Goal: Task Accomplishment & Management: Complete application form

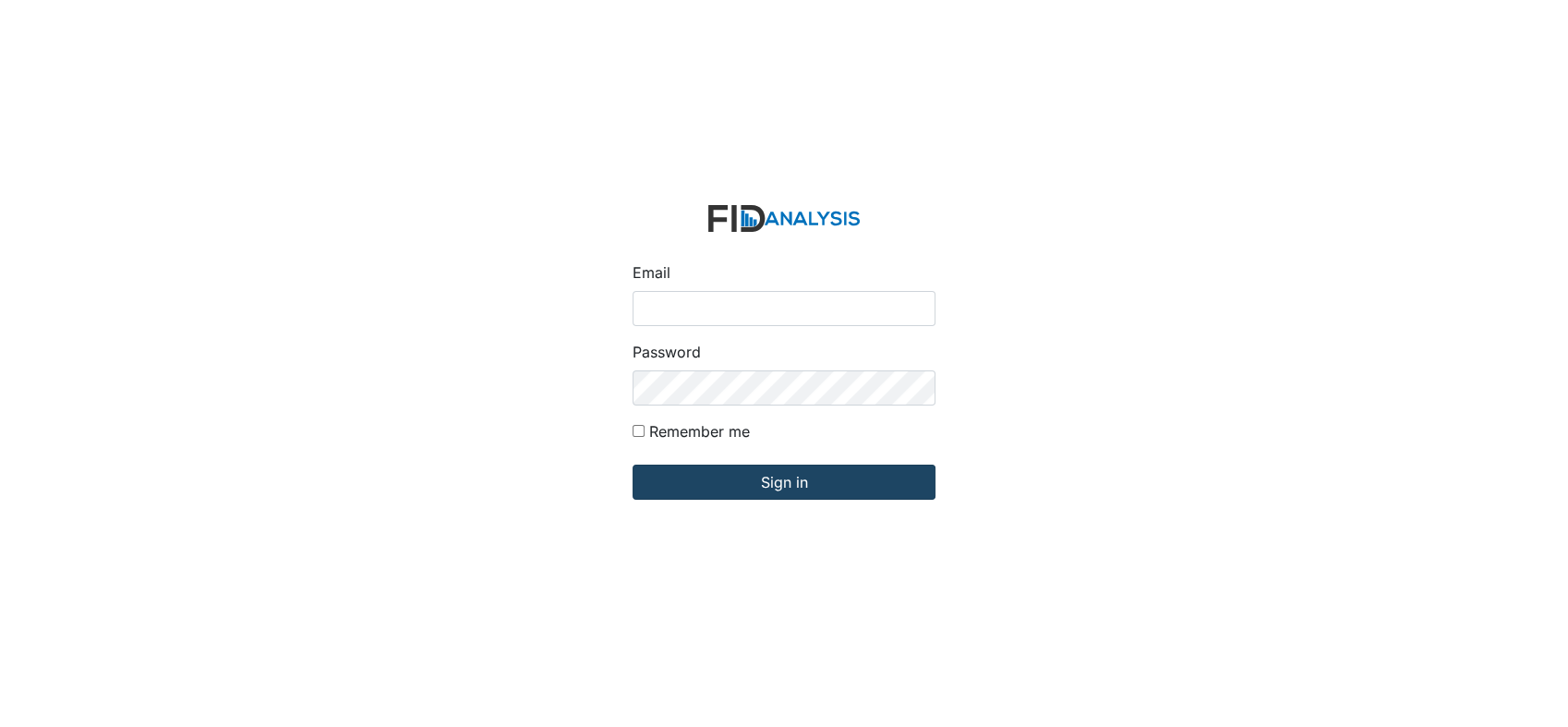
type input "[EMAIL_ADDRESS][DOMAIN_NAME]"
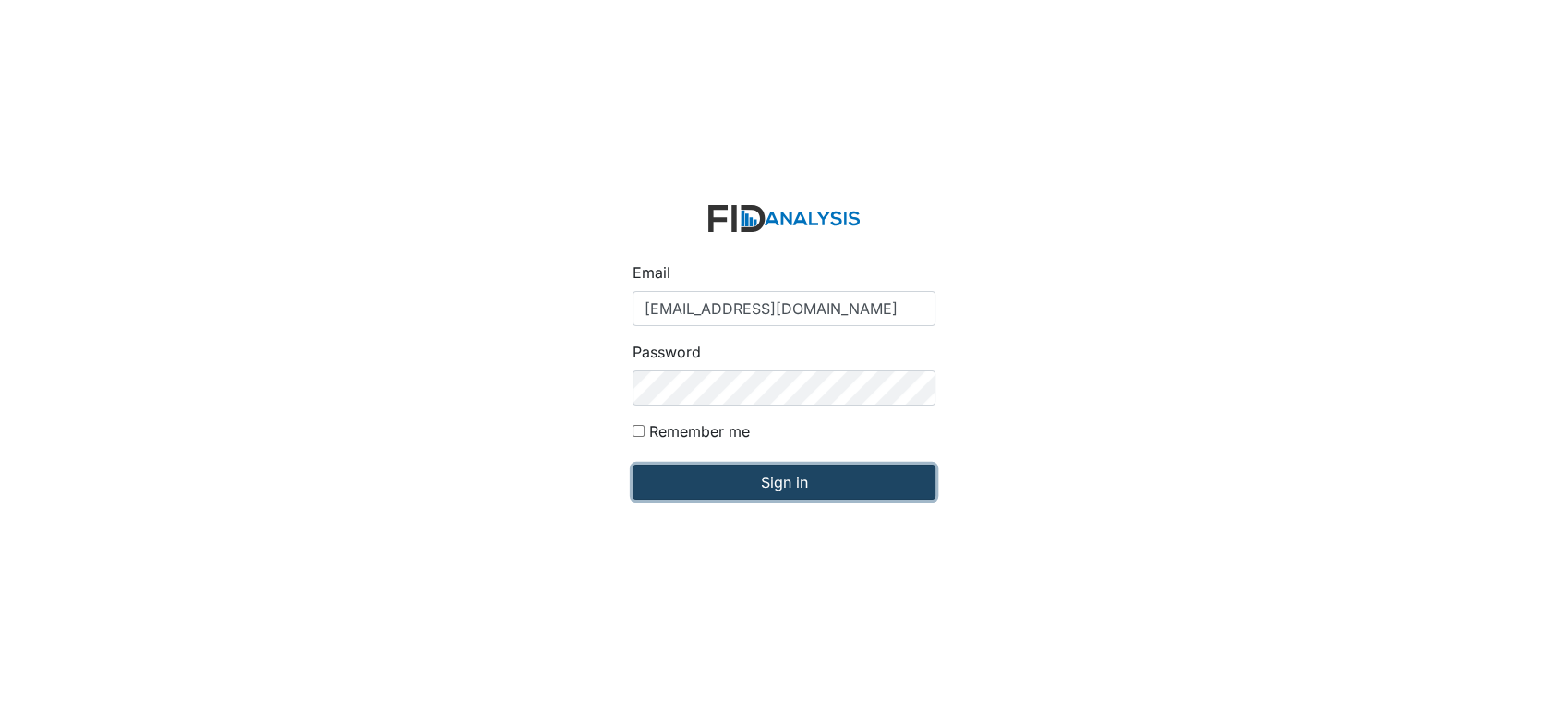
click at [741, 477] on input "Sign in" at bounding box center [784, 482] width 303 height 35
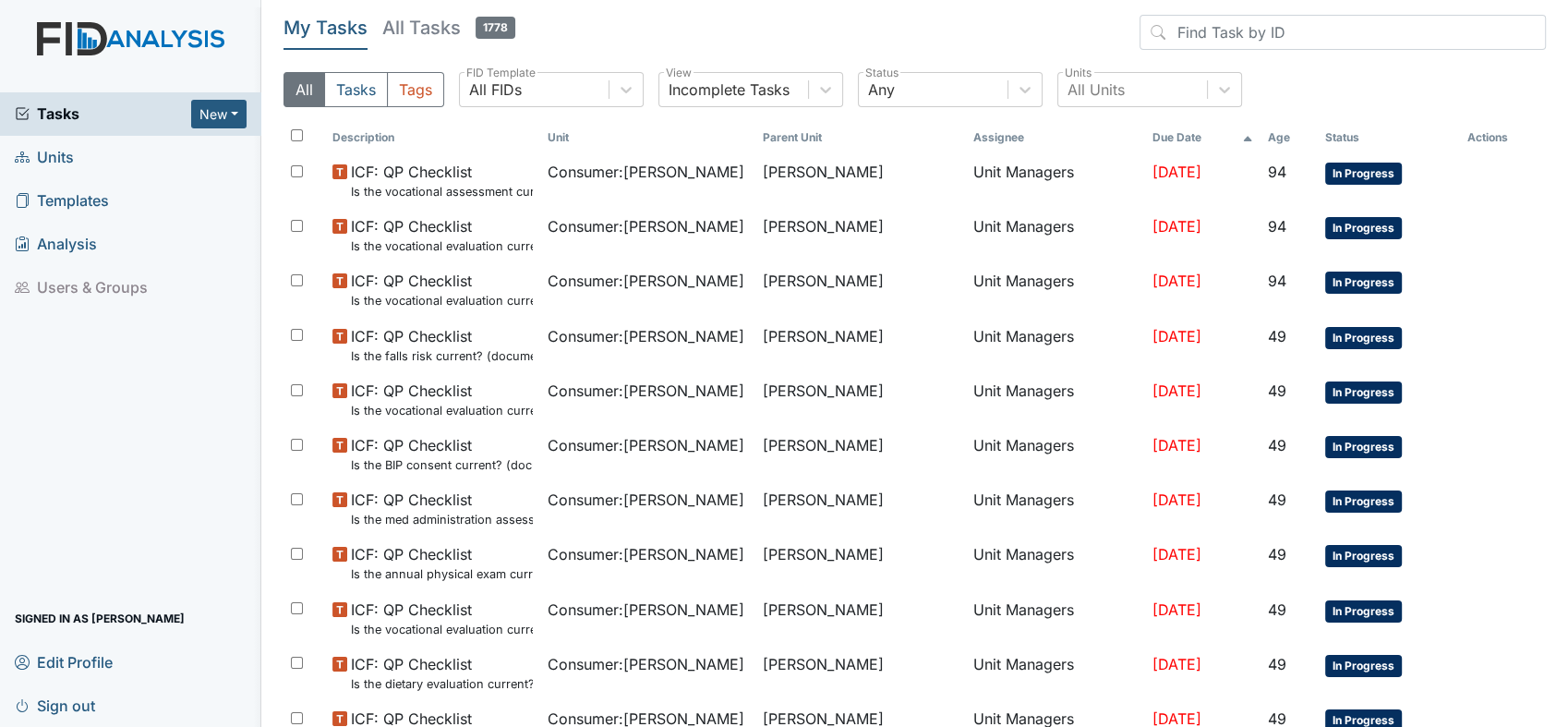
click at [59, 148] on span "Units" at bounding box center [44, 157] width 59 height 28
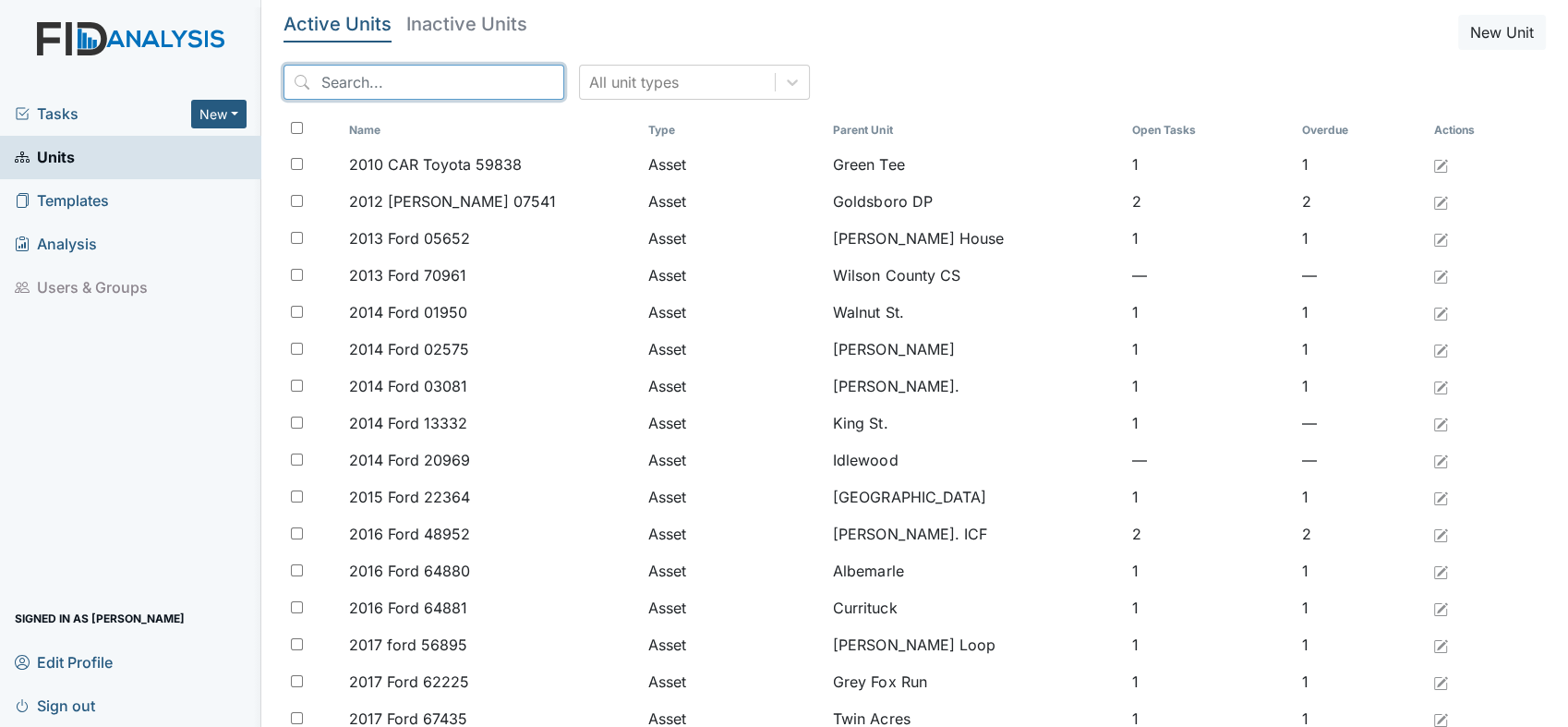
click at [494, 76] on input "search" at bounding box center [424, 82] width 280 height 35
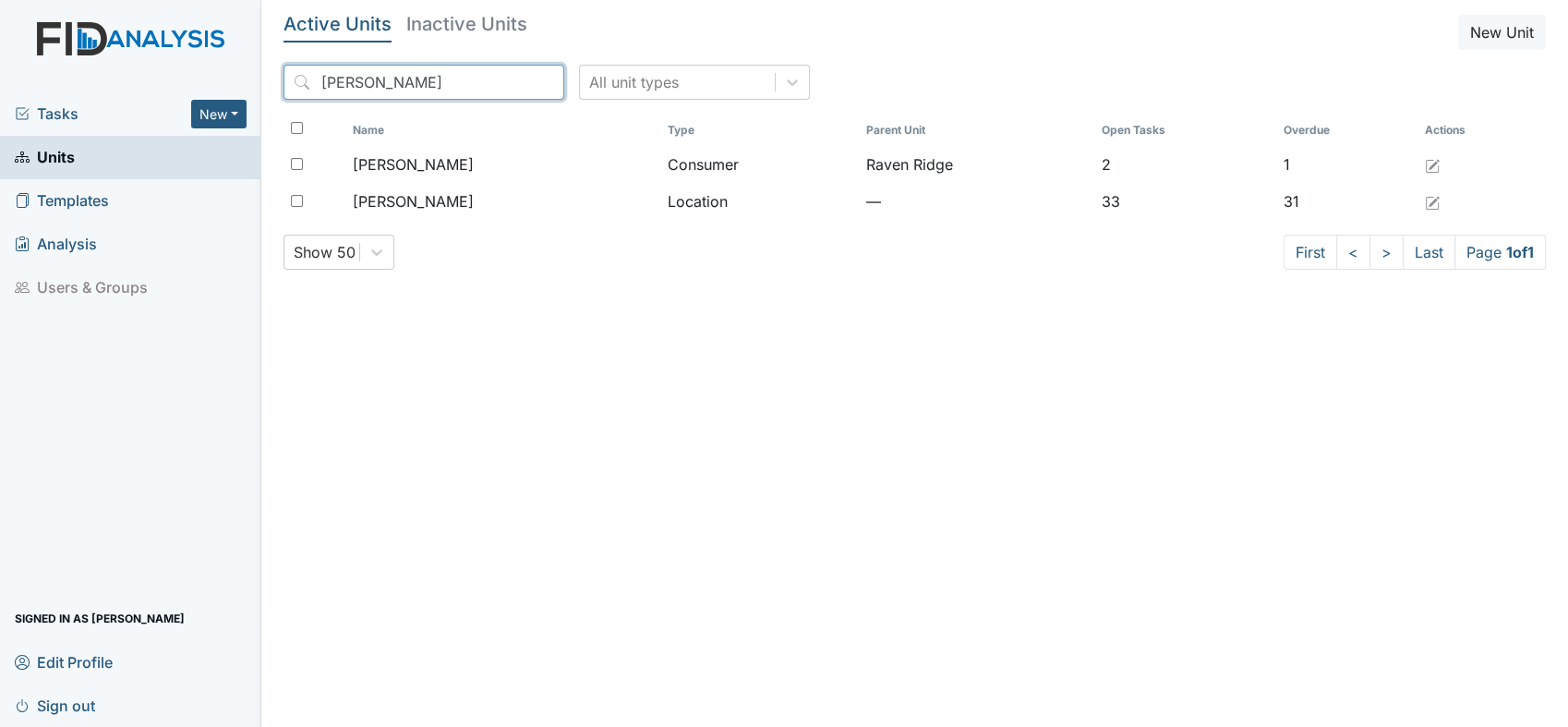
type input "lockwood"
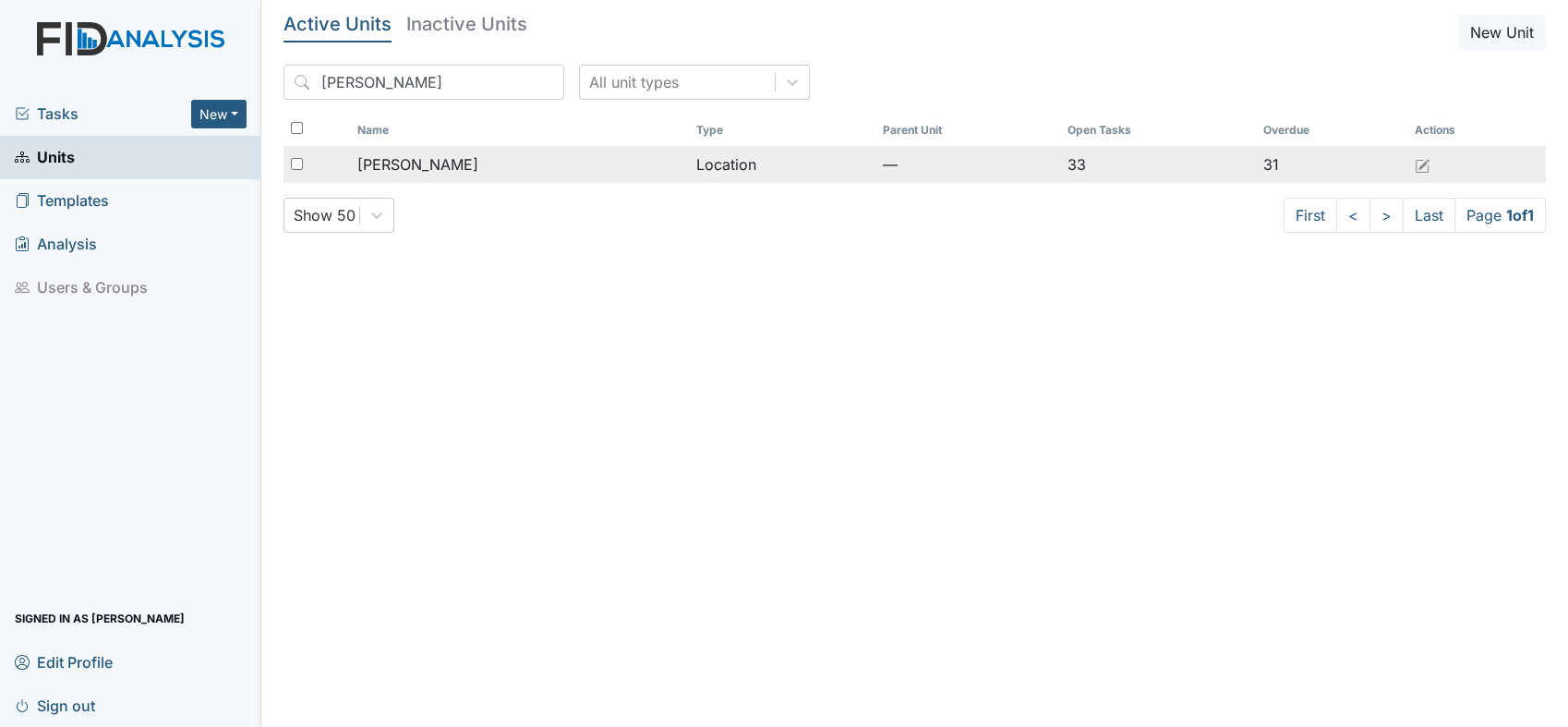
click at [434, 157] on span "[PERSON_NAME]" at bounding box center [418, 165] width 121 height 23
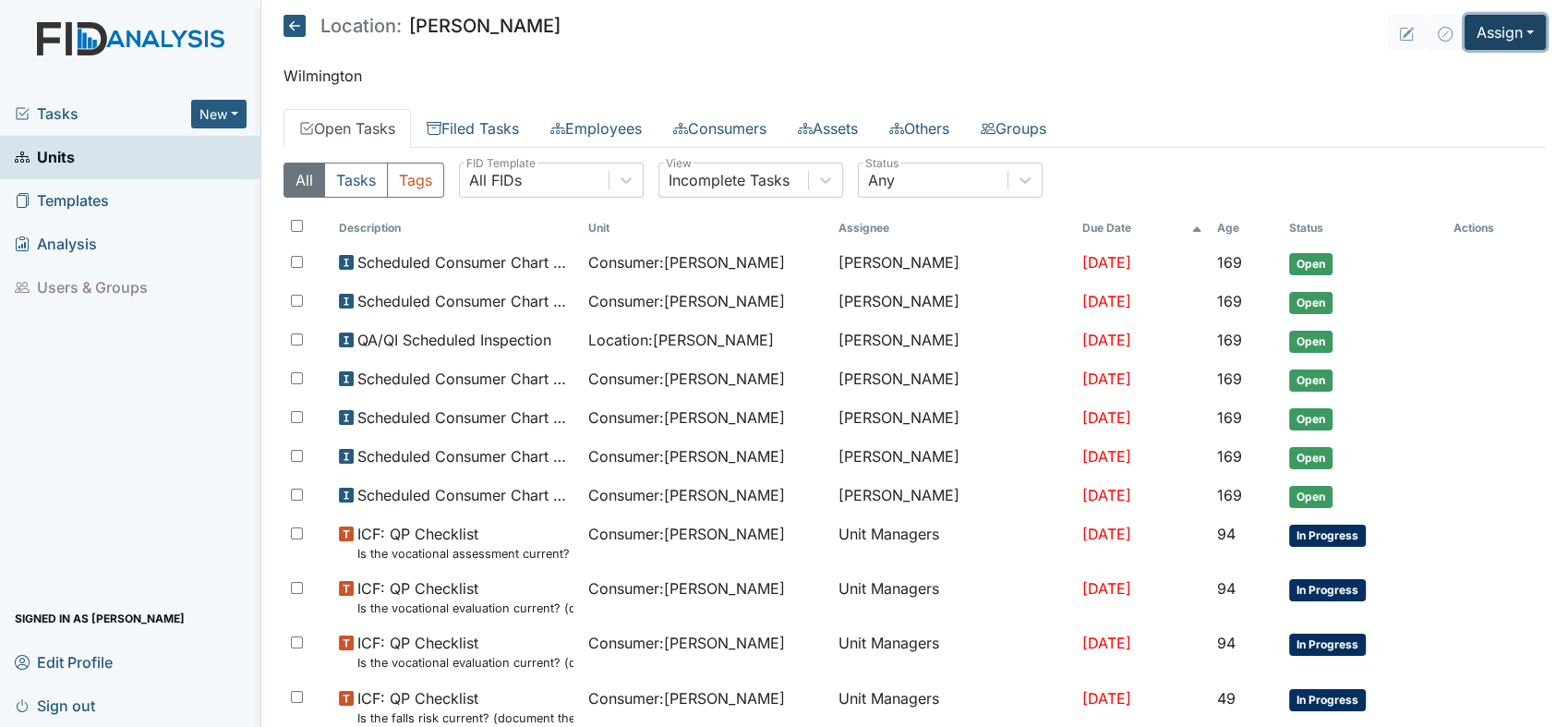
click at [1514, 34] on button "Assign" at bounding box center [1505, 32] width 81 height 35
click at [1464, 75] on link "Assign Form" at bounding box center [1462, 74] width 167 height 29
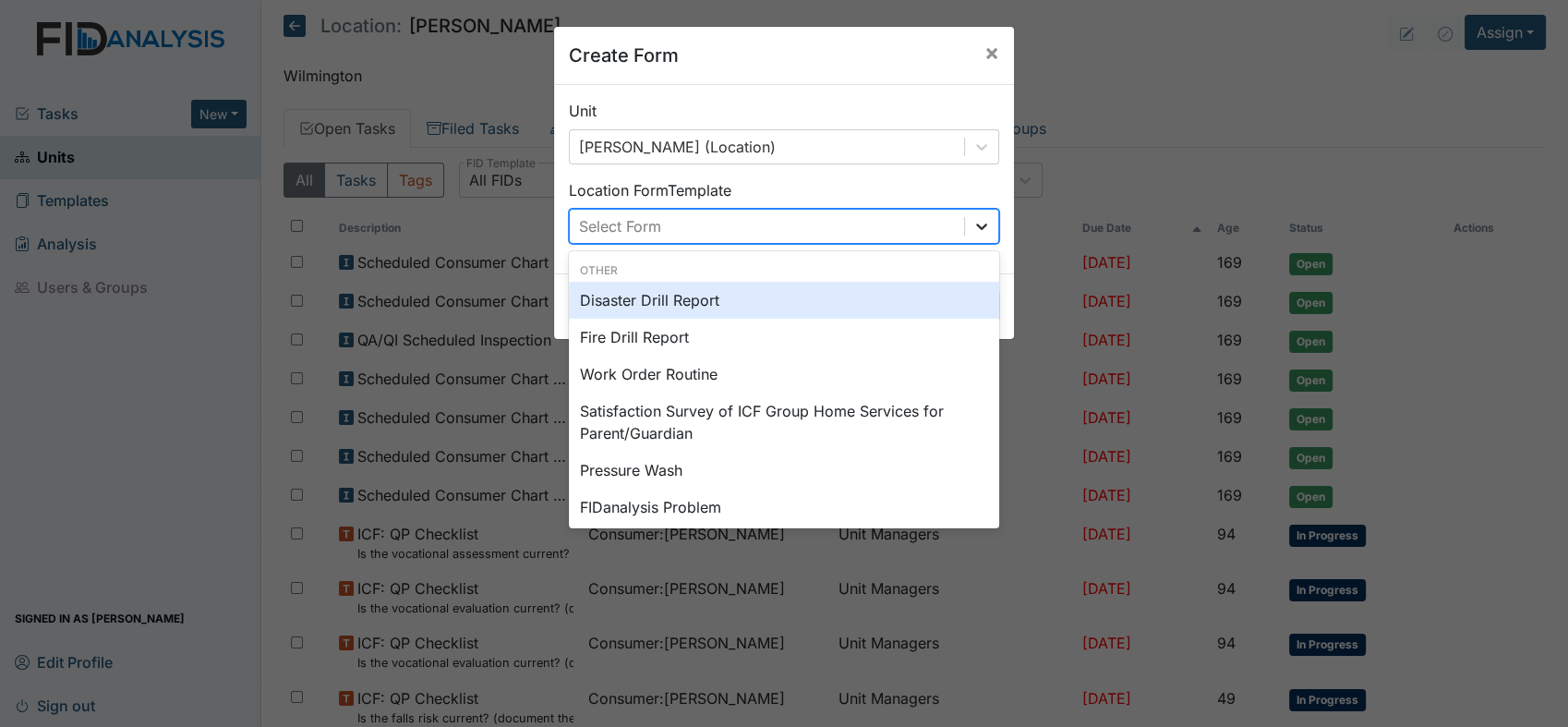
click at [976, 225] on icon at bounding box center [982, 226] width 11 height 7
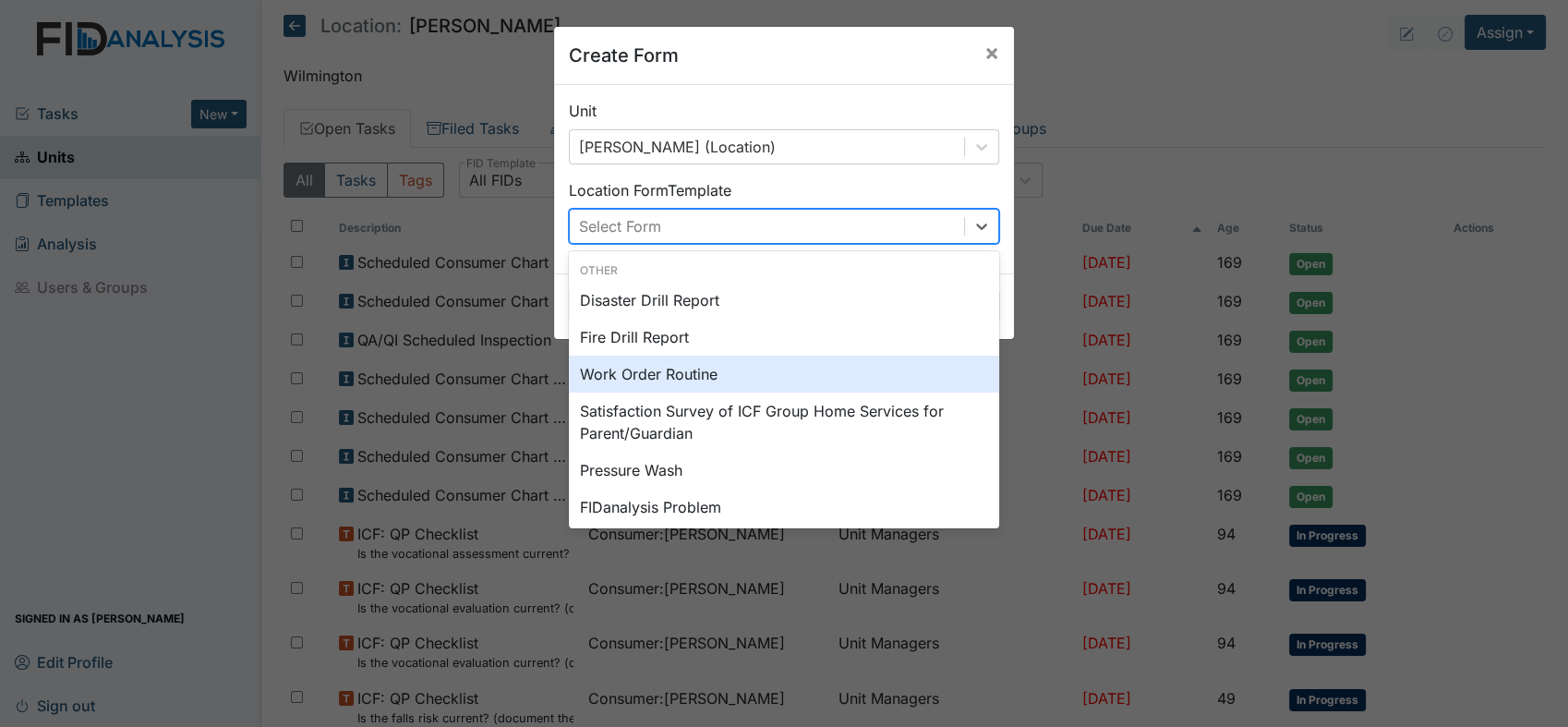
click at [682, 371] on div "Work Order Routine" at bounding box center [783, 374] width 430 height 37
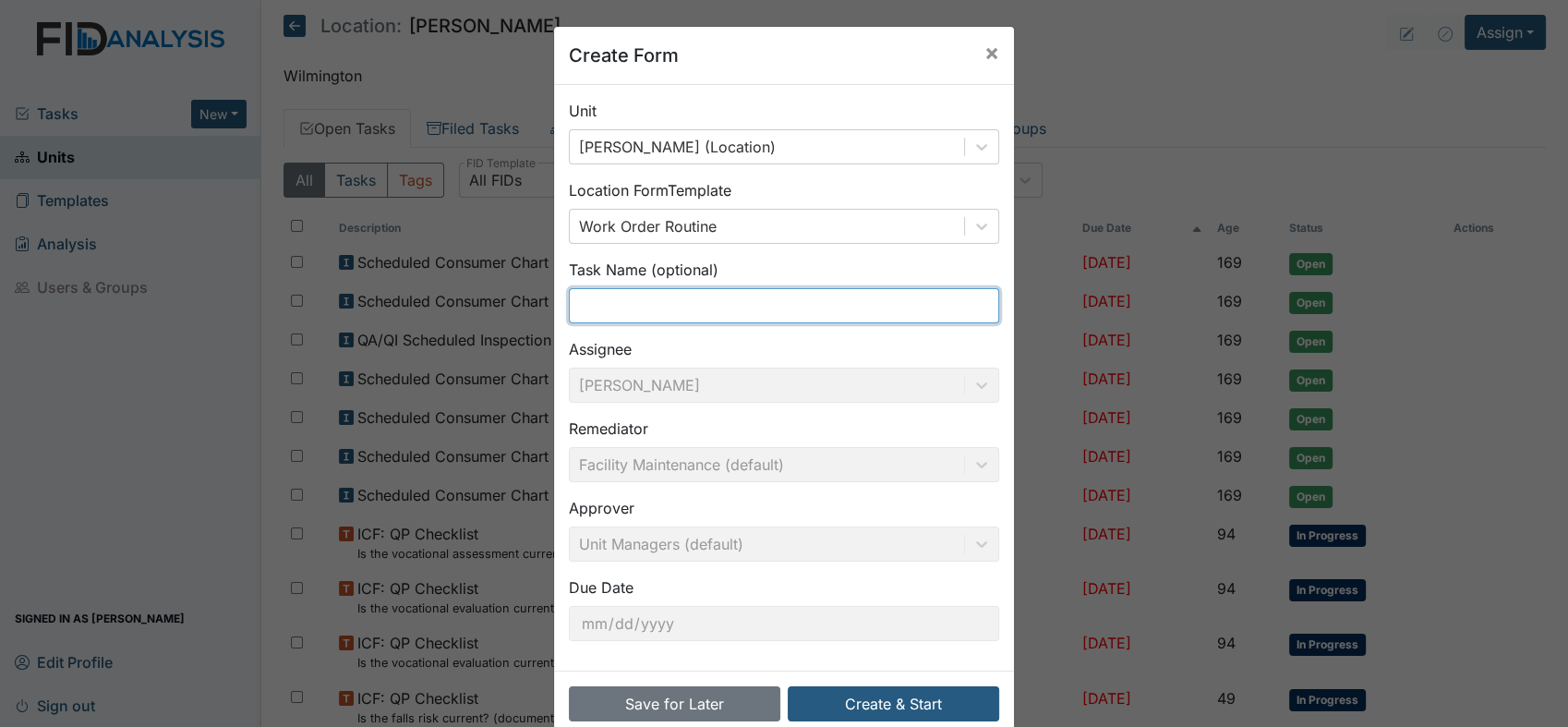
click at [715, 305] on input "text" at bounding box center [783, 305] width 430 height 35
click at [712, 301] on input "text" at bounding box center [783, 305] width 430 height 35
type input "bathroom"
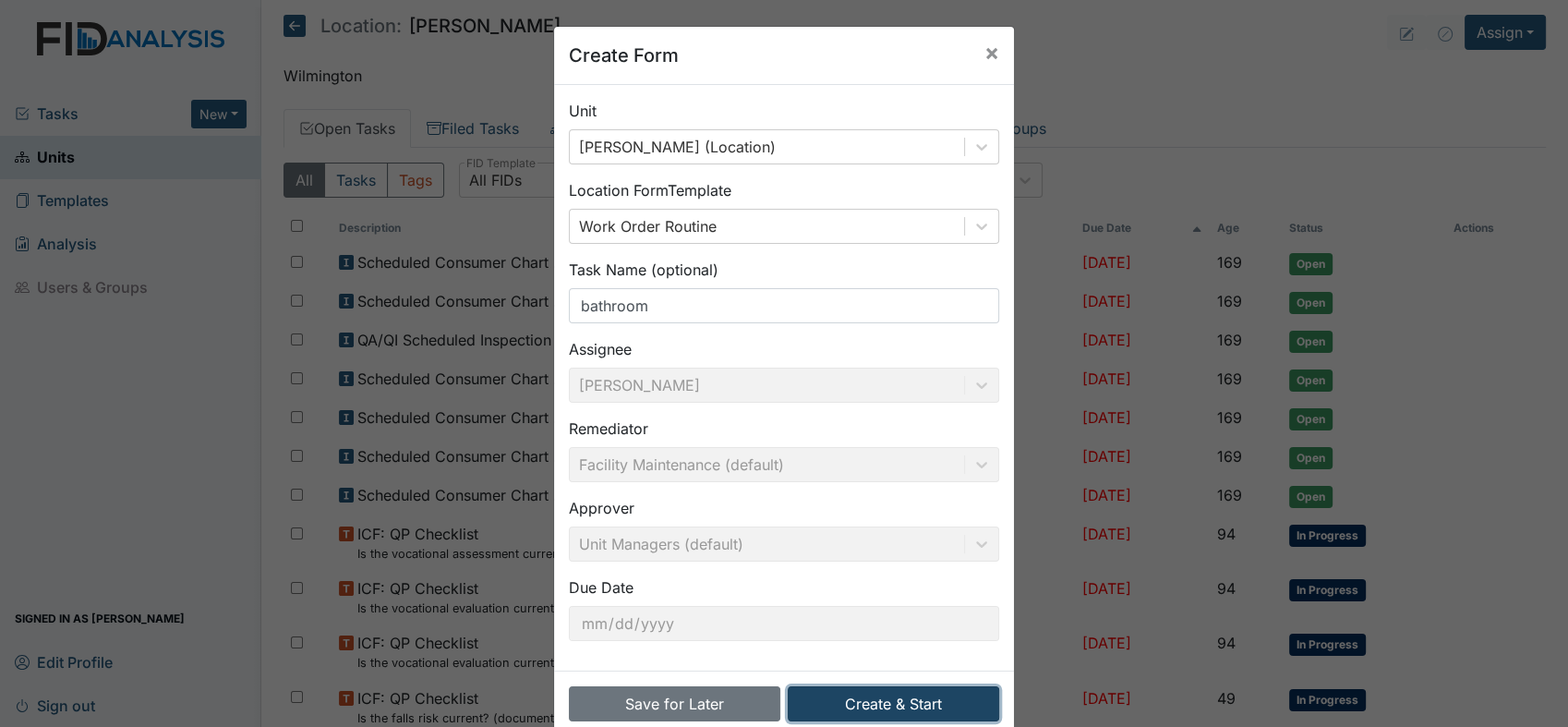
click at [888, 709] on button "Create & Start" at bounding box center [893, 703] width 212 height 35
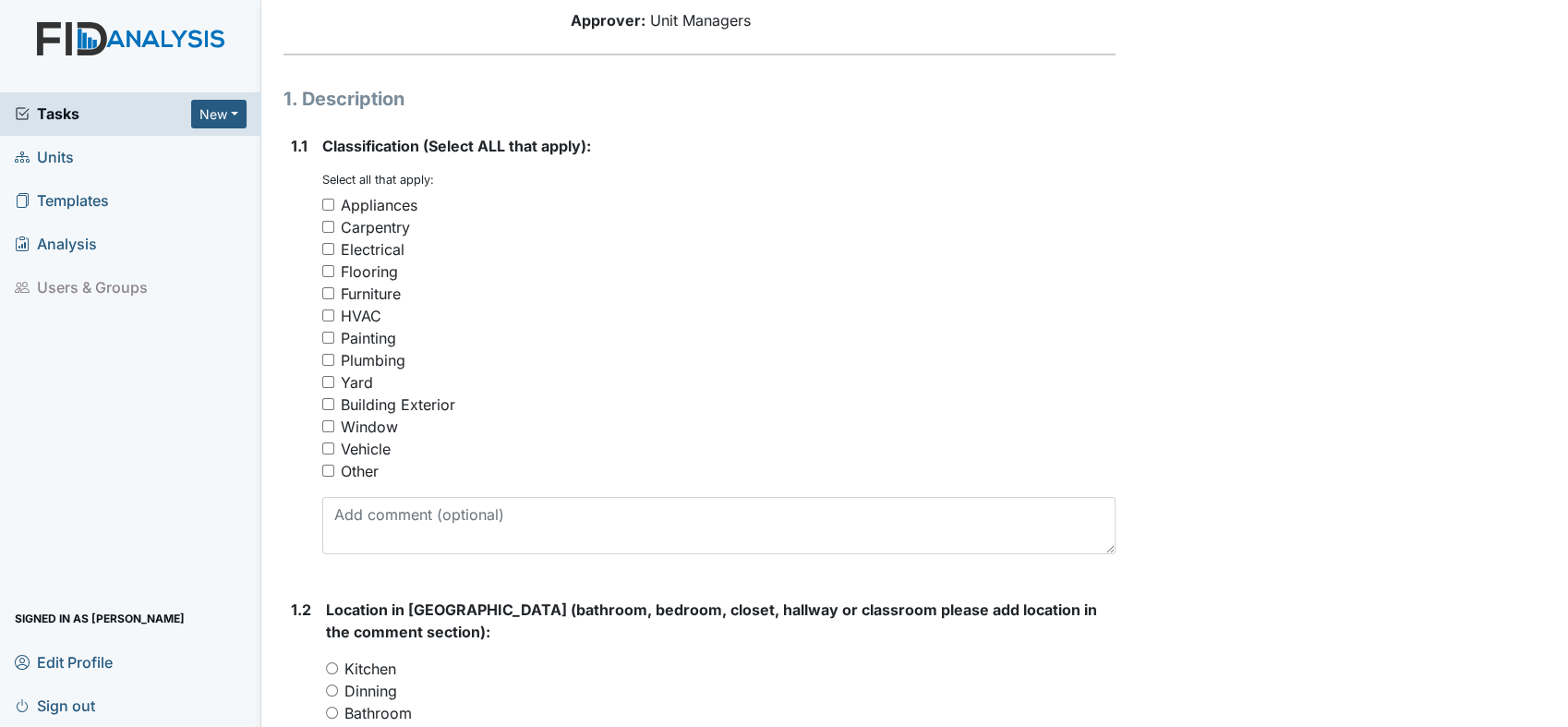
scroll to position [205, 0]
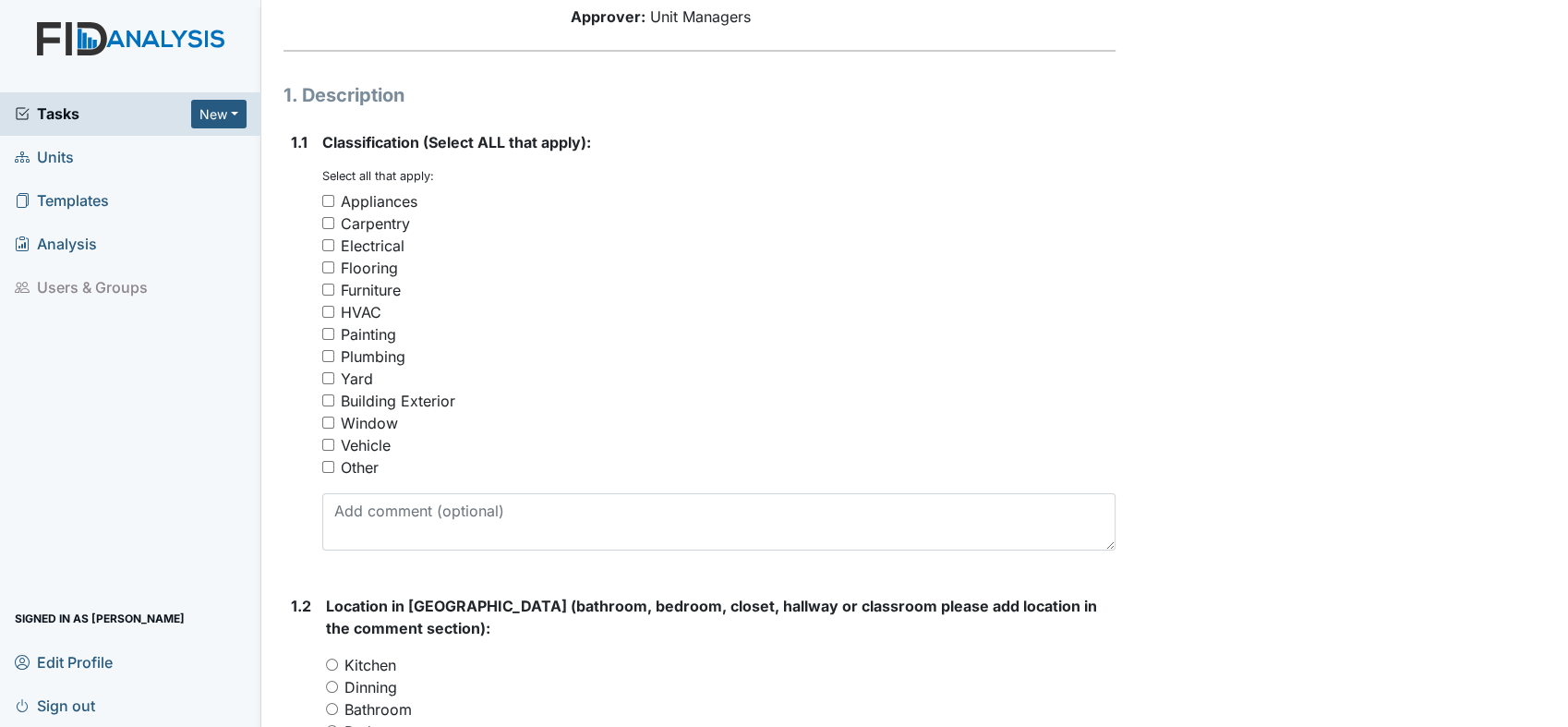
click at [328, 331] on input "Painting" at bounding box center [328, 333] width 12 height 12
checkbox input "true"
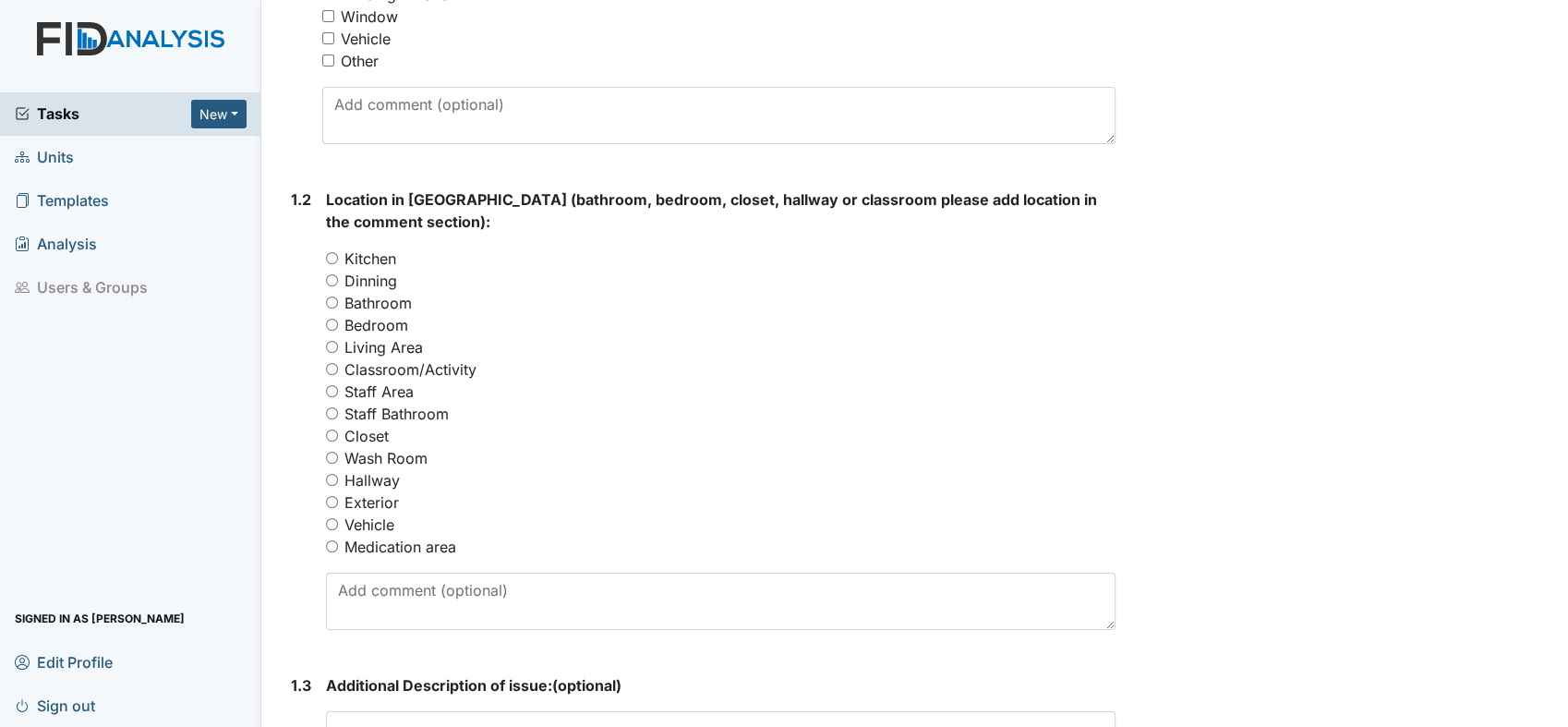
scroll to position [616, 0]
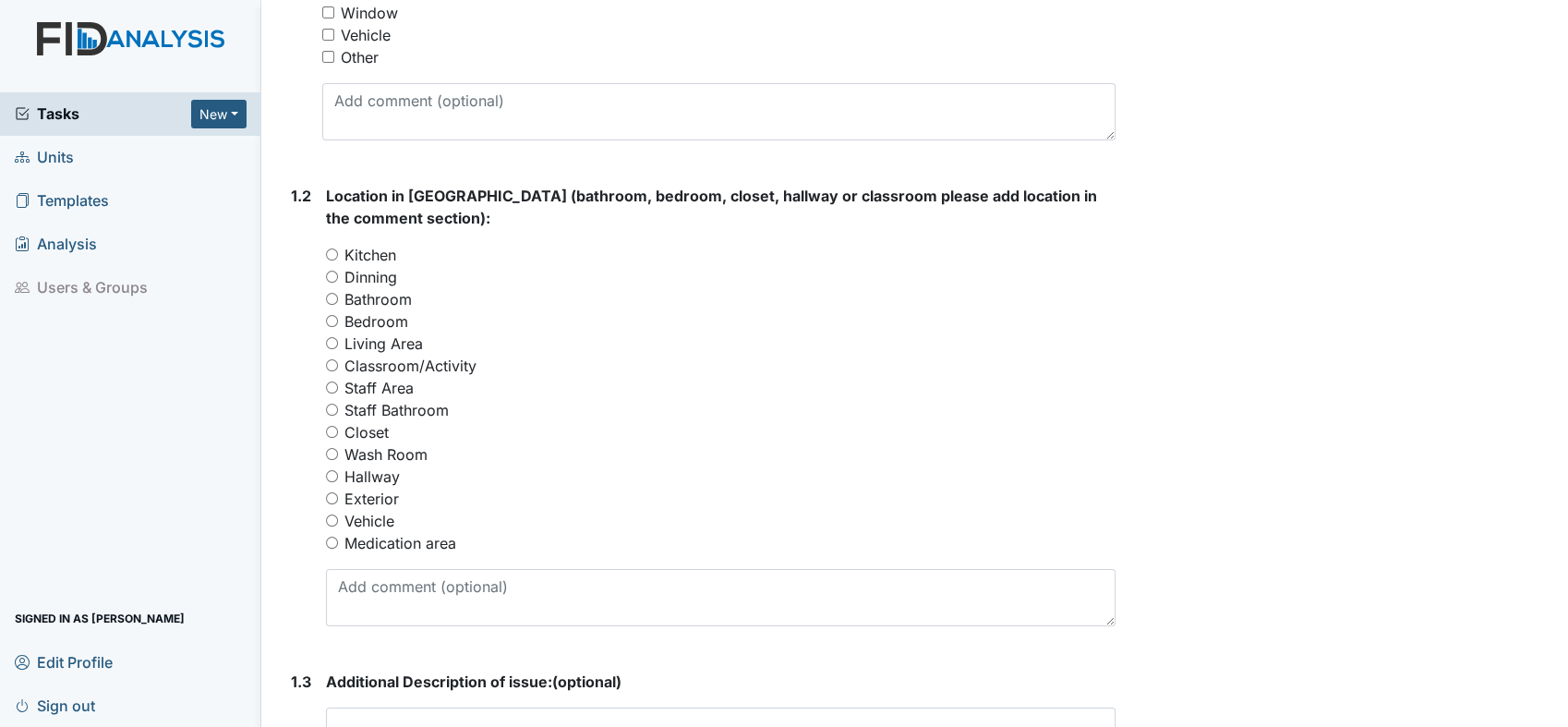
drag, startPoint x: 338, startPoint y: 294, endPoint x: 405, endPoint y: 322, distance: 72.6
click at [339, 294] on div "Bathroom" at bounding box center [720, 299] width 790 height 23
click at [329, 296] on input "Bathroom" at bounding box center [331, 299] width 12 height 12
radio input "true"
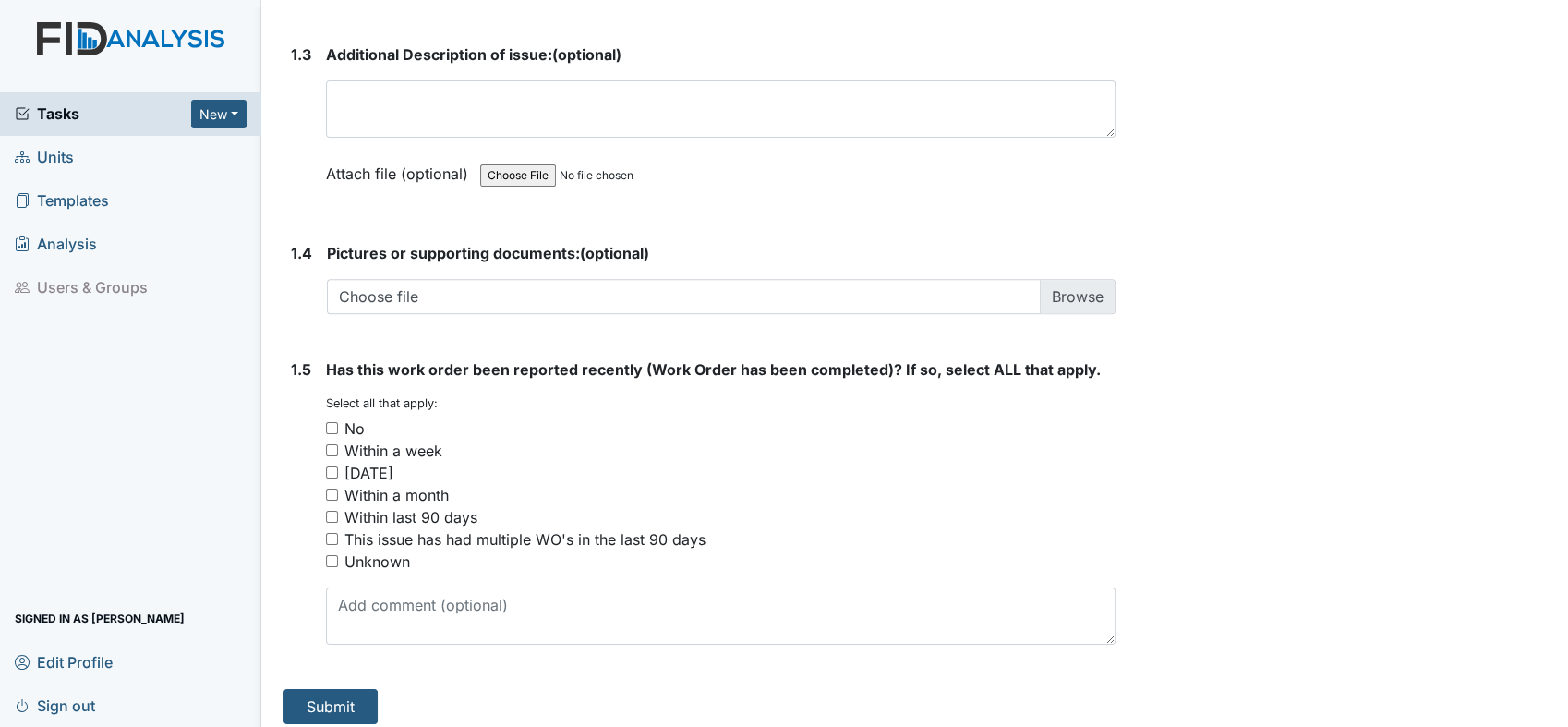
scroll to position [1253, 0]
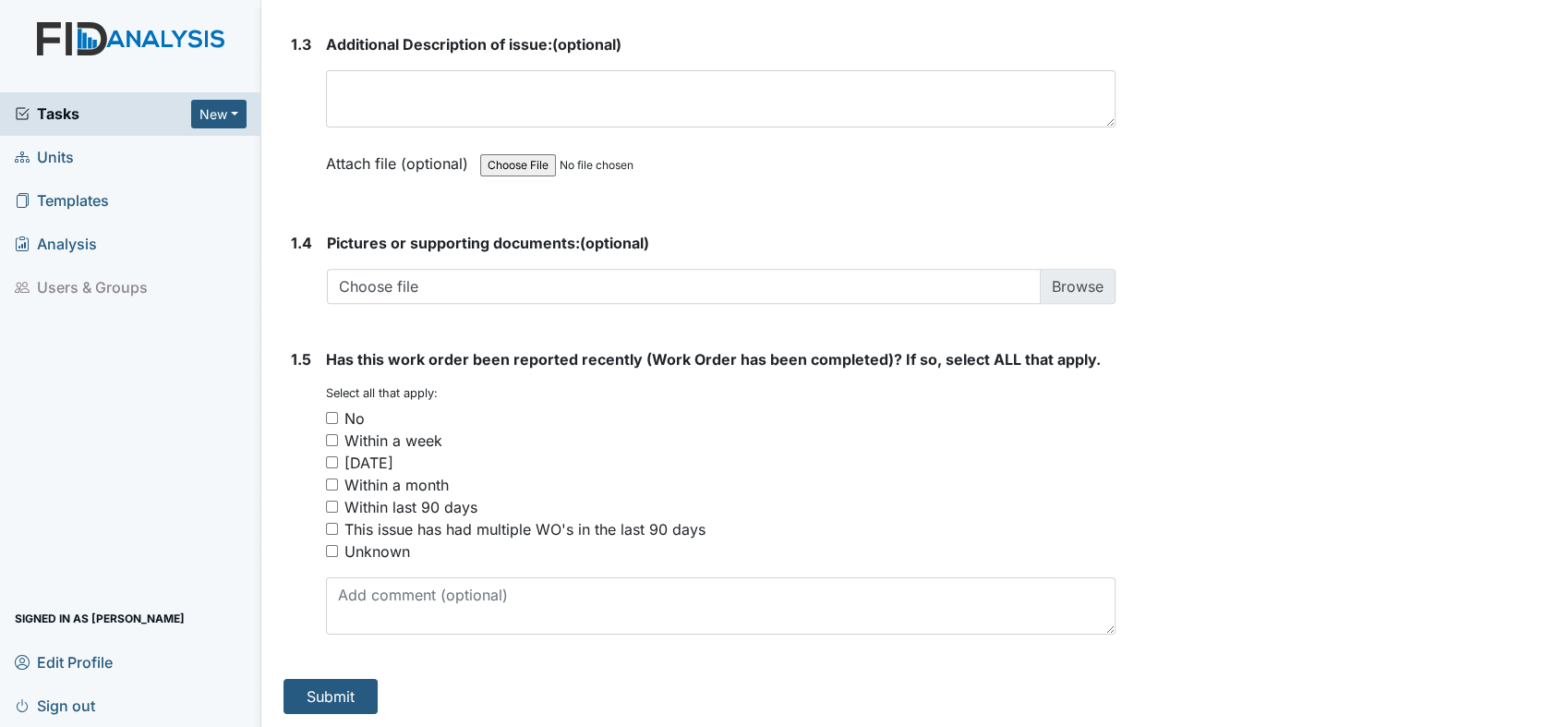
click at [331, 409] on div "No" at bounding box center [720, 419] width 790 height 23
click at [331, 414] on input "No" at bounding box center [331, 418] width 12 height 12
checkbox input "true"
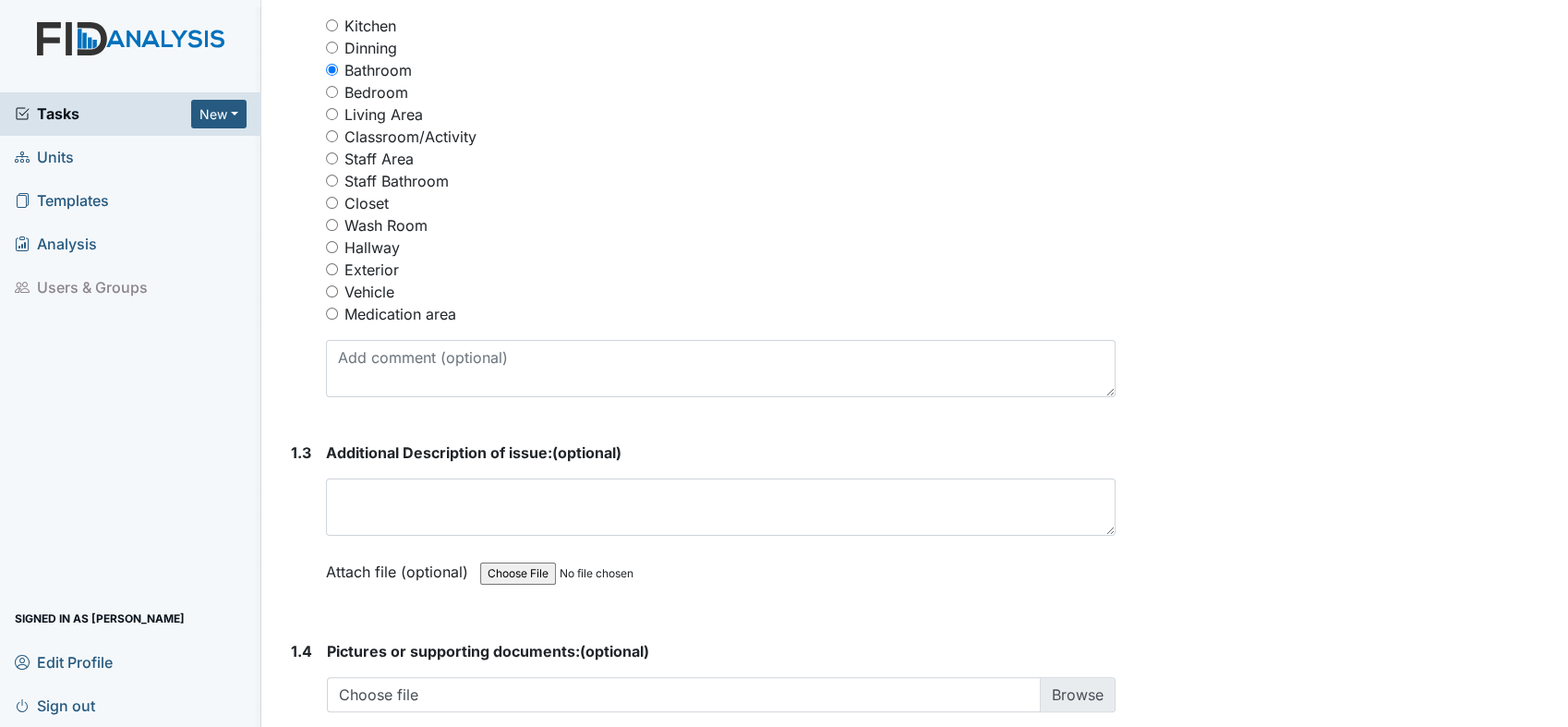
scroll to position [945, 0]
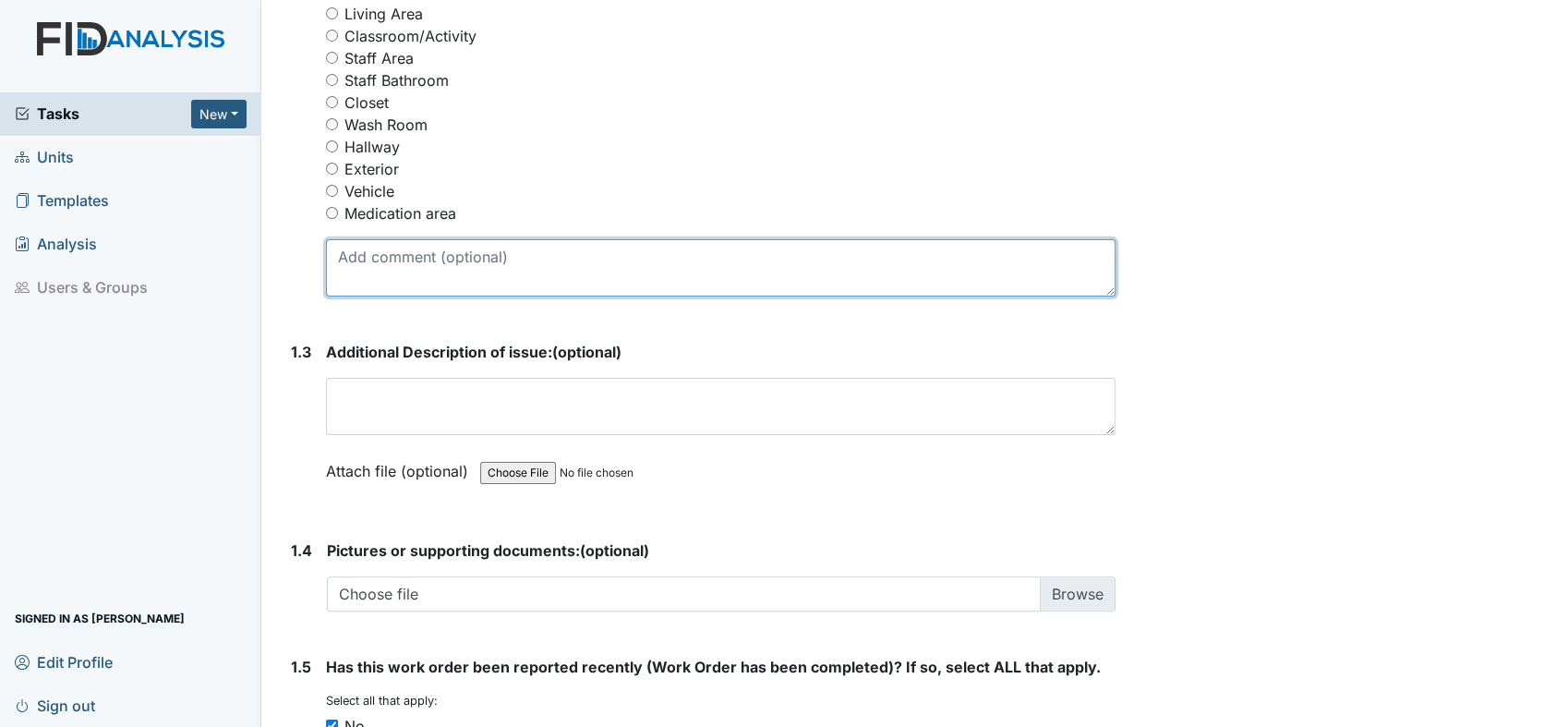
click at [496, 271] on textarea at bounding box center [720, 267] width 790 height 57
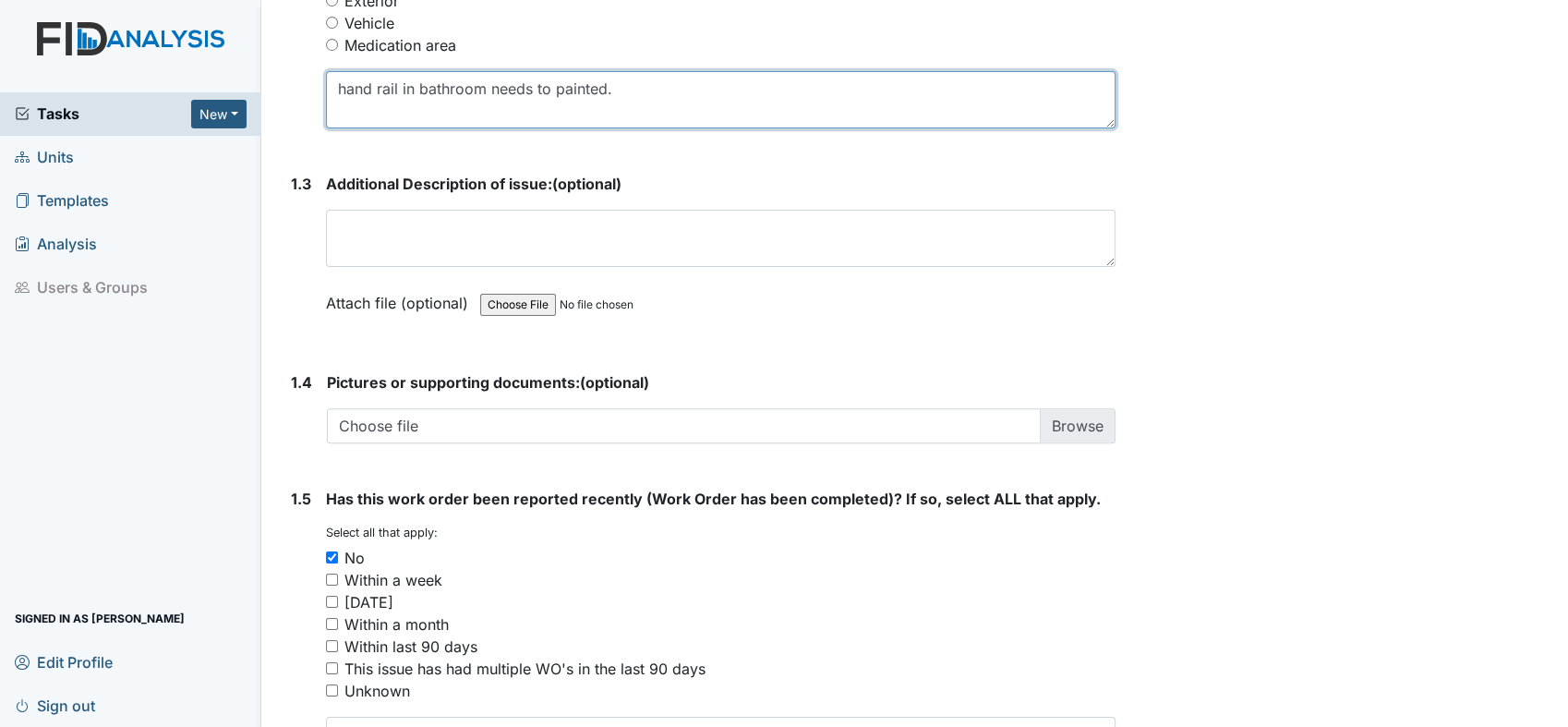
scroll to position [1253, 0]
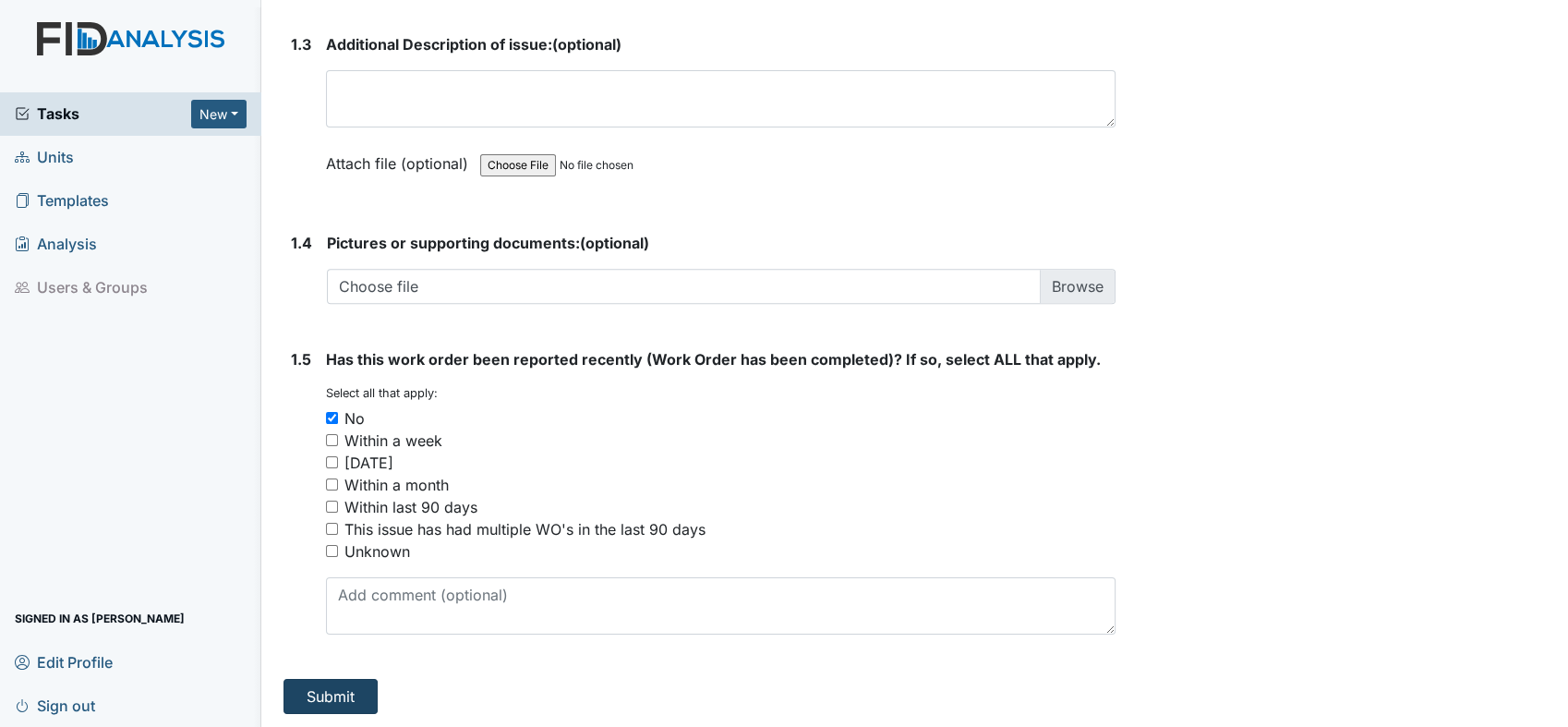
type textarea "hand rail in bathroom needs to painted."
click at [342, 693] on button "Submit" at bounding box center [330, 696] width 94 height 35
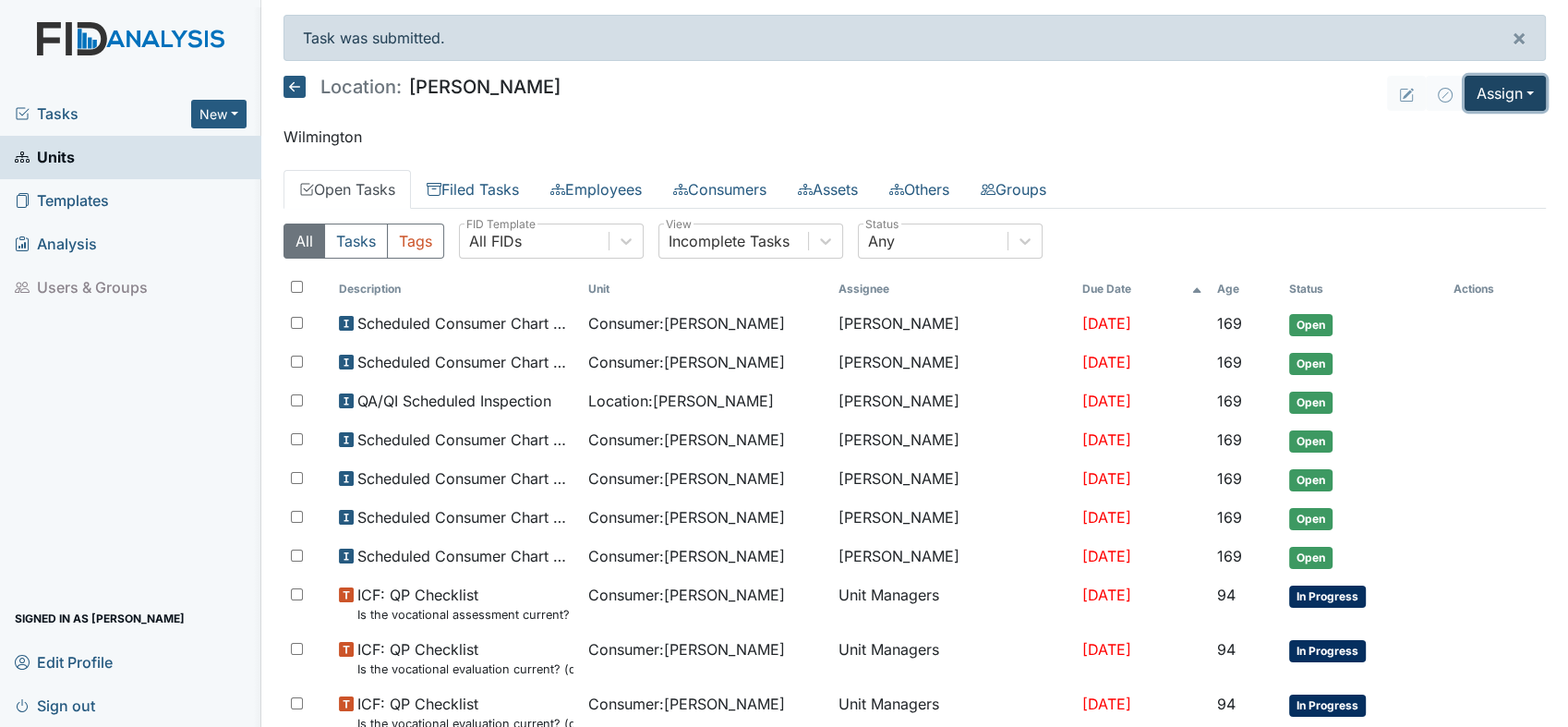
click at [1521, 87] on button "Assign" at bounding box center [1505, 92] width 81 height 35
click at [1450, 139] on link "Assign Form" at bounding box center [1462, 136] width 167 height 29
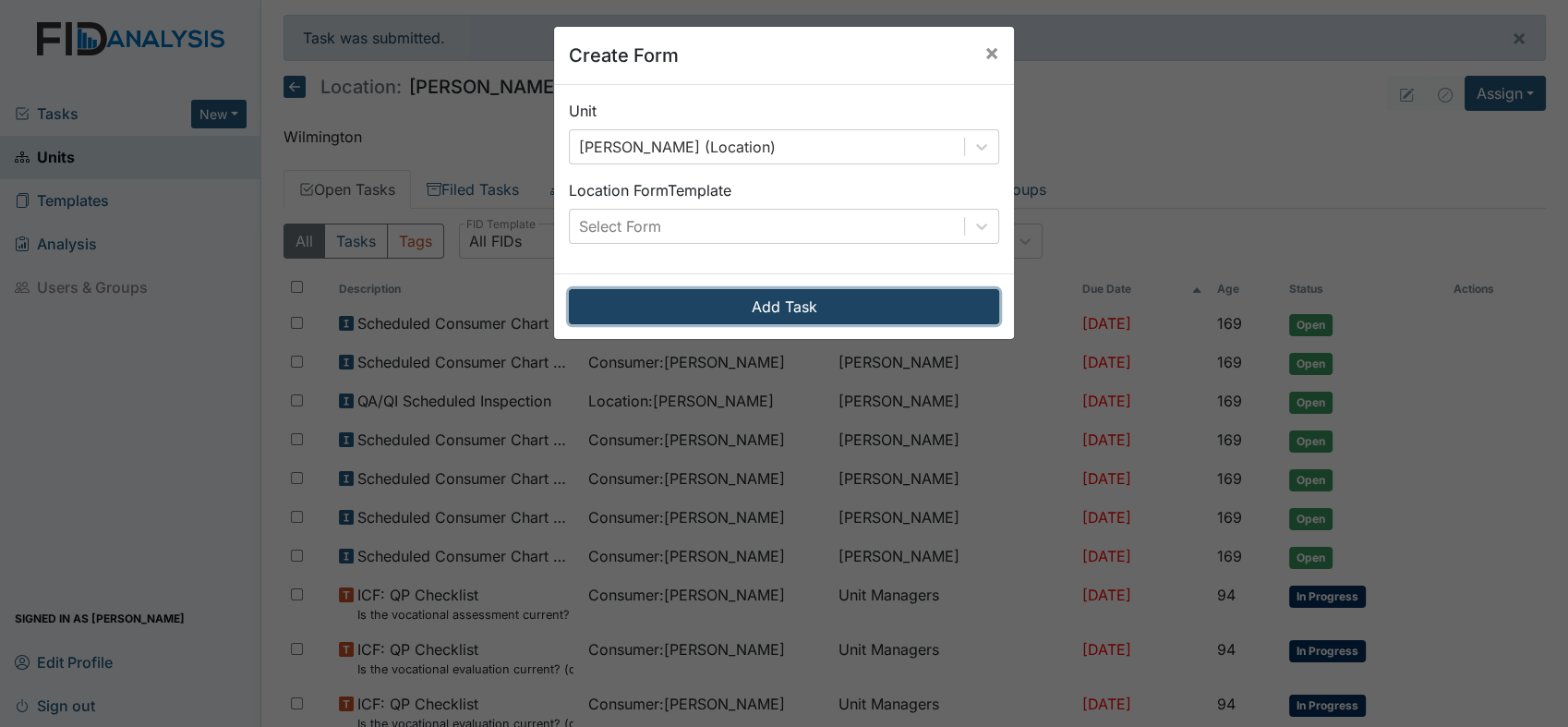
click at [929, 307] on button "Add Task" at bounding box center [783, 306] width 430 height 35
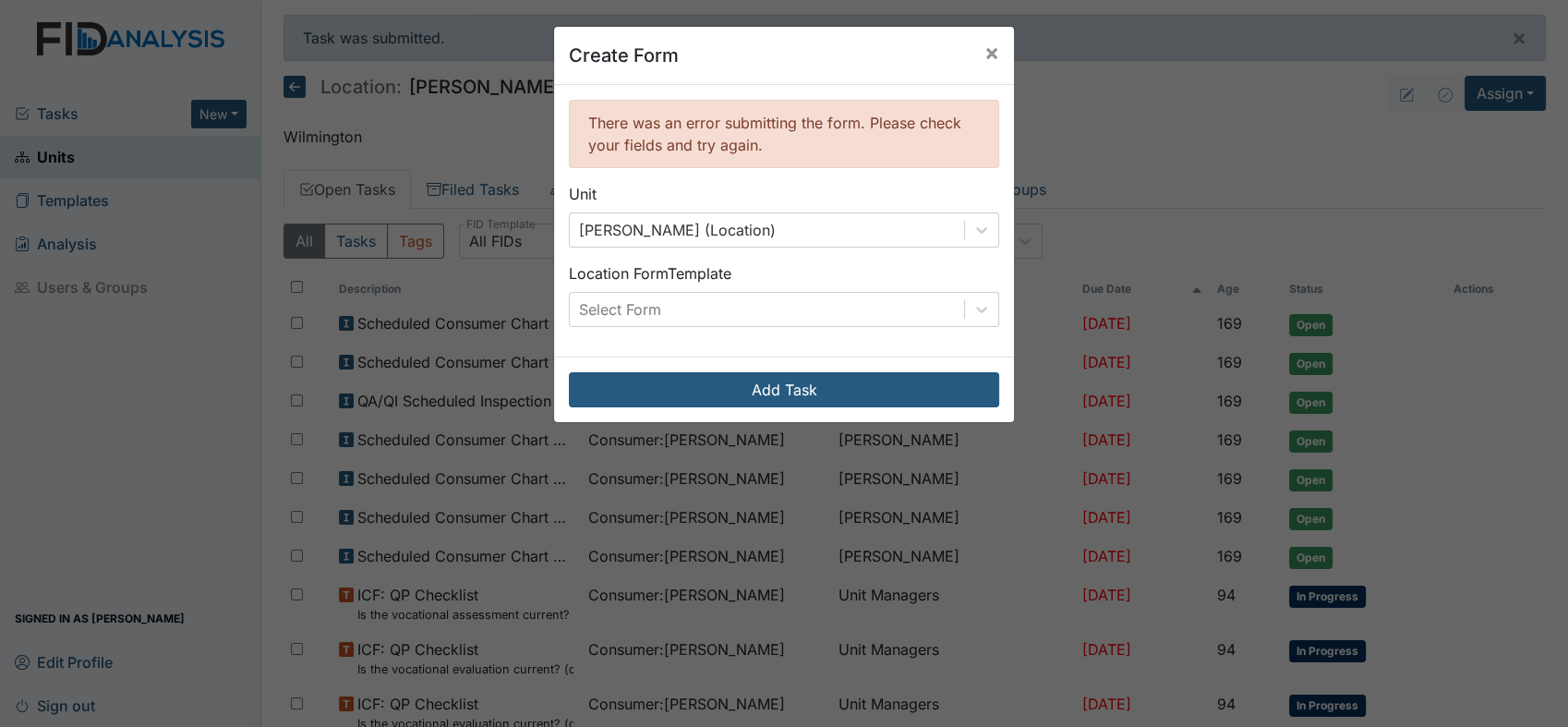
click at [1500, 94] on div "Create Form × There was an error submitting the form. Please check your fields …" at bounding box center [784, 364] width 1568 height 727
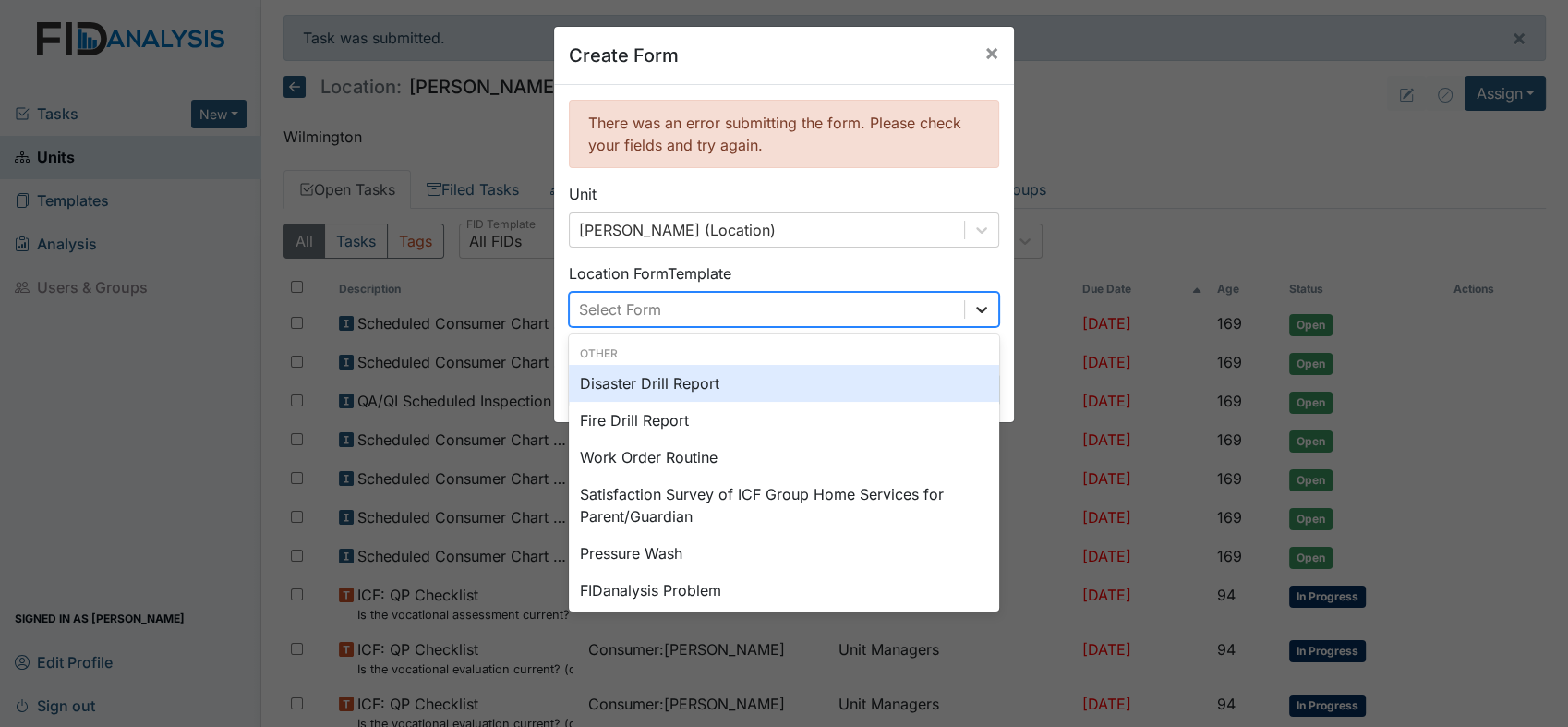
click at [975, 307] on icon at bounding box center [982, 310] width 19 height 19
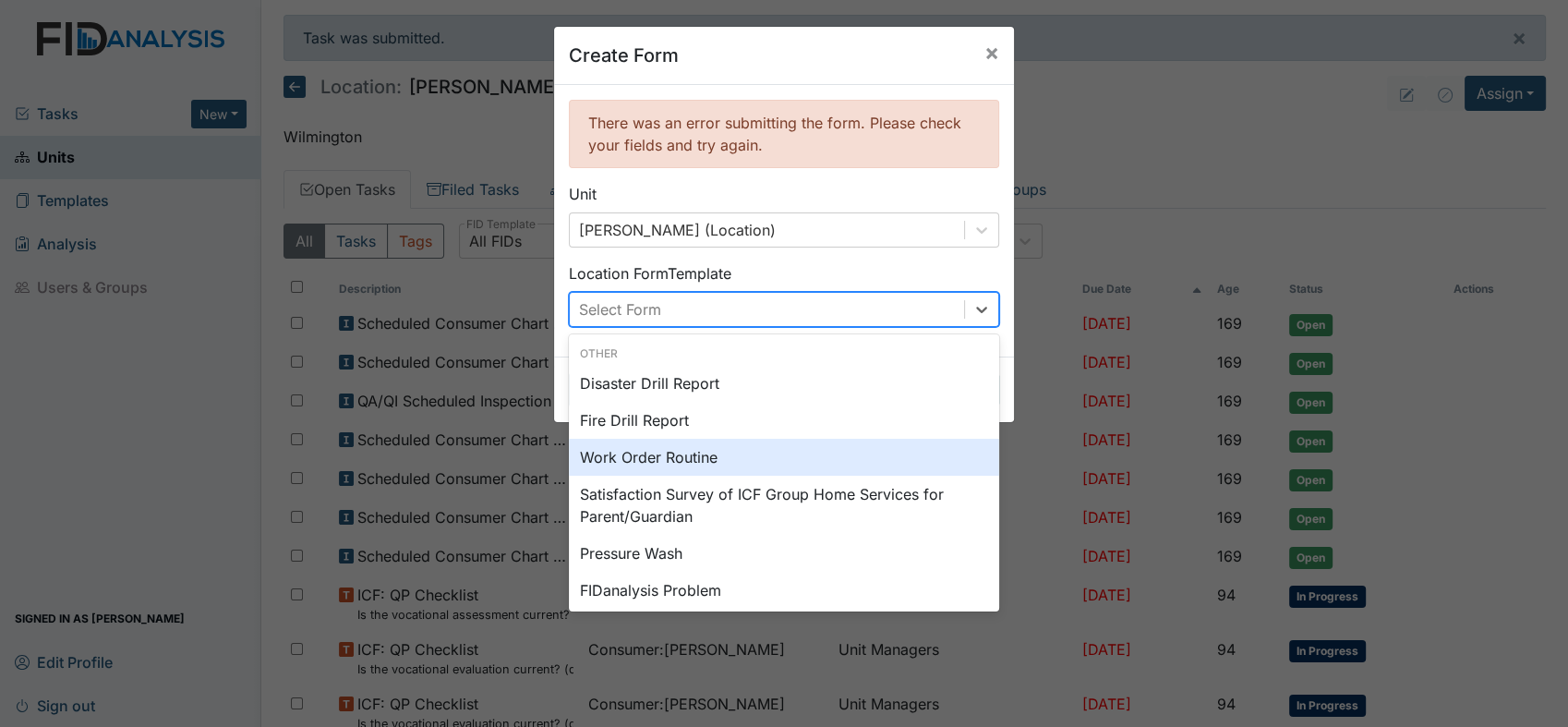
click at [643, 447] on div "Work Order Routine" at bounding box center [783, 457] width 430 height 37
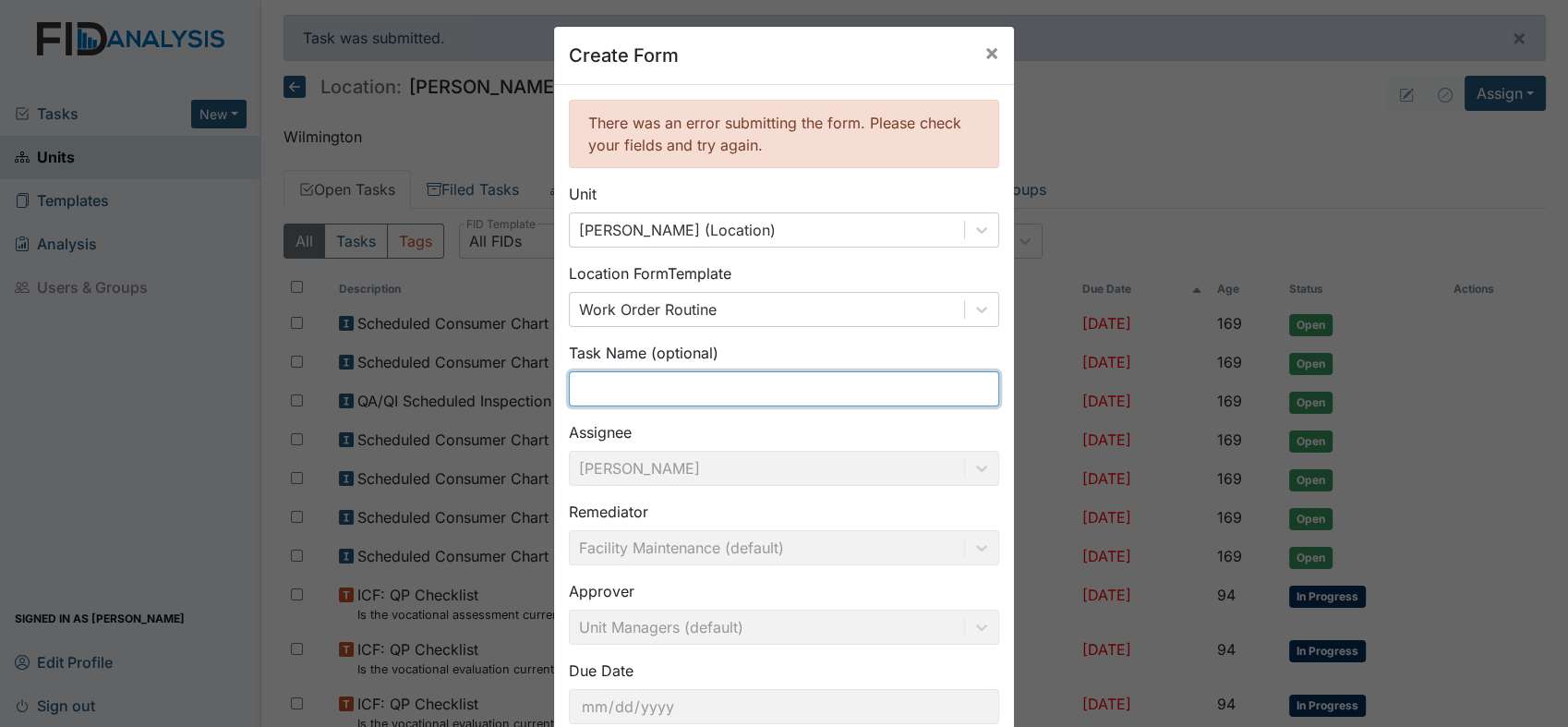
click at [709, 384] on input "text" at bounding box center [783, 388] width 430 height 35
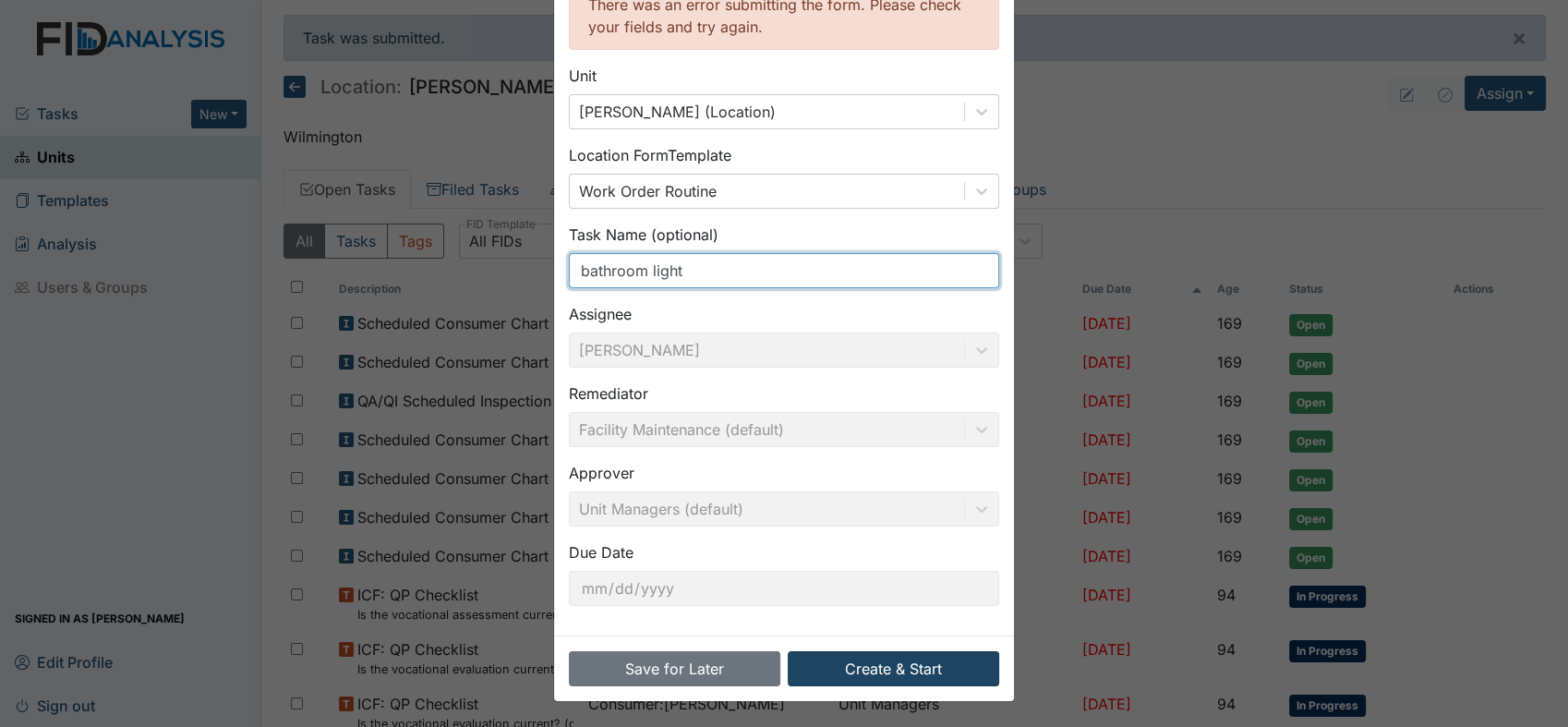
type input "bathroom light"
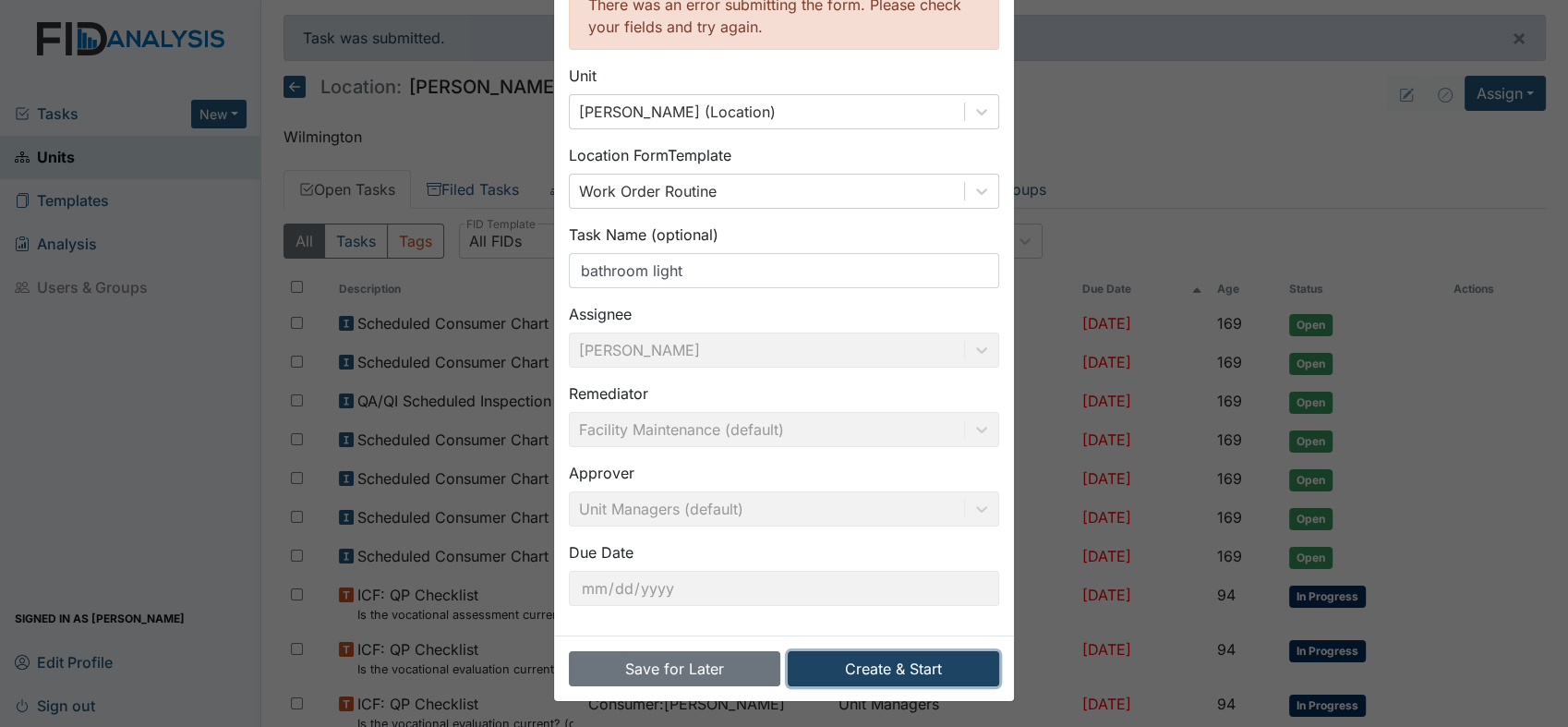
click at [879, 663] on button "Create & Start" at bounding box center [893, 669] width 212 height 35
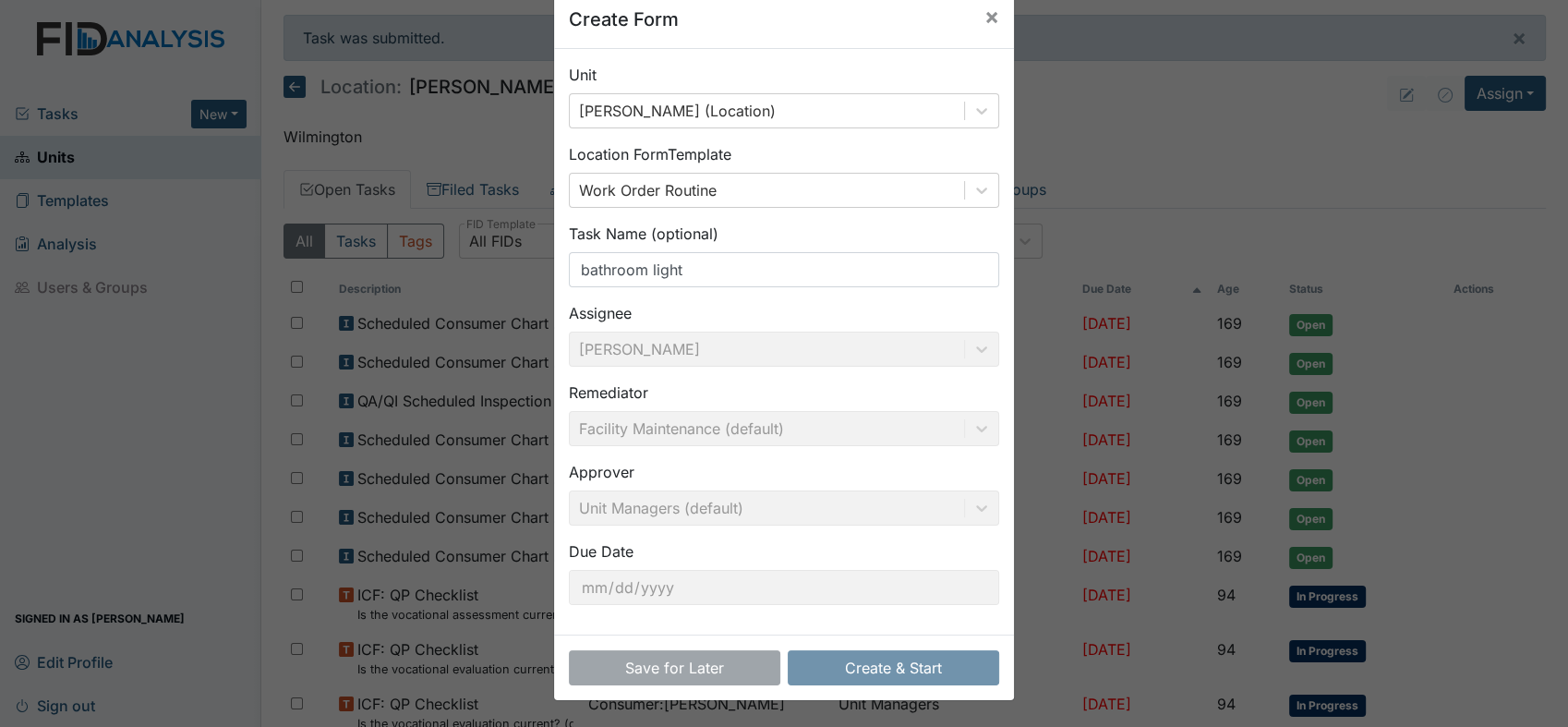
scroll to position [36, 0]
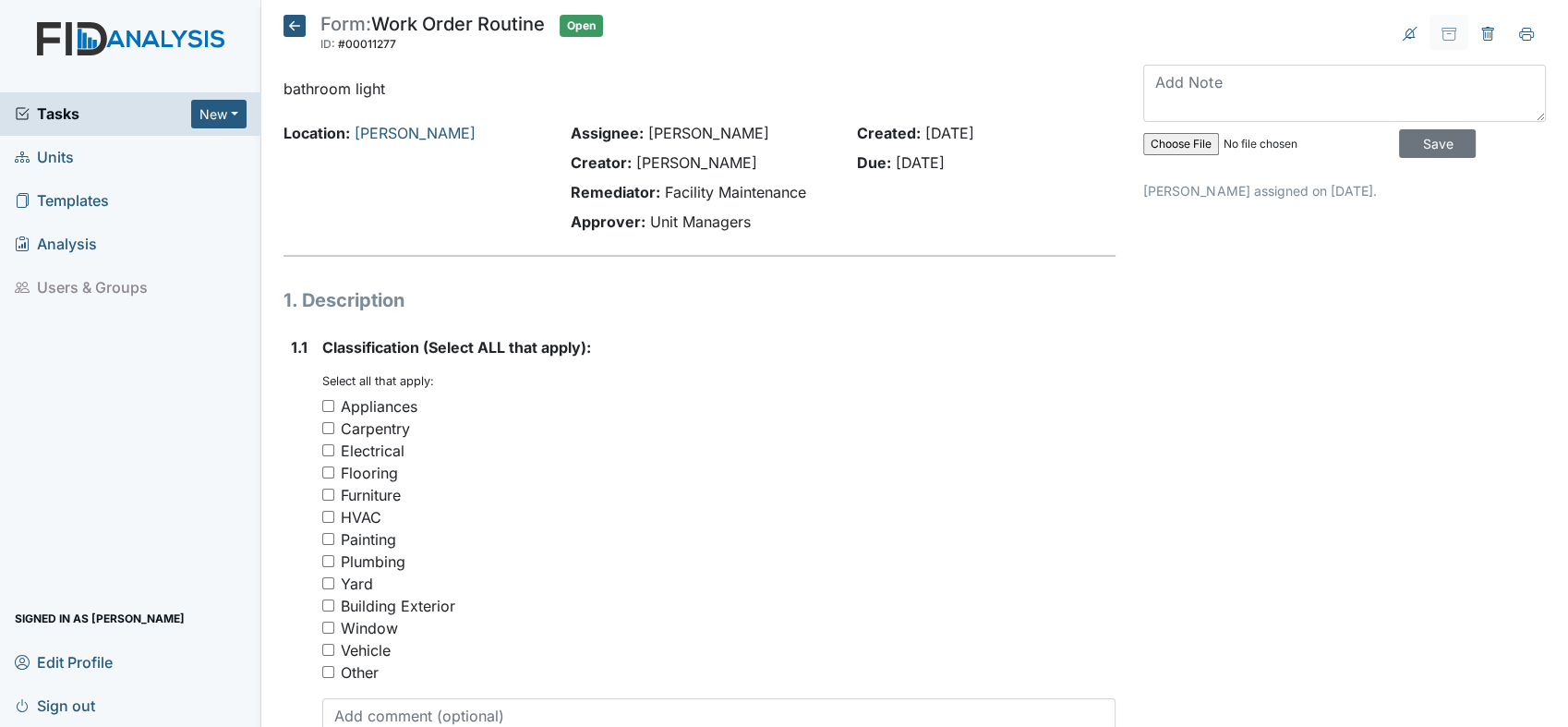
click at [320, 448] on div "1.1 Classification (Select ALL that apply): You must select one or more of the …" at bounding box center [699, 553] width 832 height 434
click at [328, 447] on input "Electrical" at bounding box center [328, 450] width 12 height 12
checkbox input "true"
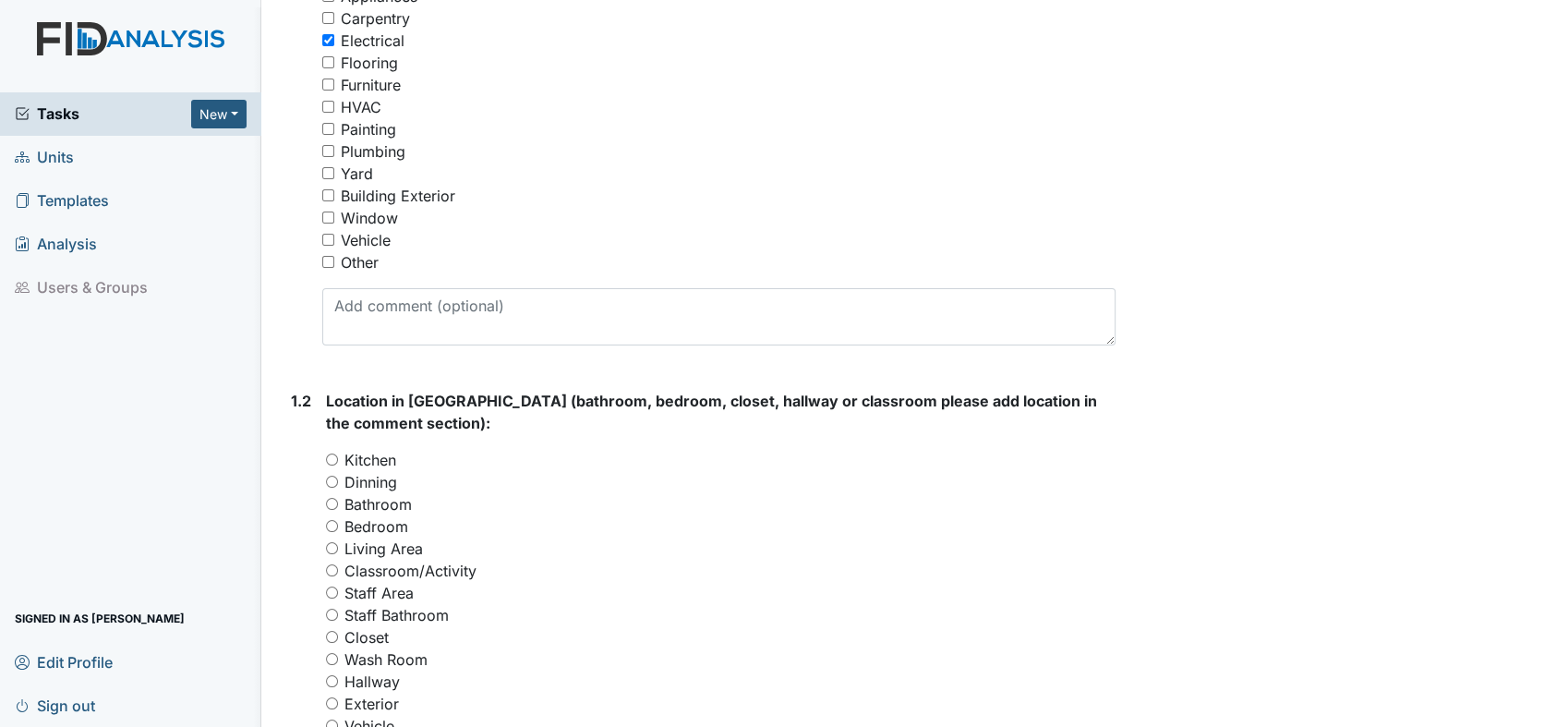
scroll to position [820, 0]
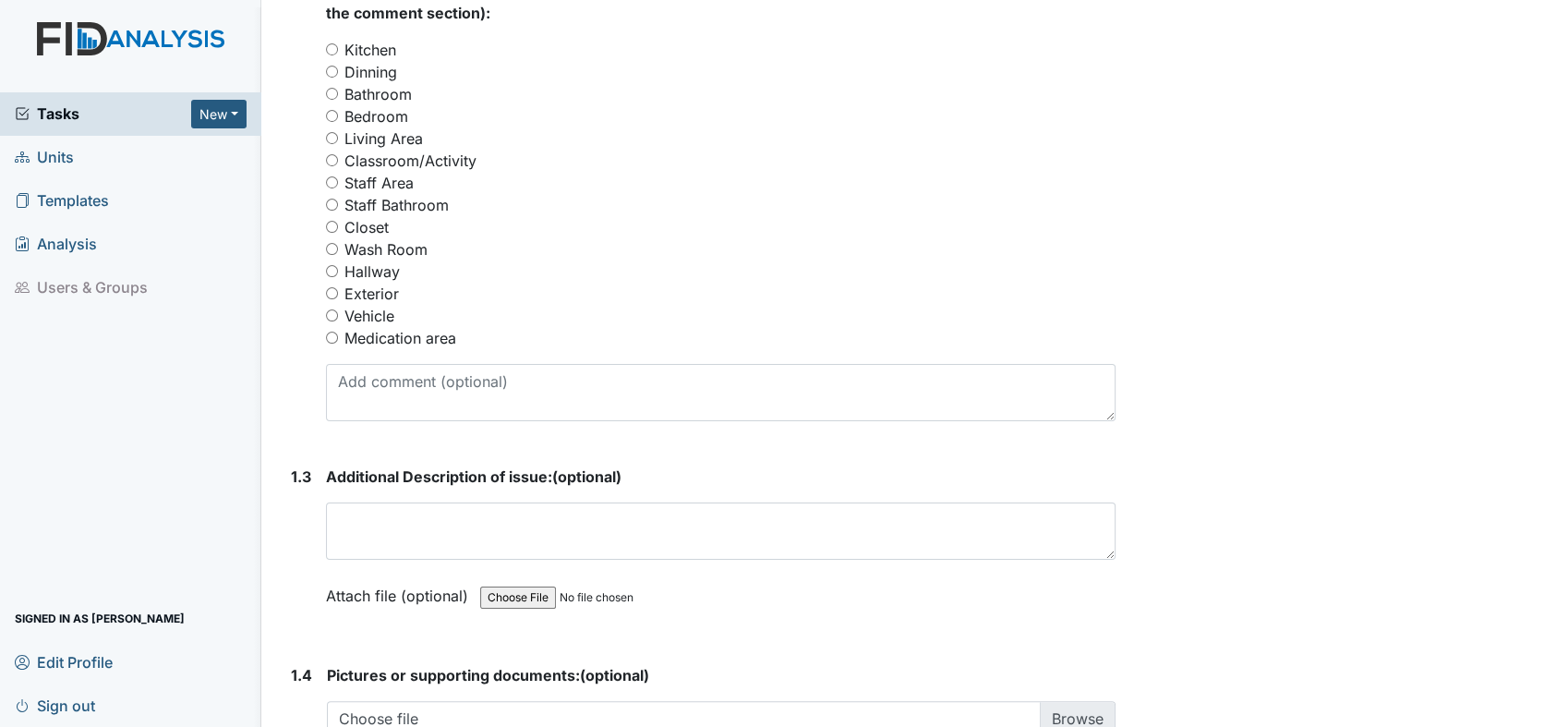
click at [332, 116] on input "Bedroom" at bounding box center [331, 116] width 12 height 12
radio input "true"
click at [332, 84] on div "Bathroom" at bounding box center [720, 94] width 790 height 23
click at [330, 89] on input "Bathroom" at bounding box center [331, 93] width 12 height 12
radio input "true"
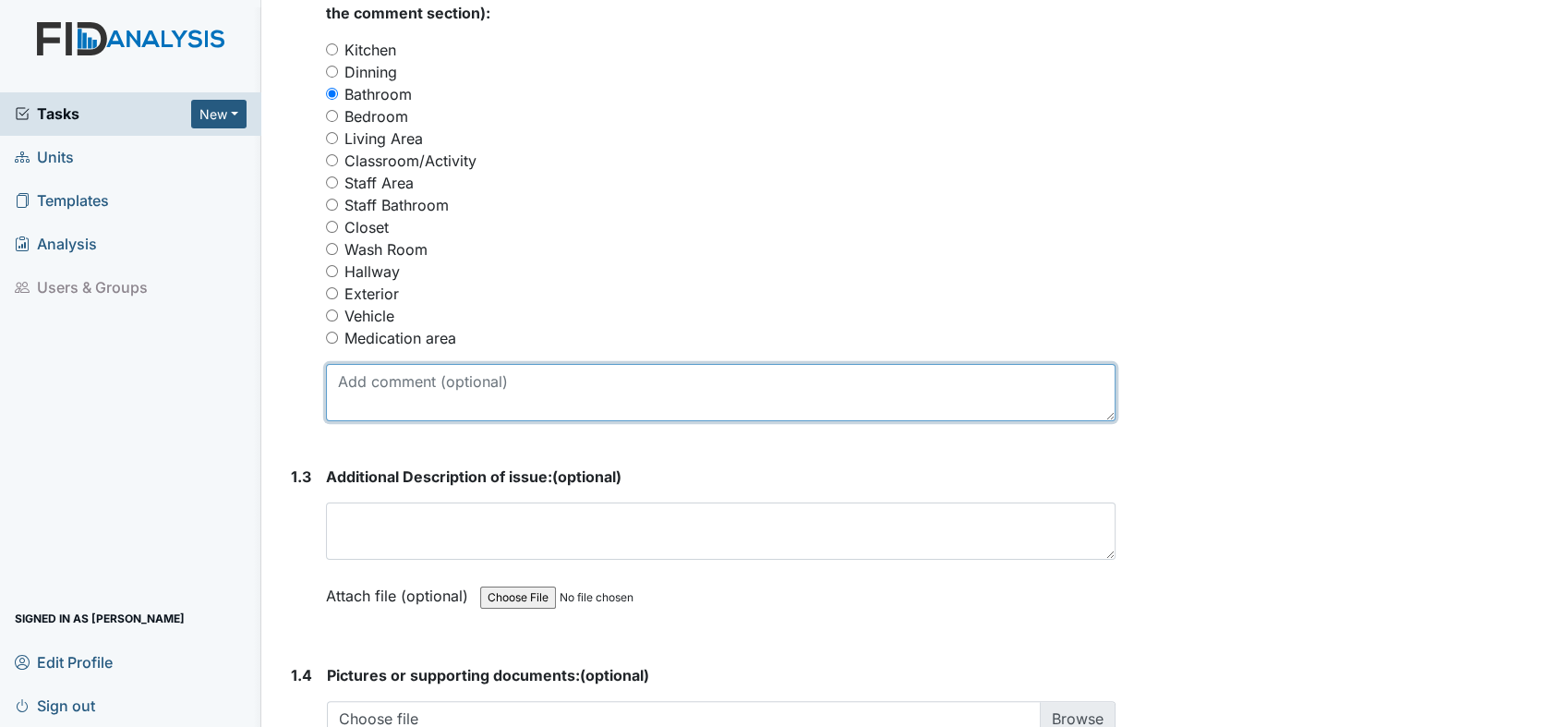
drag, startPoint x: 505, startPoint y: 362, endPoint x: 504, endPoint y: 376, distance: 14.0
click at [504, 376] on textarea at bounding box center [720, 393] width 790 height 57
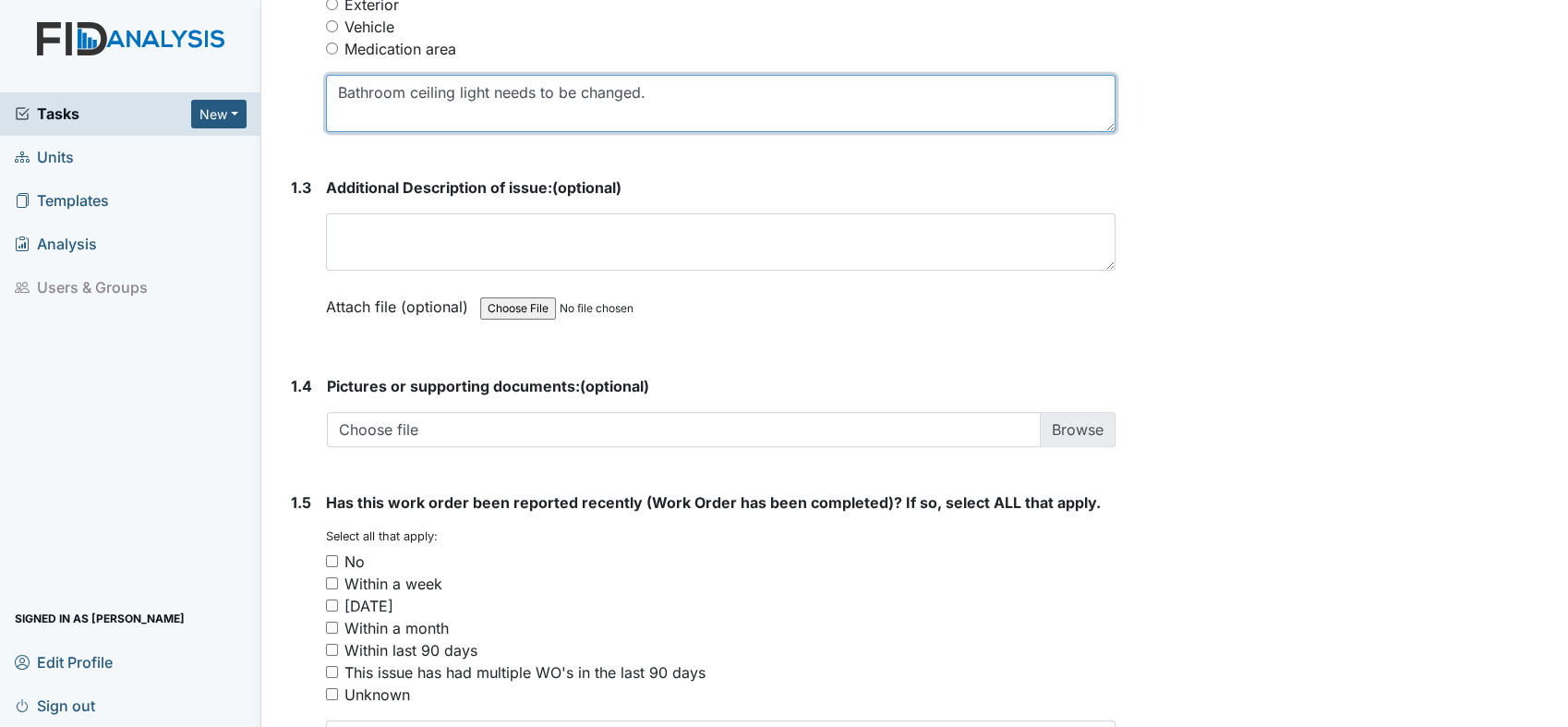
scroll to position [1253, 0]
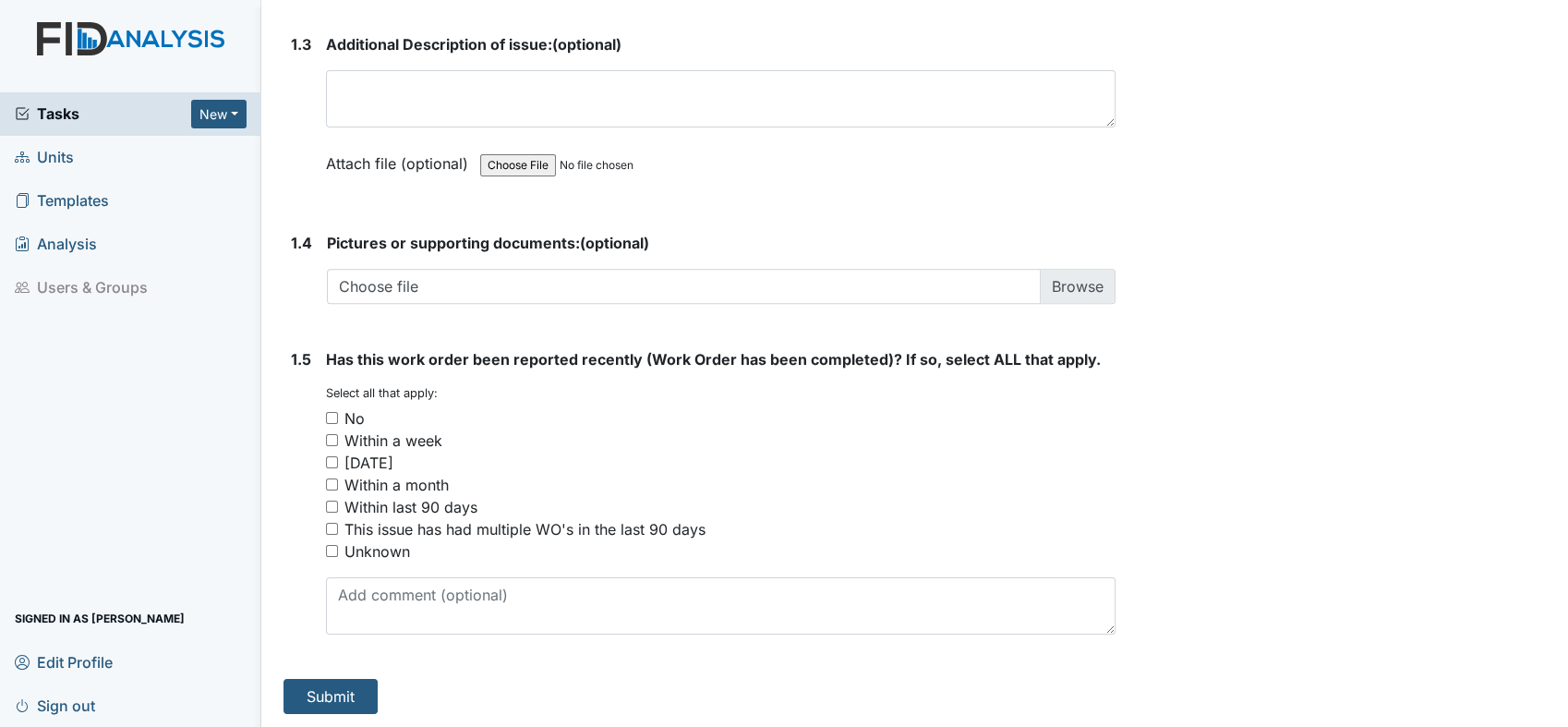
type textarea "Bathroom ceiling light needs to be changed."
click at [323, 408] on div "1.5 Has this work order been reported recently (Work Order has been completed)?…" at bounding box center [699, 499] width 832 height 301
click at [328, 415] on input "No" at bounding box center [331, 418] width 12 height 12
checkbox input "true"
click at [324, 695] on button "Submit" at bounding box center [330, 696] width 94 height 35
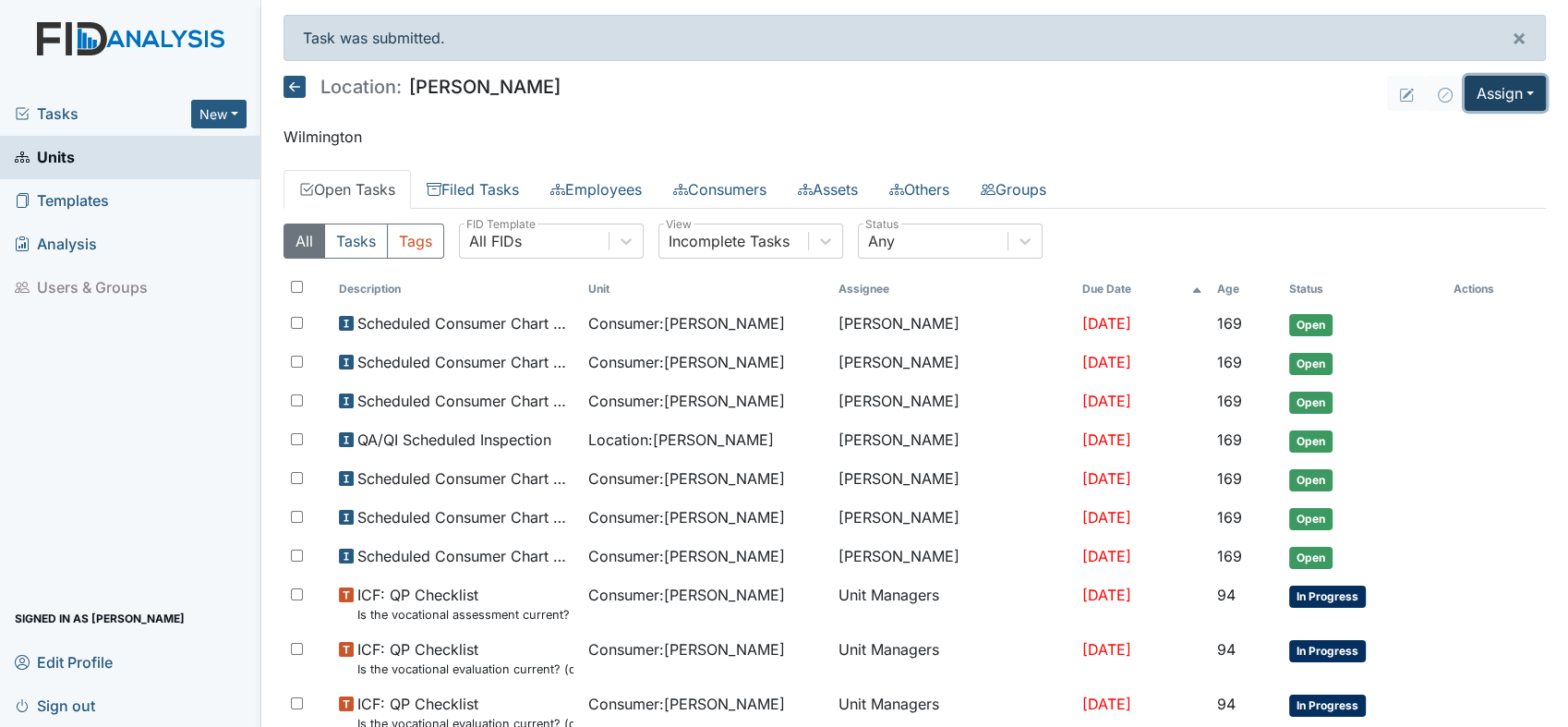
click at [1514, 89] on button "Assign" at bounding box center [1505, 92] width 81 height 35
click at [1440, 151] on link "Assign Inspection" at bounding box center [1462, 165] width 167 height 29
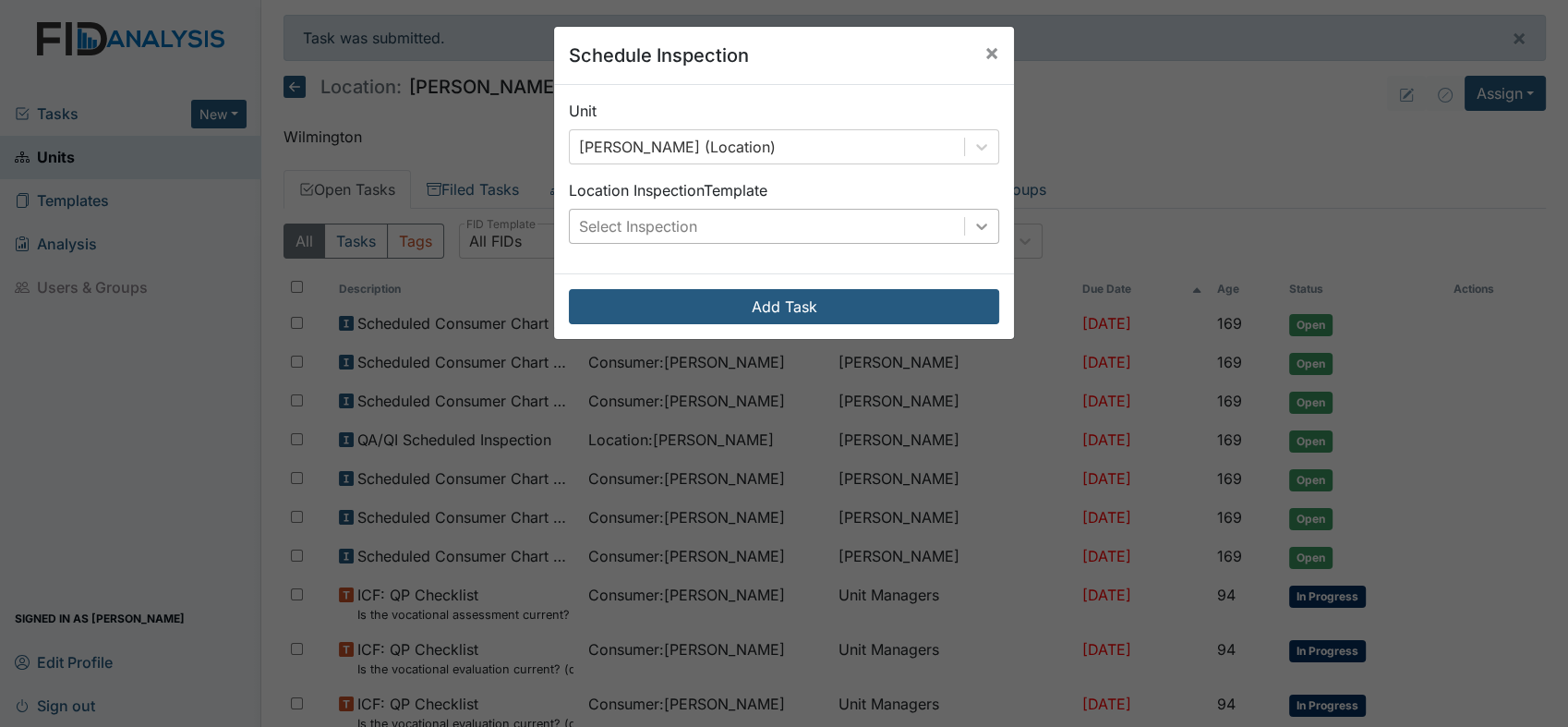
click at [976, 228] on icon at bounding box center [982, 226] width 11 height 7
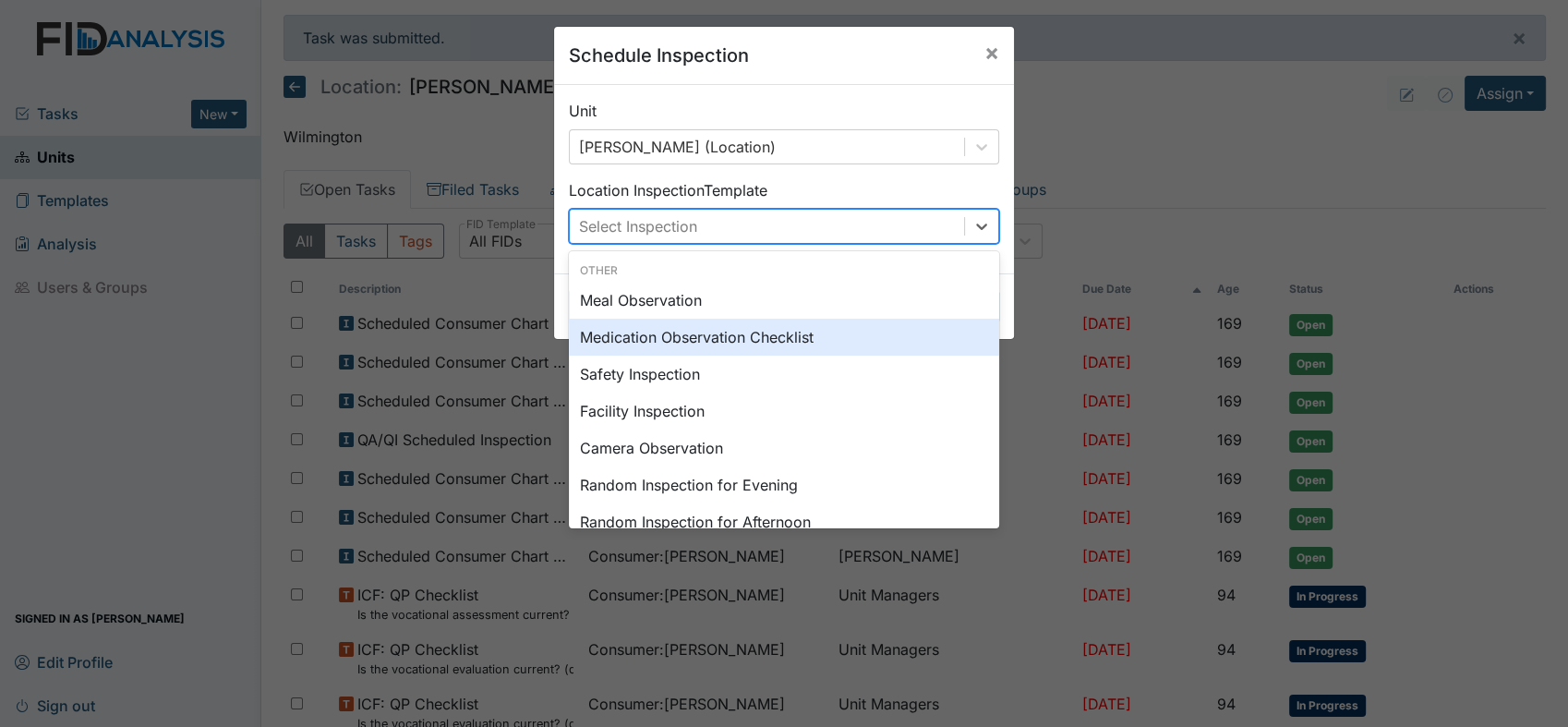
click at [1382, 98] on div "Schedule Inspection × Unit [PERSON_NAME] (Location) Location Inspection Templat…" at bounding box center [784, 364] width 1568 height 727
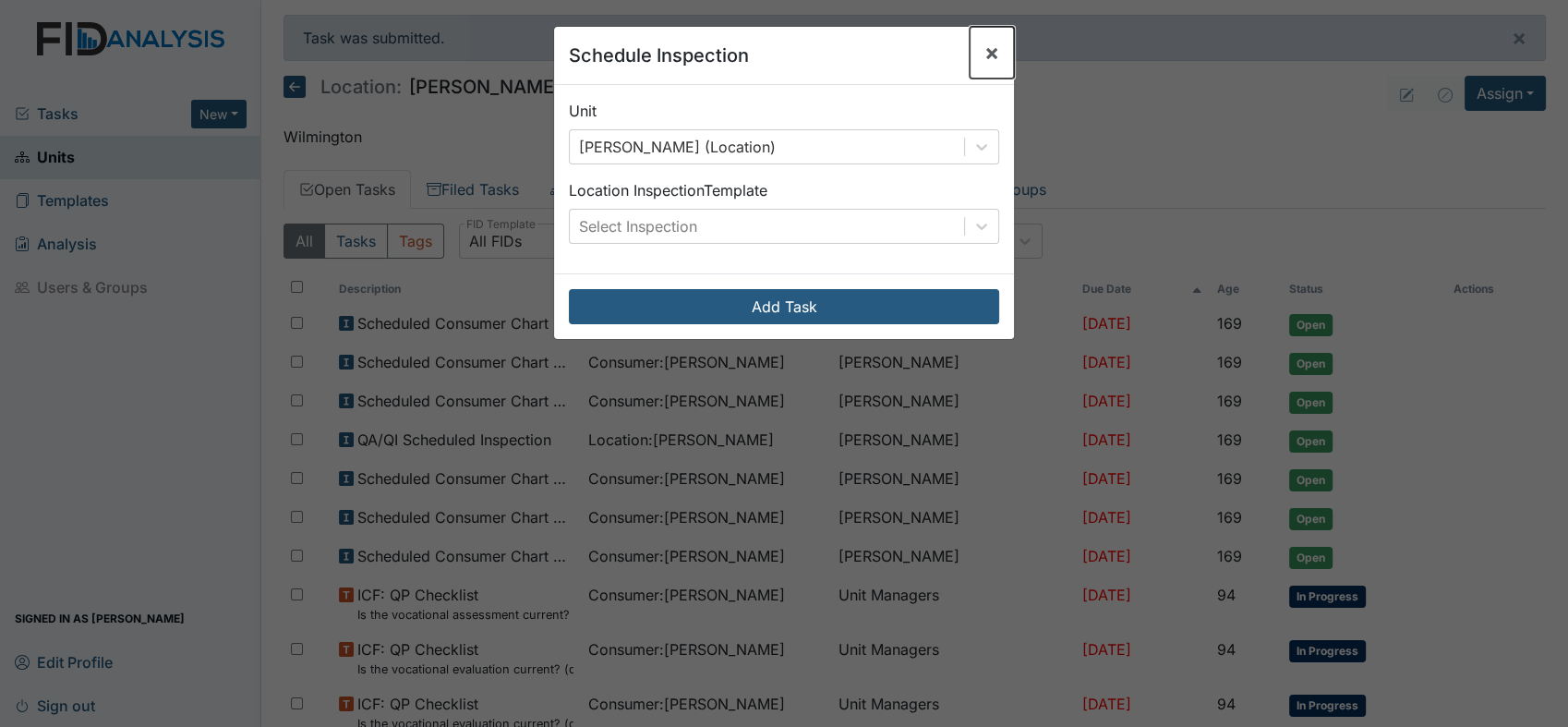
click at [984, 49] on span "×" at bounding box center [992, 52] width 15 height 26
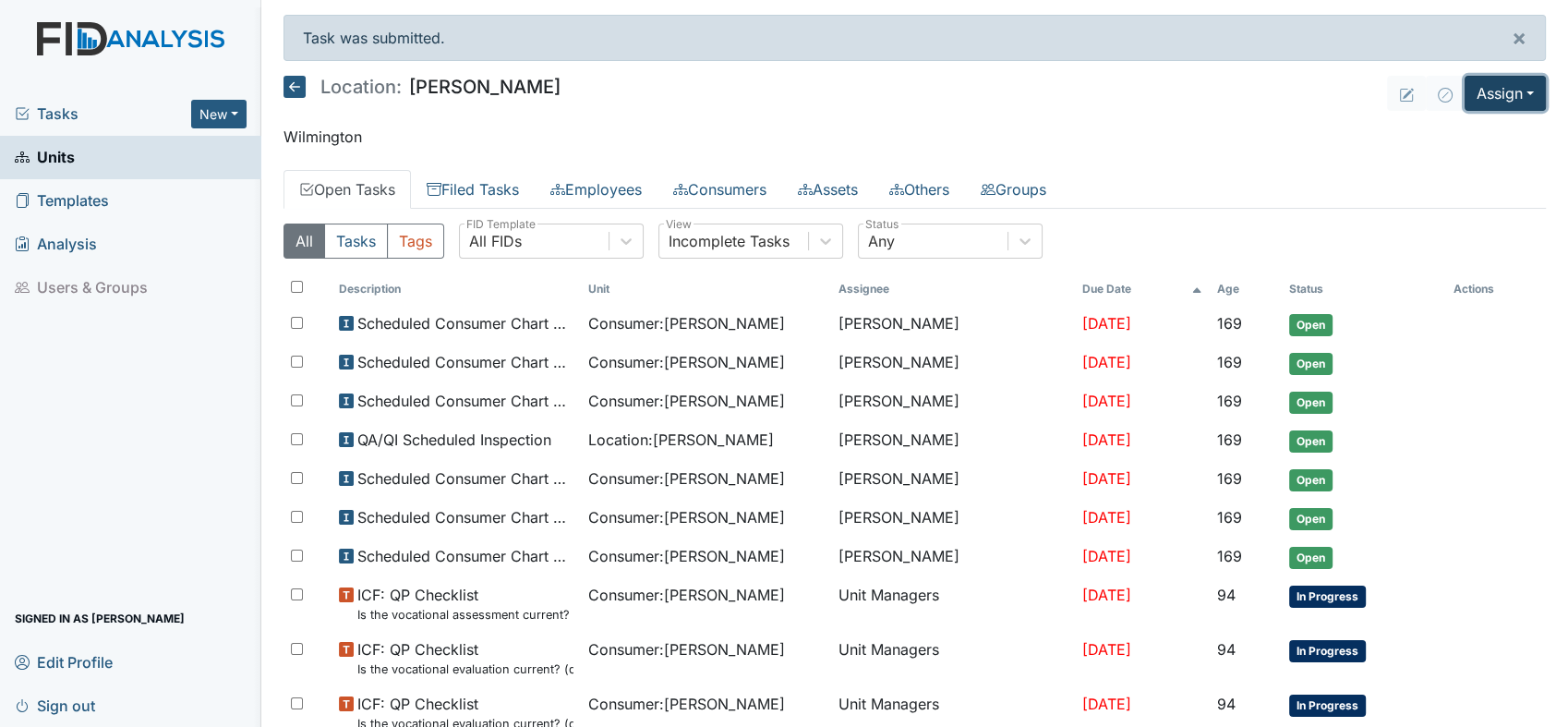
click at [1509, 93] on button "Assign" at bounding box center [1505, 92] width 81 height 35
click at [1404, 130] on link "Assign Form" at bounding box center [1462, 136] width 167 height 29
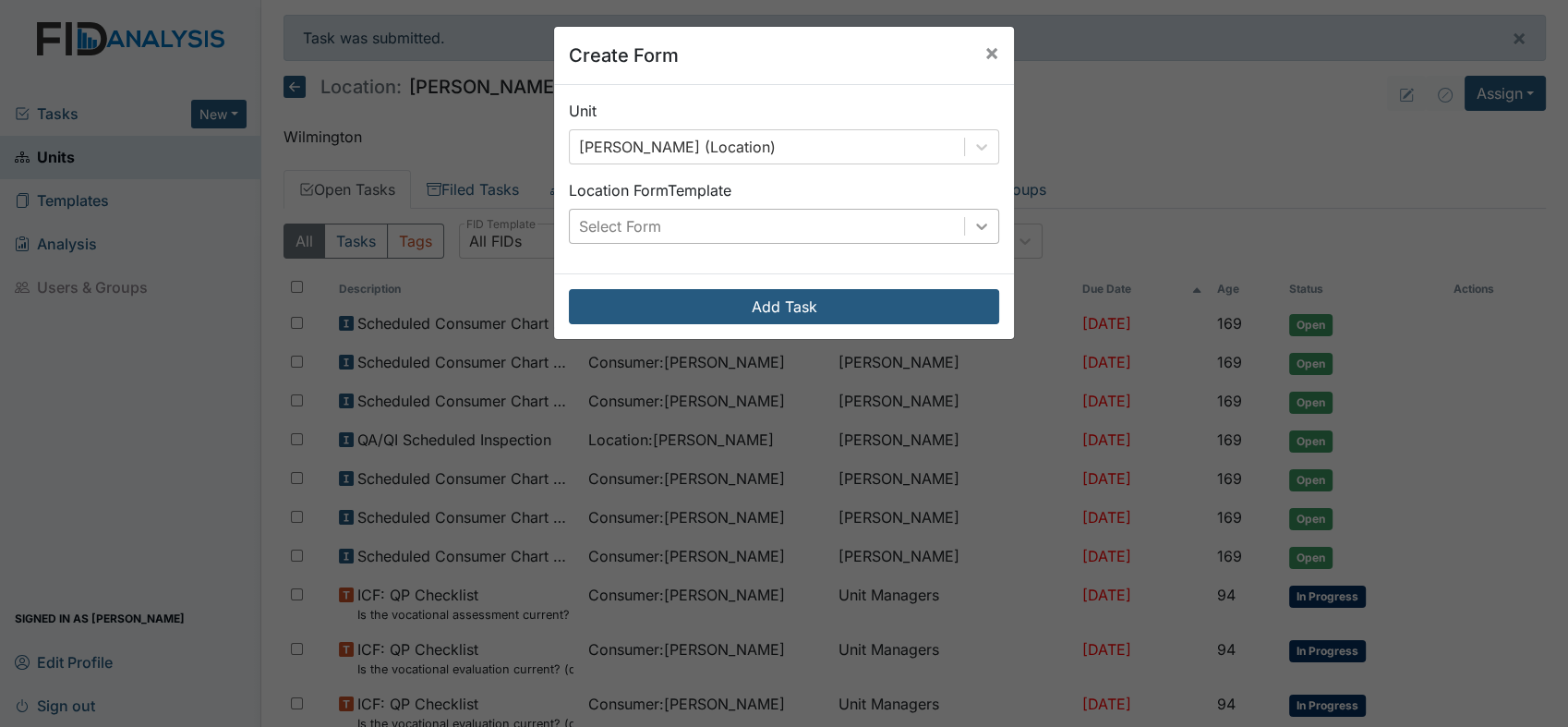
click at [972, 219] on icon at bounding box center [982, 227] width 19 height 19
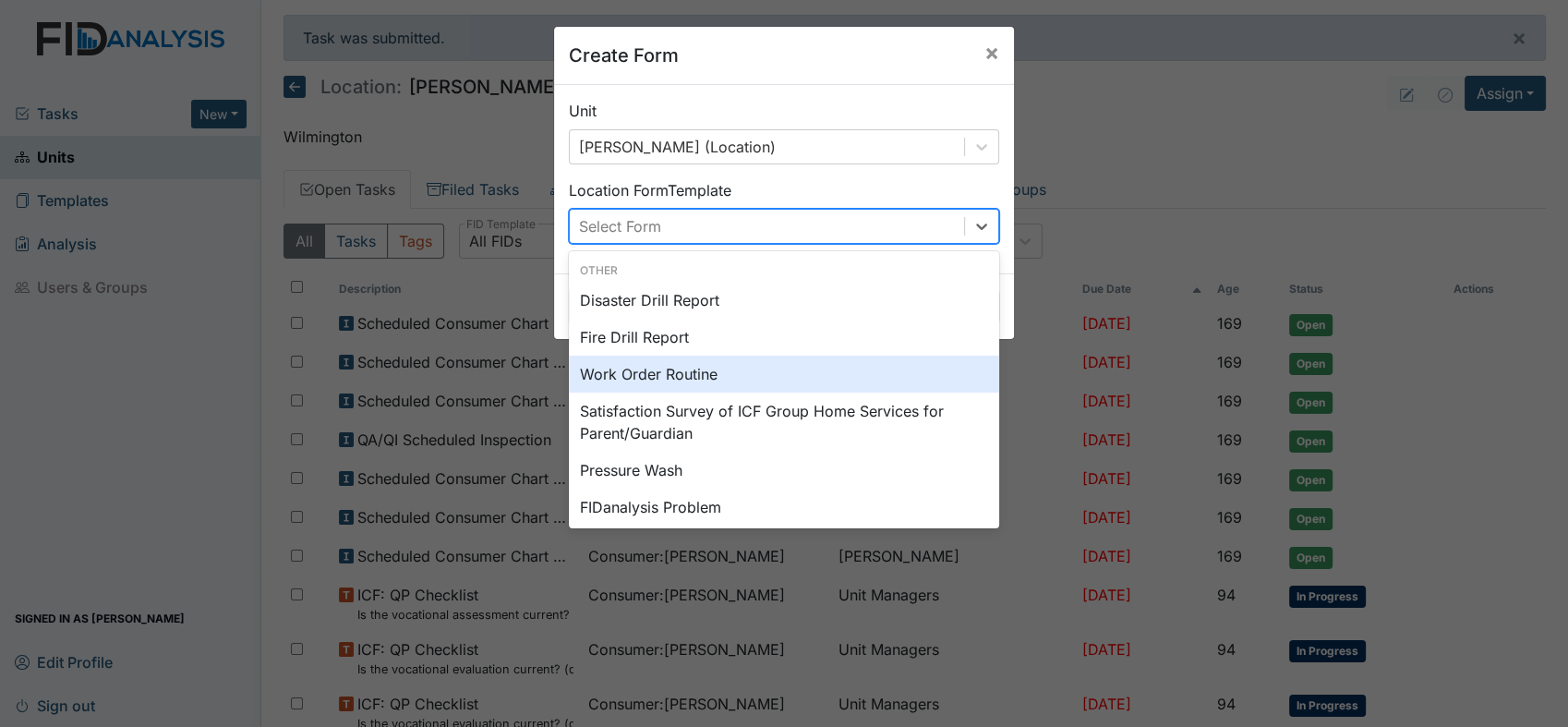
click at [670, 375] on div "Work Order Routine" at bounding box center [783, 374] width 430 height 37
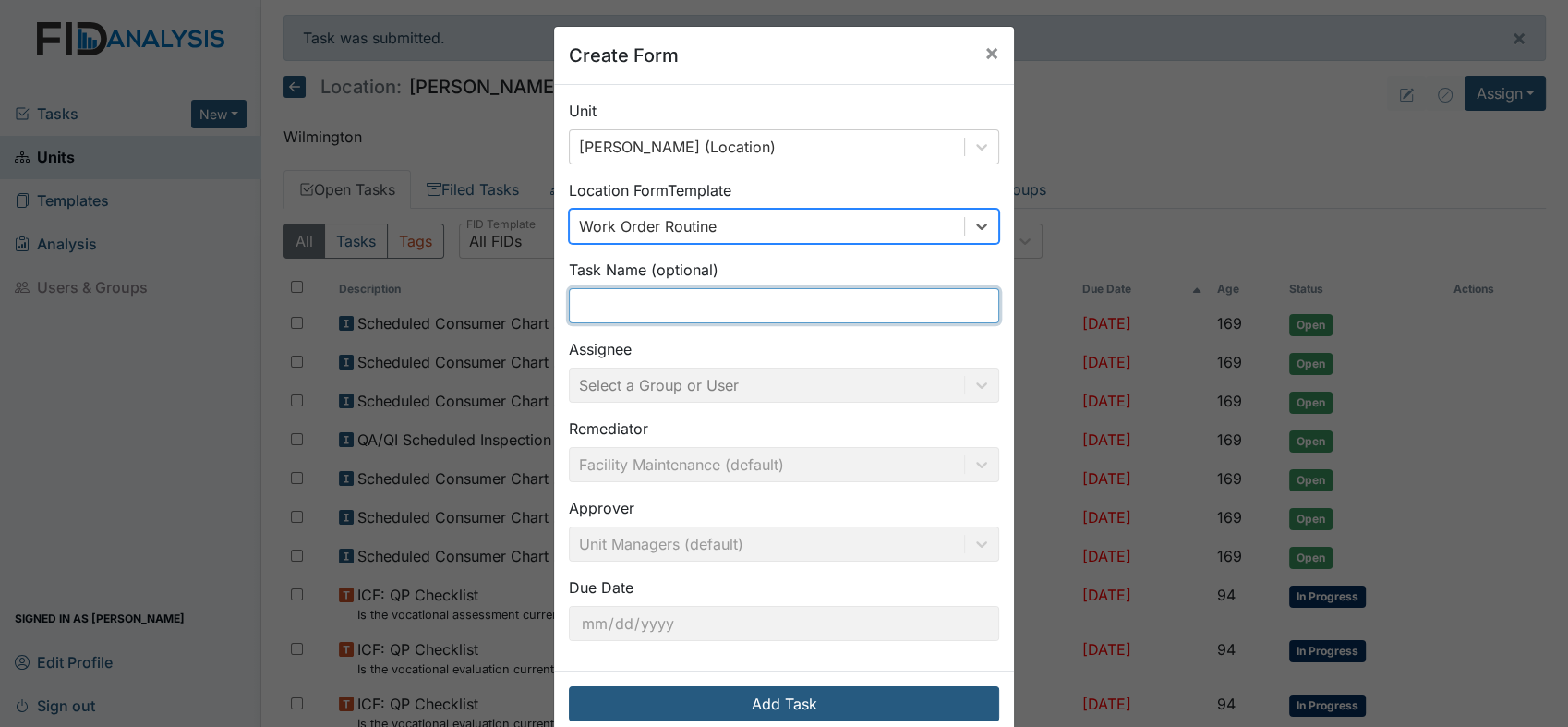
click at [709, 304] on input "text" at bounding box center [783, 305] width 430 height 35
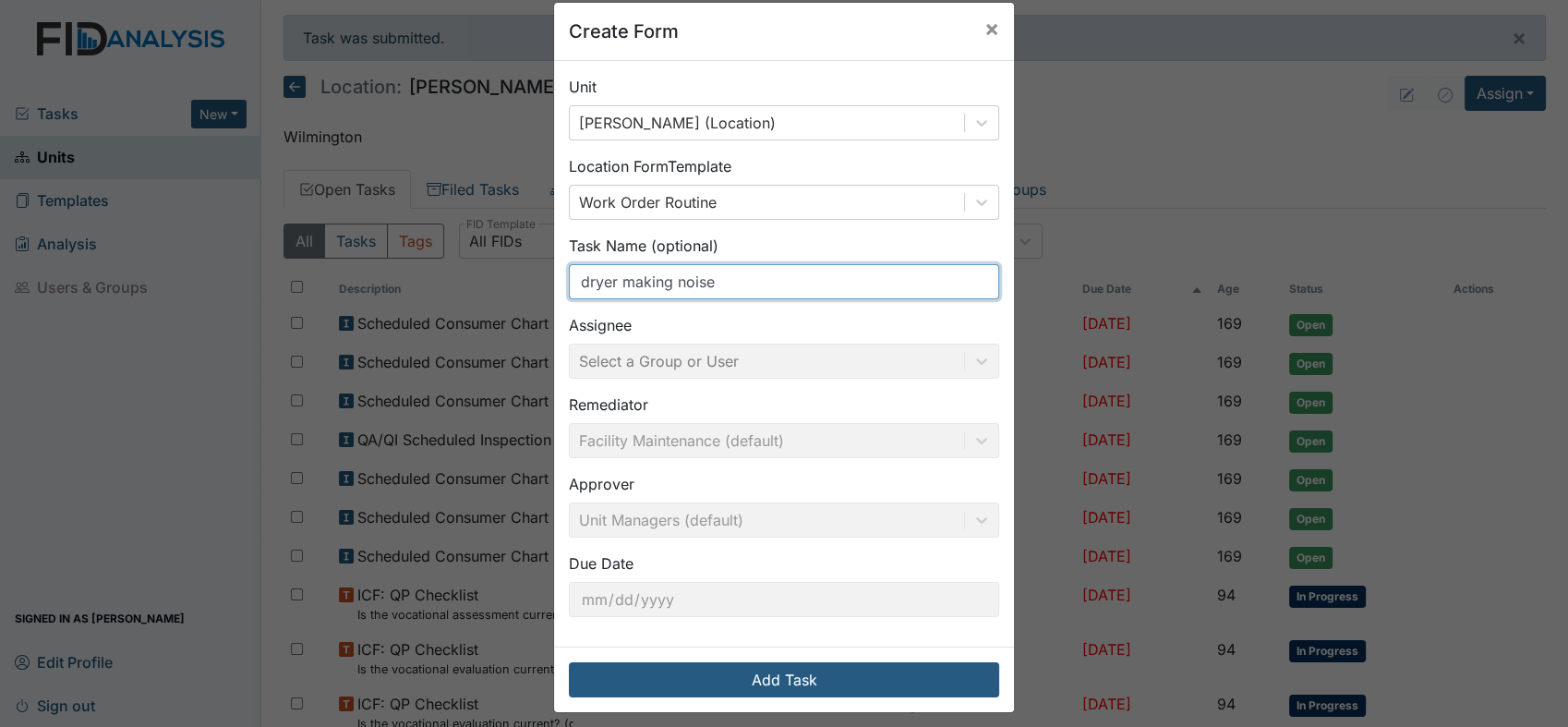
scroll to position [36, 0]
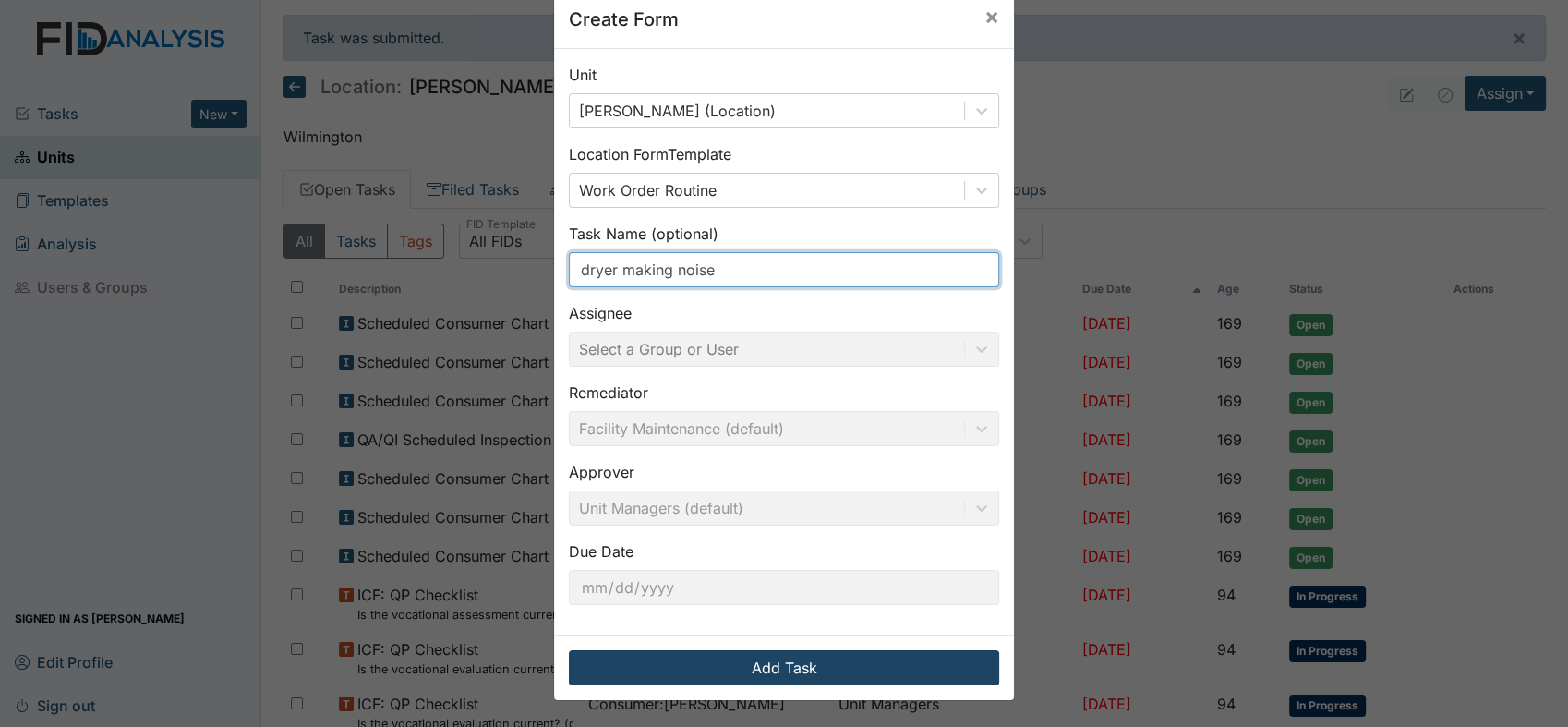
type input "dryer making noise"
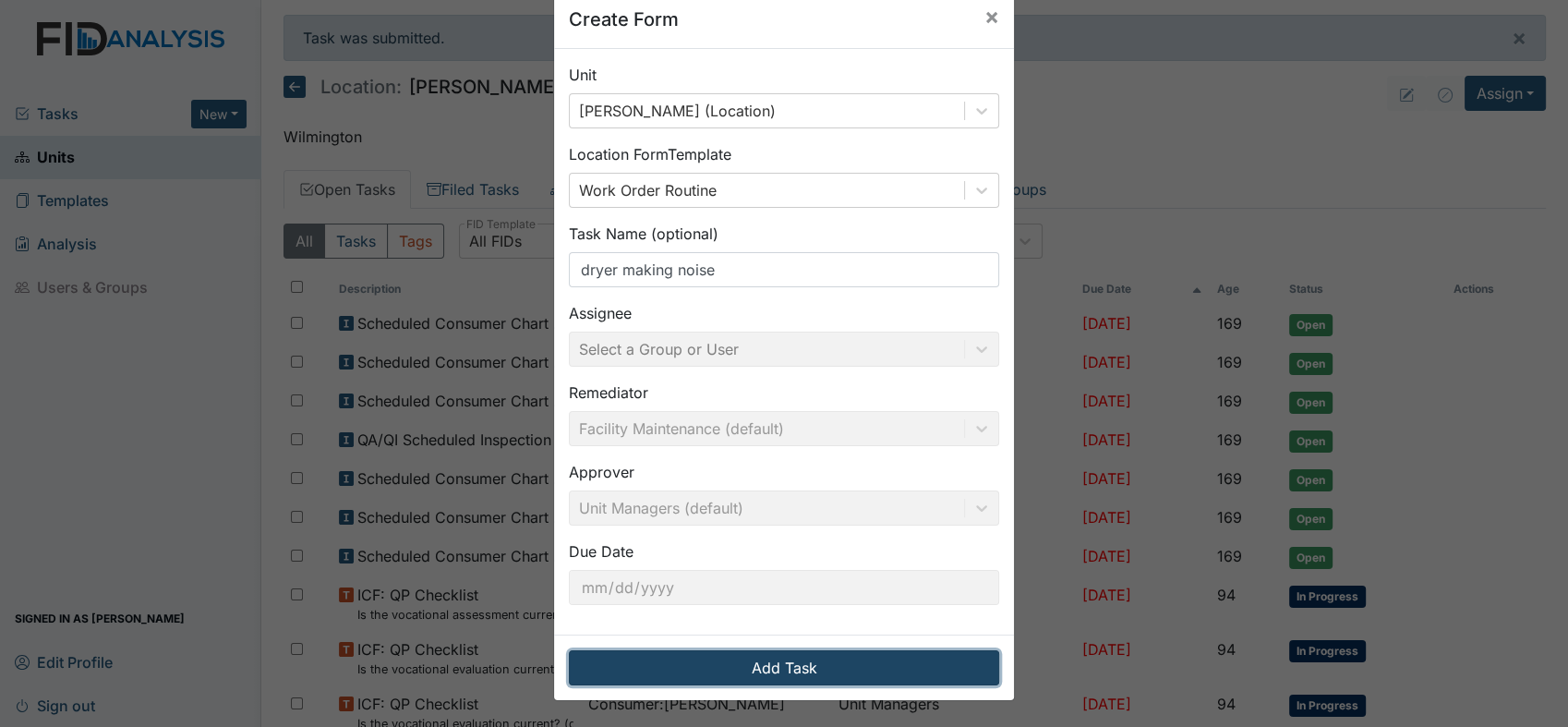
click at [796, 668] on button "Add Task" at bounding box center [783, 668] width 430 height 35
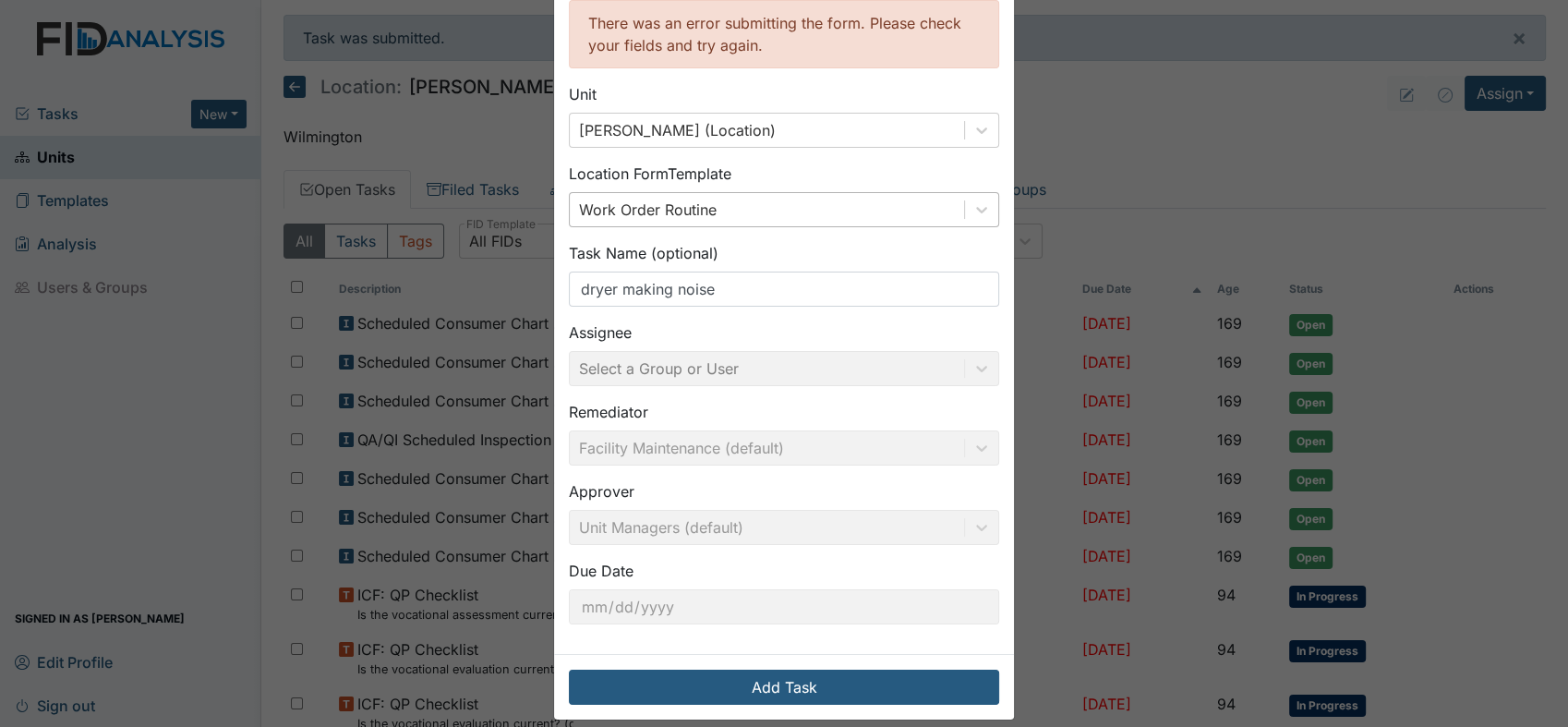
scroll to position [119, 0]
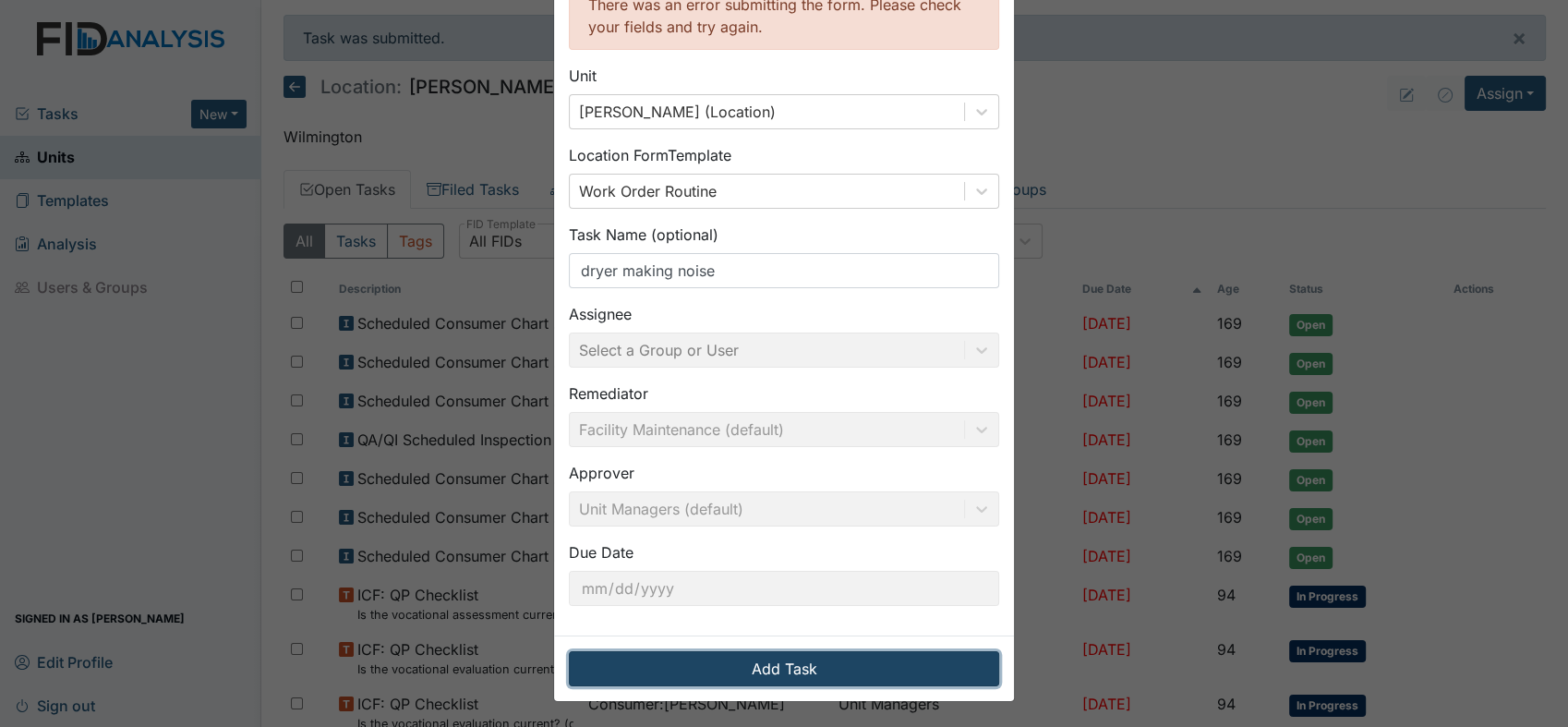
click at [689, 656] on button "Add Task" at bounding box center [783, 669] width 430 height 35
click at [695, 666] on button "Add Task" at bounding box center [783, 669] width 430 height 35
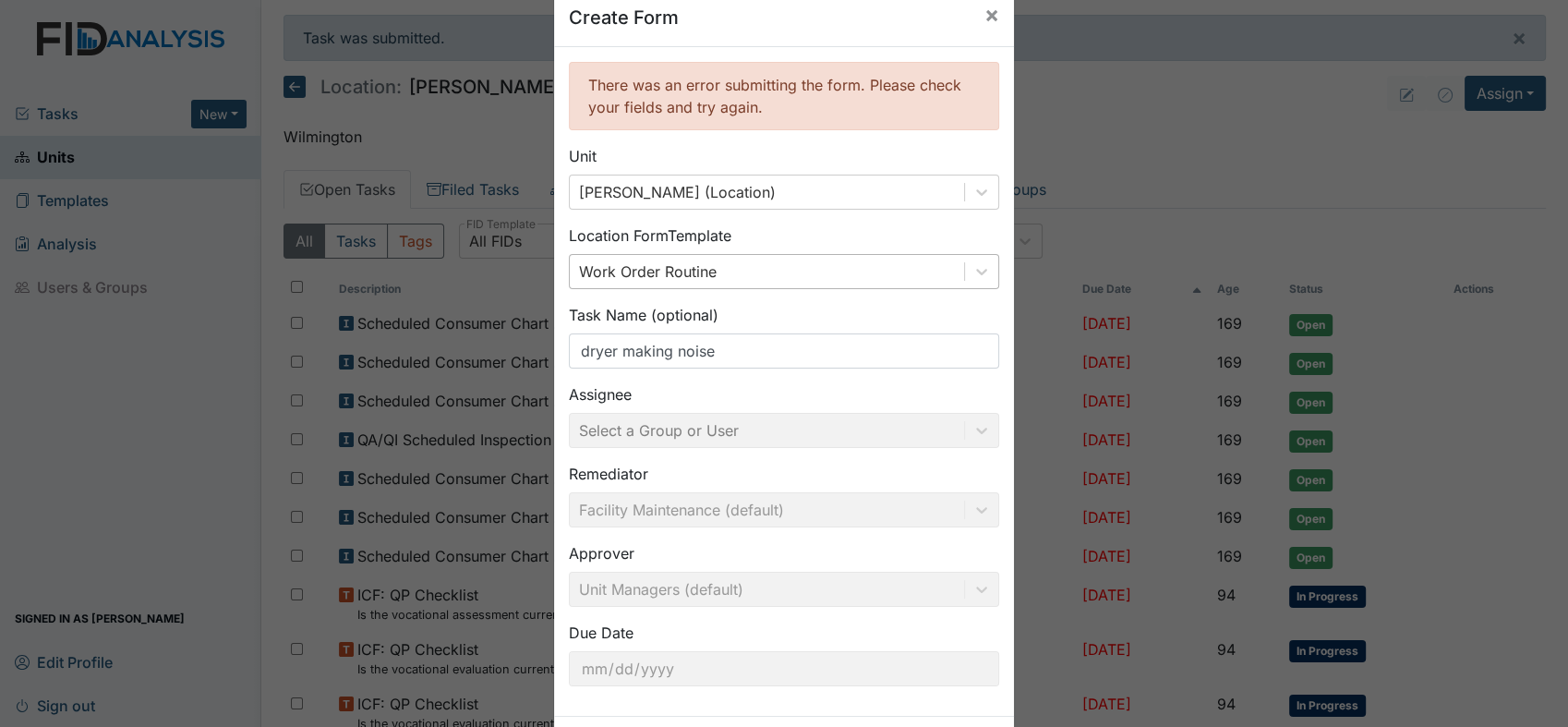
scroll to position [0, 0]
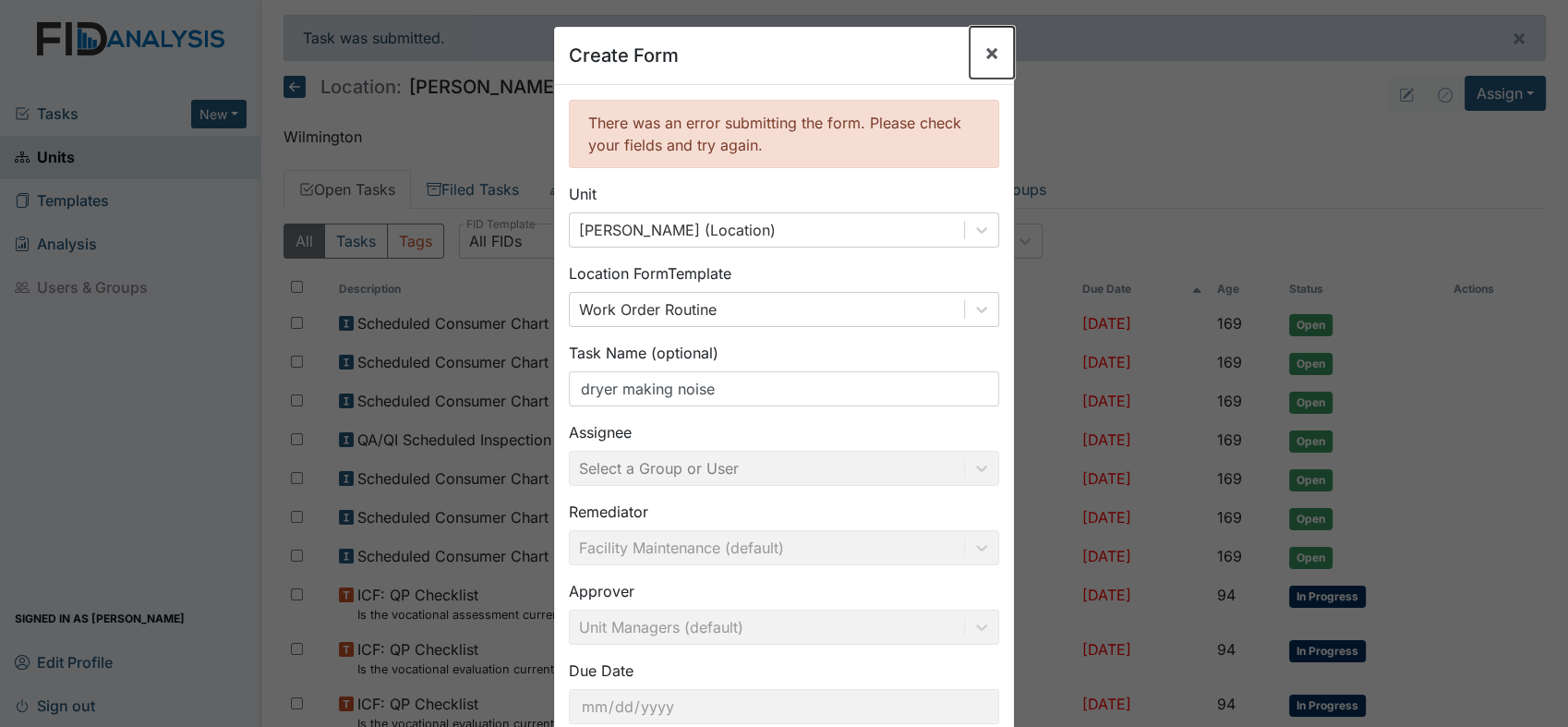
click at [984, 49] on span "×" at bounding box center [992, 52] width 15 height 26
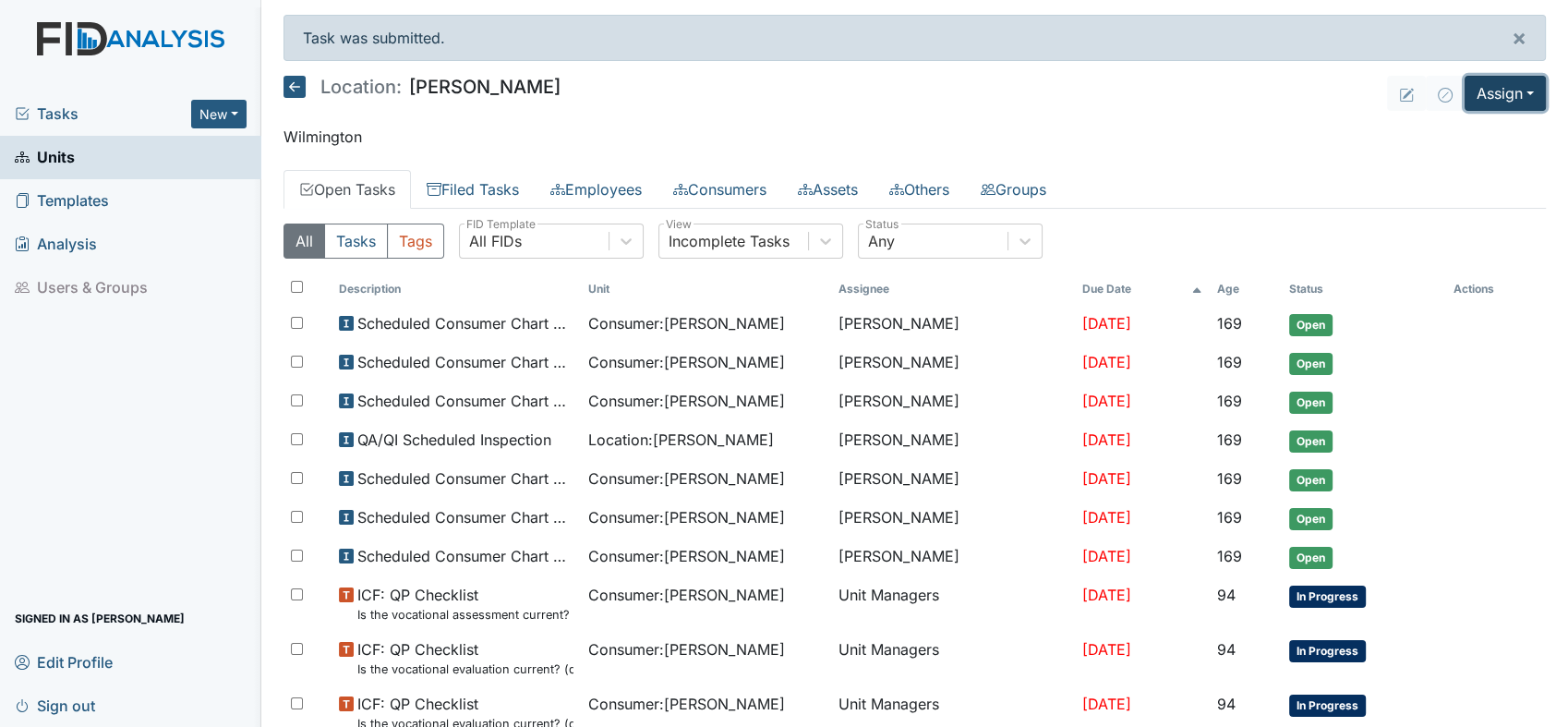
click at [1510, 96] on button "Assign" at bounding box center [1505, 92] width 81 height 35
click at [1462, 133] on link "Assign Form" at bounding box center [1462, 136] width 167 height 29
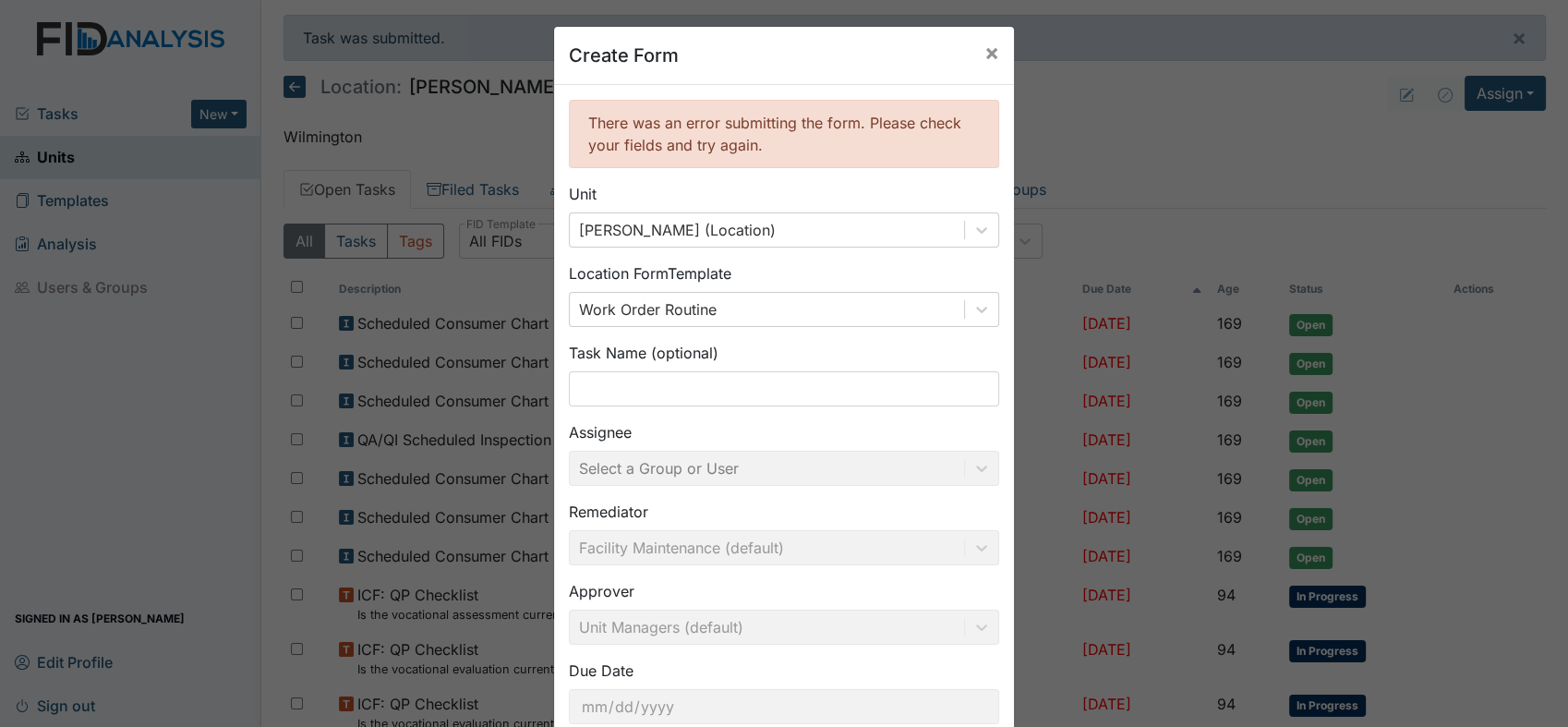
click at [915, 127] on div "There was an error submitting the form. Please check your fields and try again." at bounding box center [783, 134] width 430 height 69
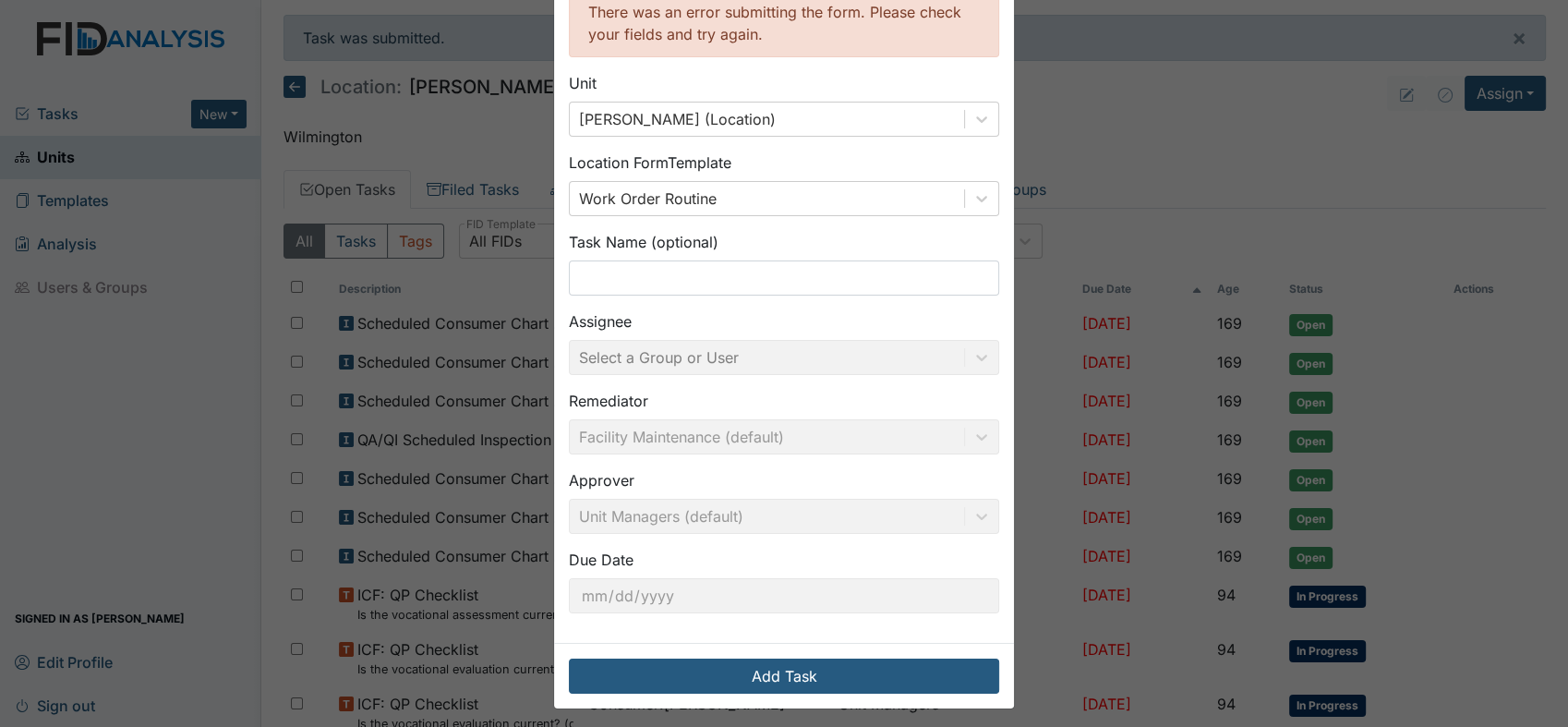
scroll to position [119, 0]
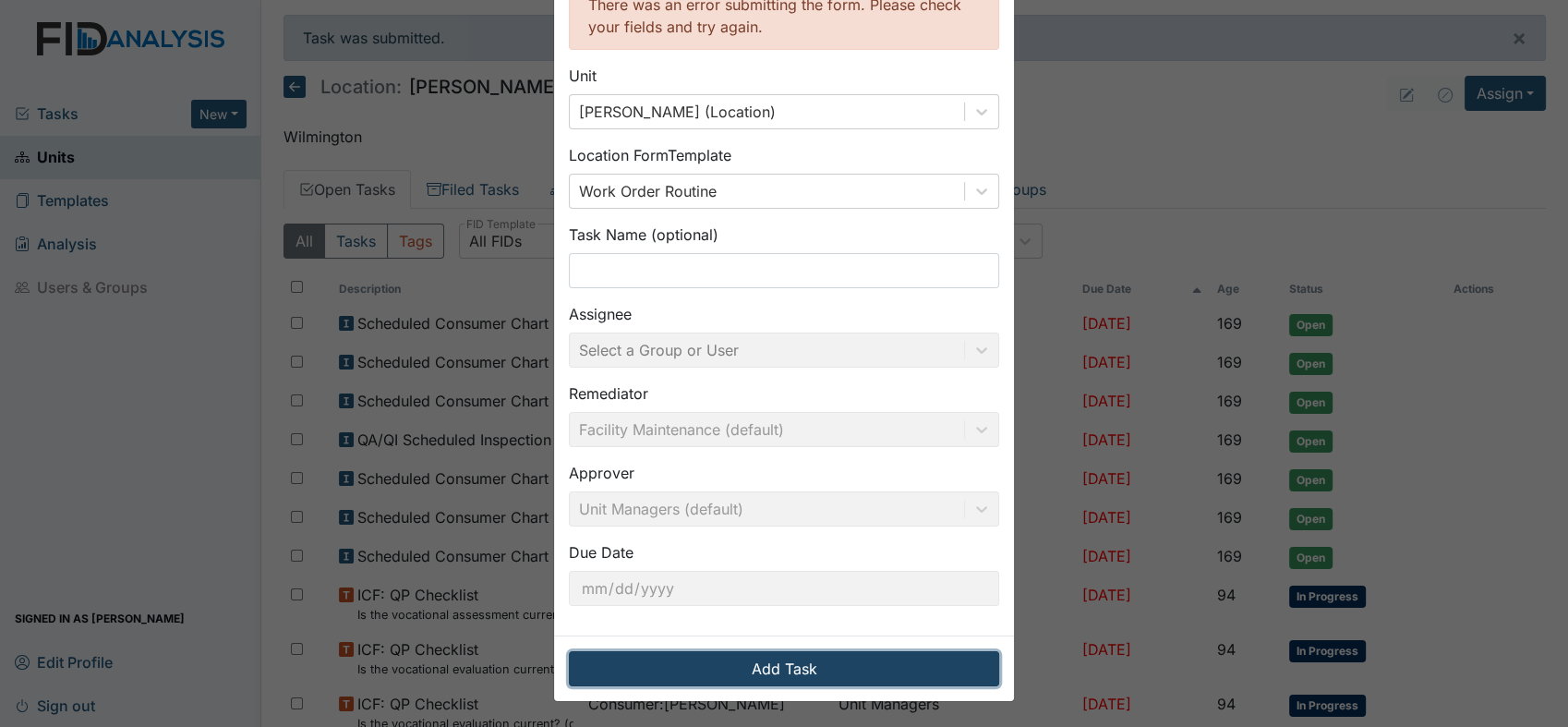
click at [758, 659] on button "Add Task" at bounding box center [783, 669] width 430 height 35
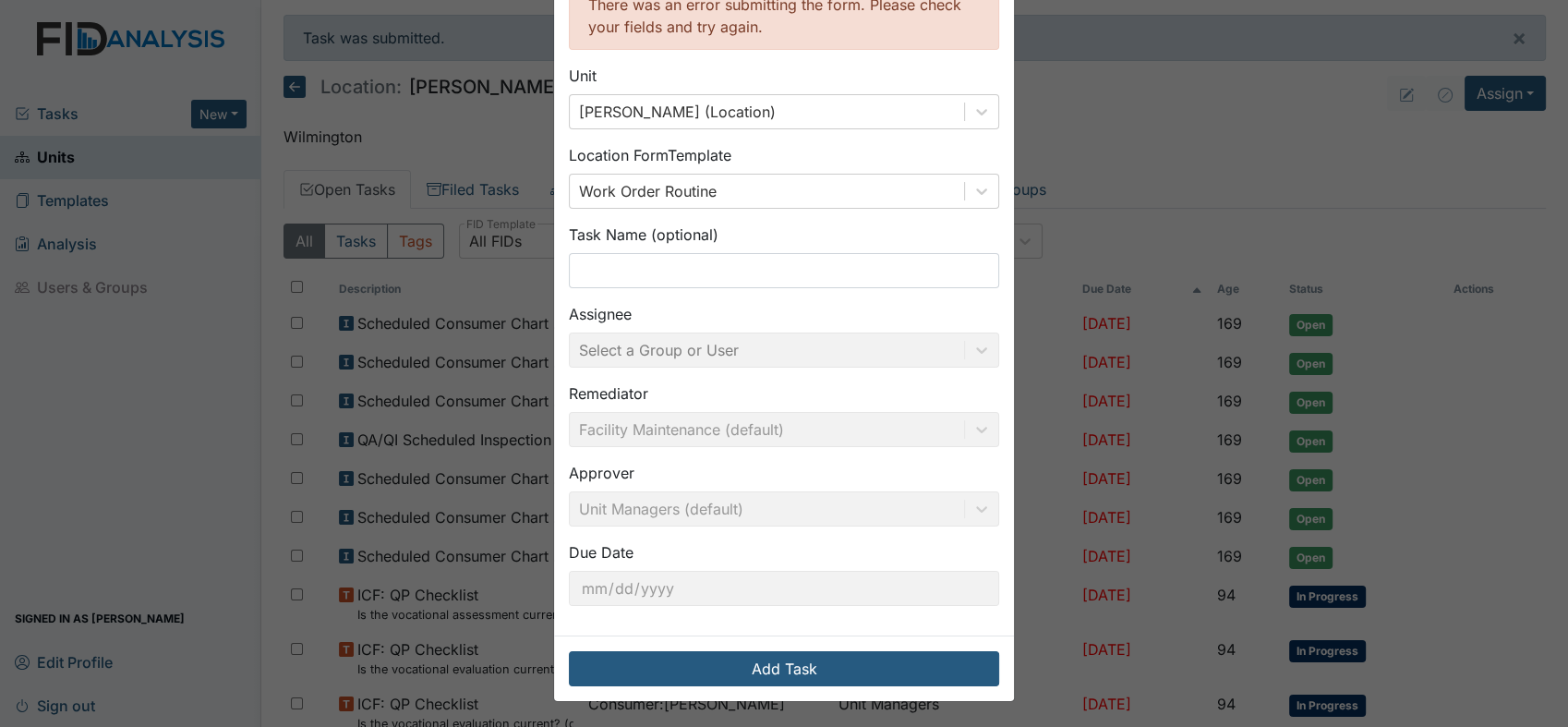
drag, startPoint x: 923, startPoint y: 148, endPoint x: 920, endPoint y: 134, distance: 14.3
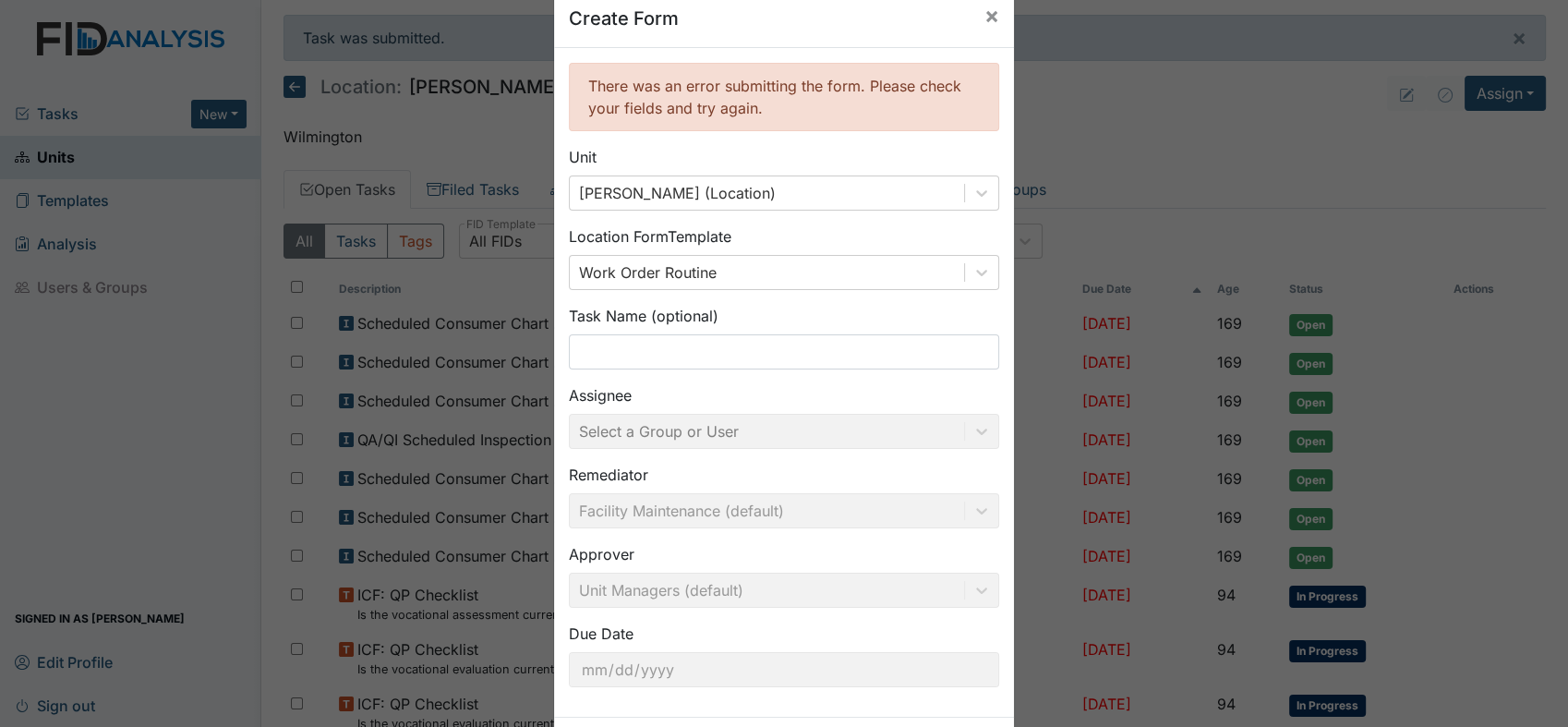
scroll to position [0, 0]
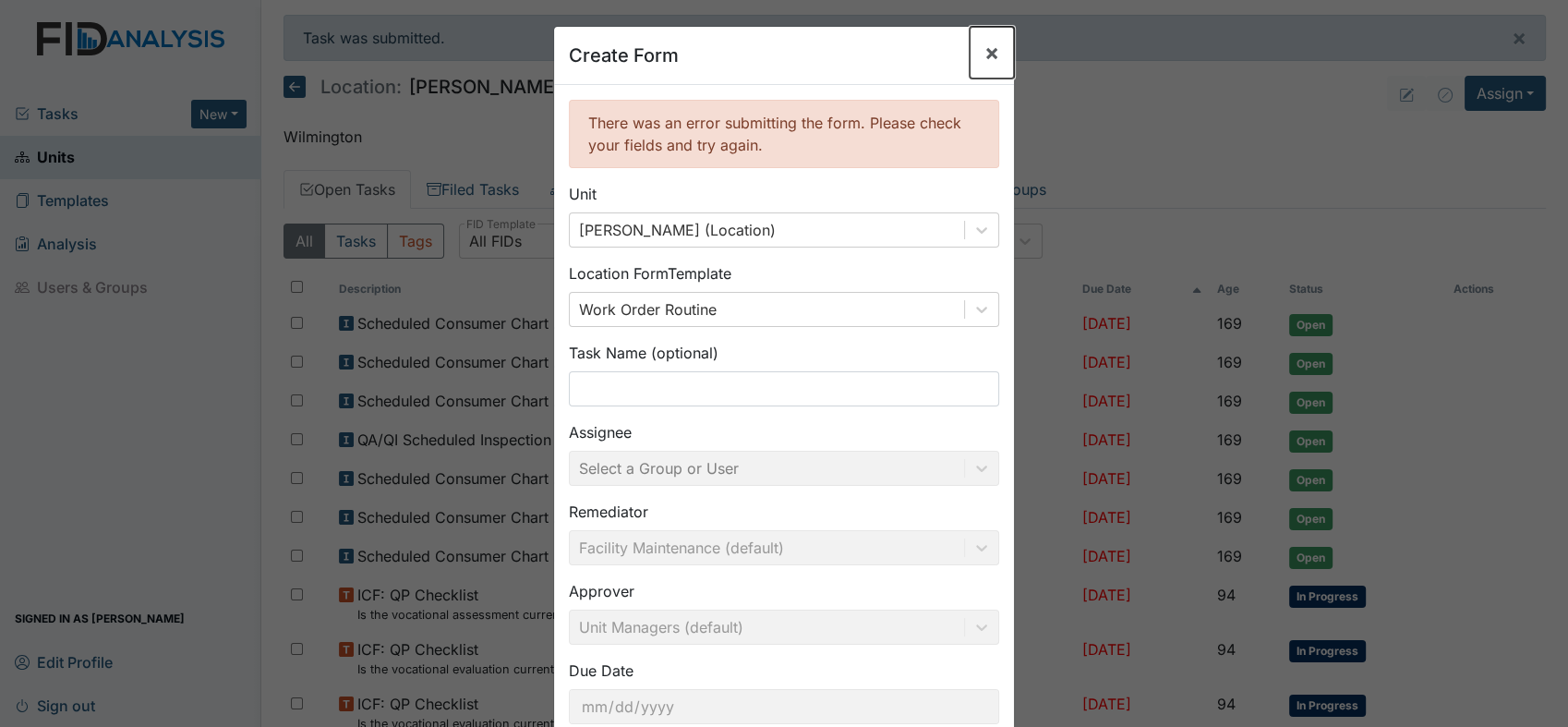
click at [984, 53] on span "×" at bounding box center [992, 52] width 15 height 26
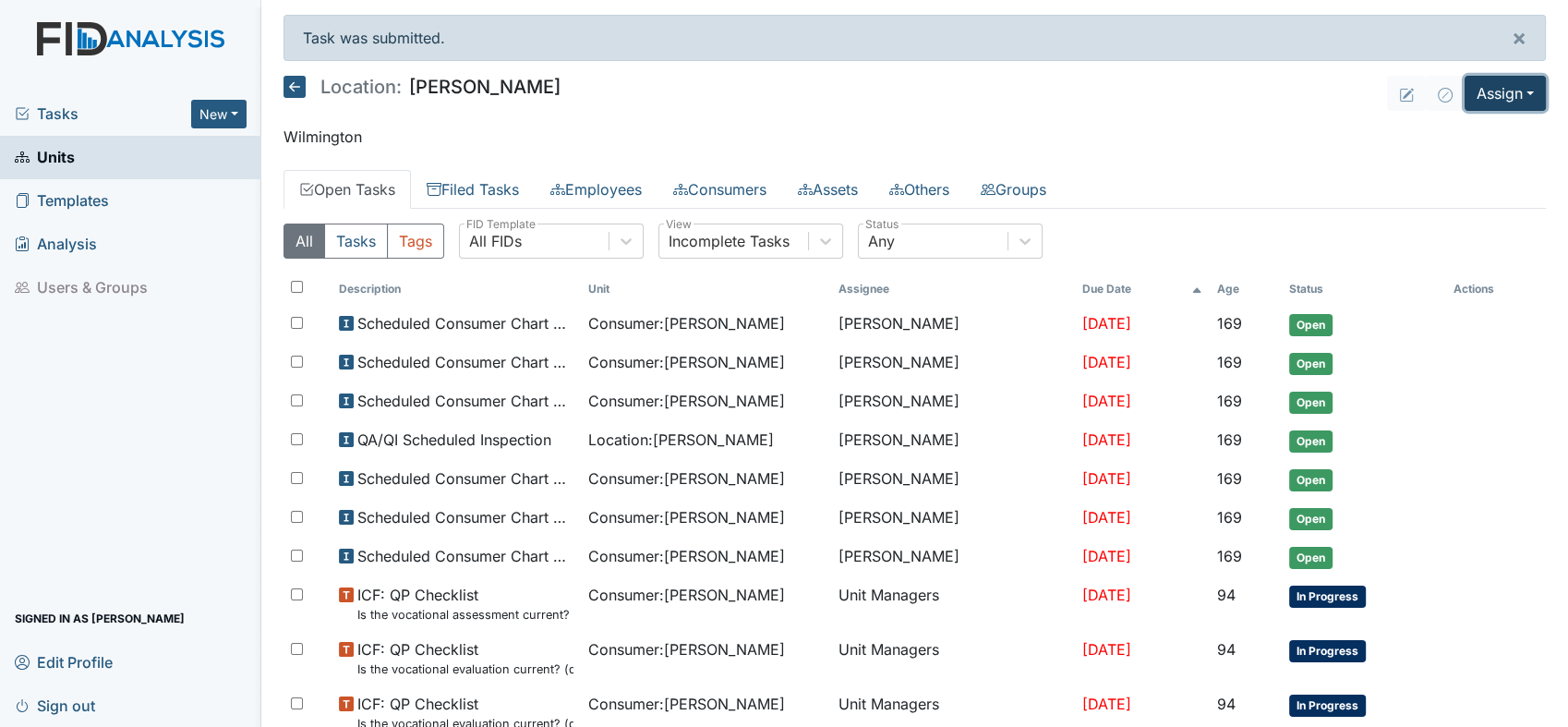
click at [1501, 88] on button "Assign" at bounding box center [1505, 92] width 81 height 35
click at [1470, 134] on link "Assign Form" at bounding box center [1462, 136] width 167 height 29
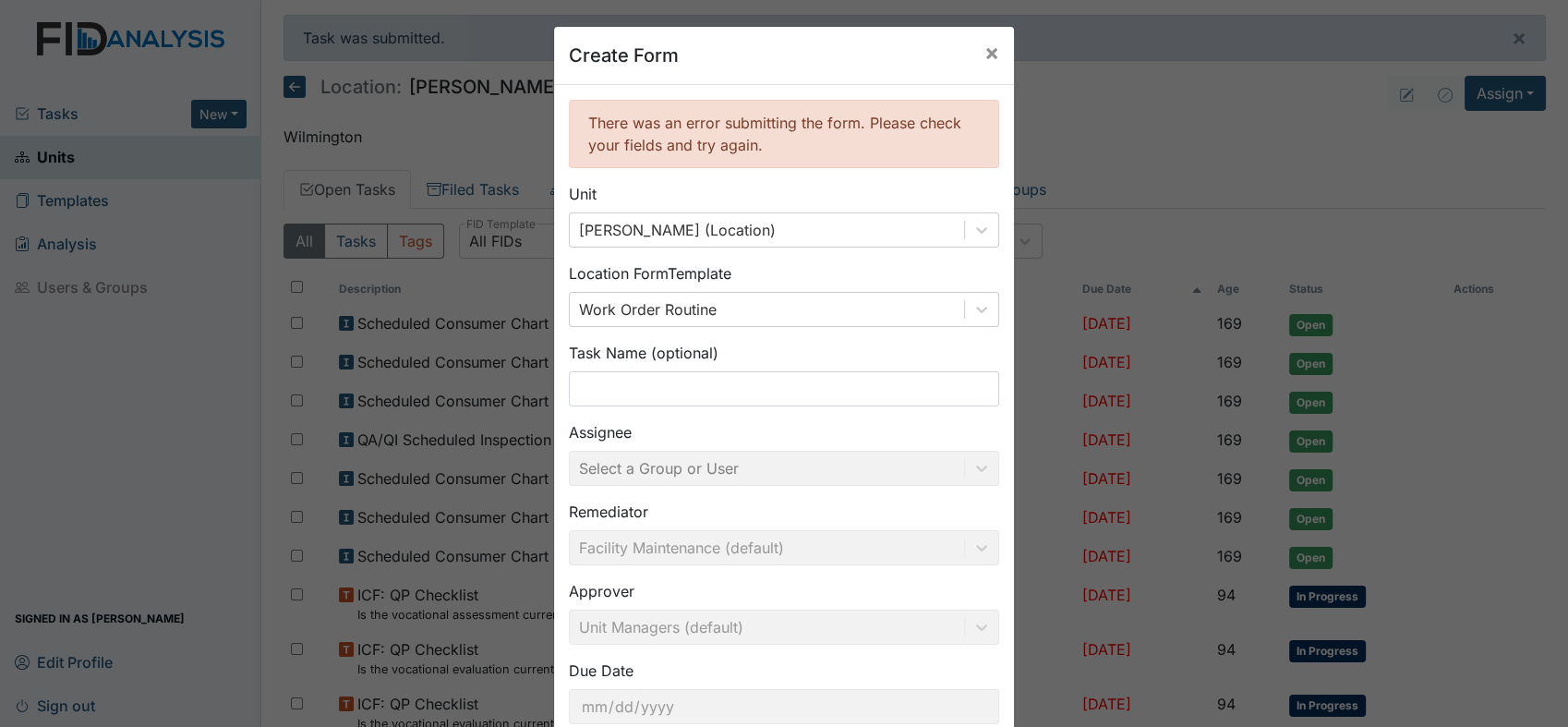
scroll to position [119, 0]
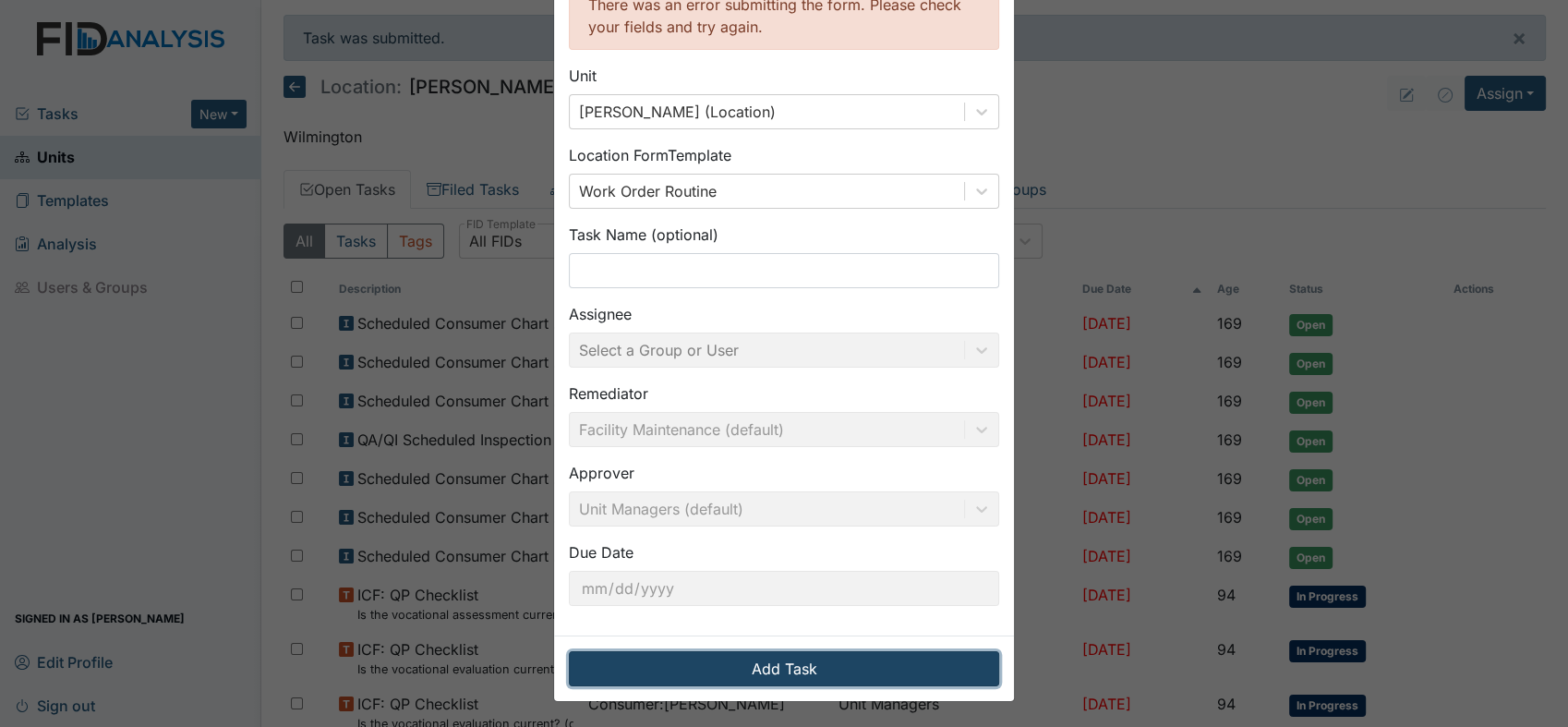
click at [812, 666] on button "Add Task" at bounding box center [783, 669] width 430 height 35
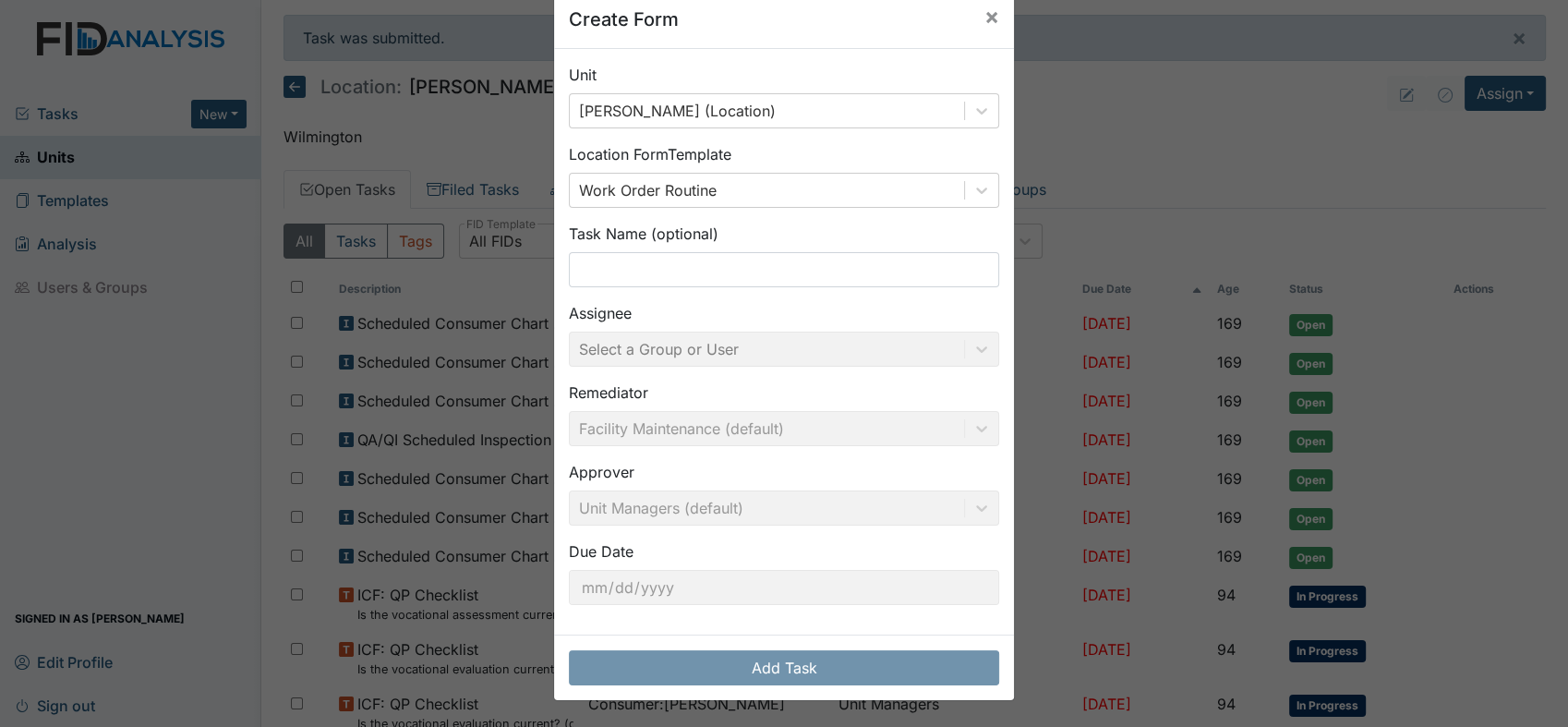
click at [811, 666] on button "Add Task" at bounding box center [783, 668] width 430 height 35
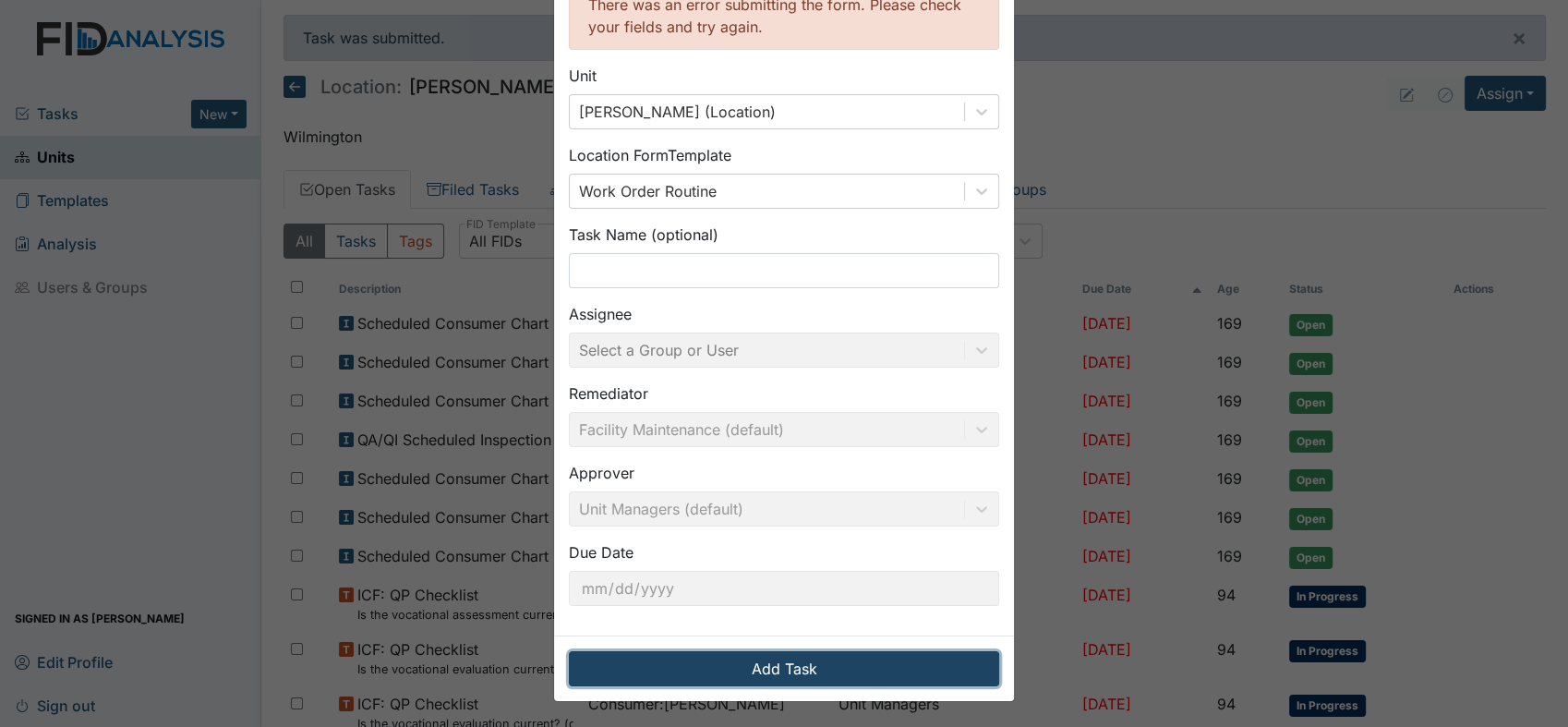
click at [808, 668] on button "Add Task" at bounding box center [783, 669] width 430 height 35
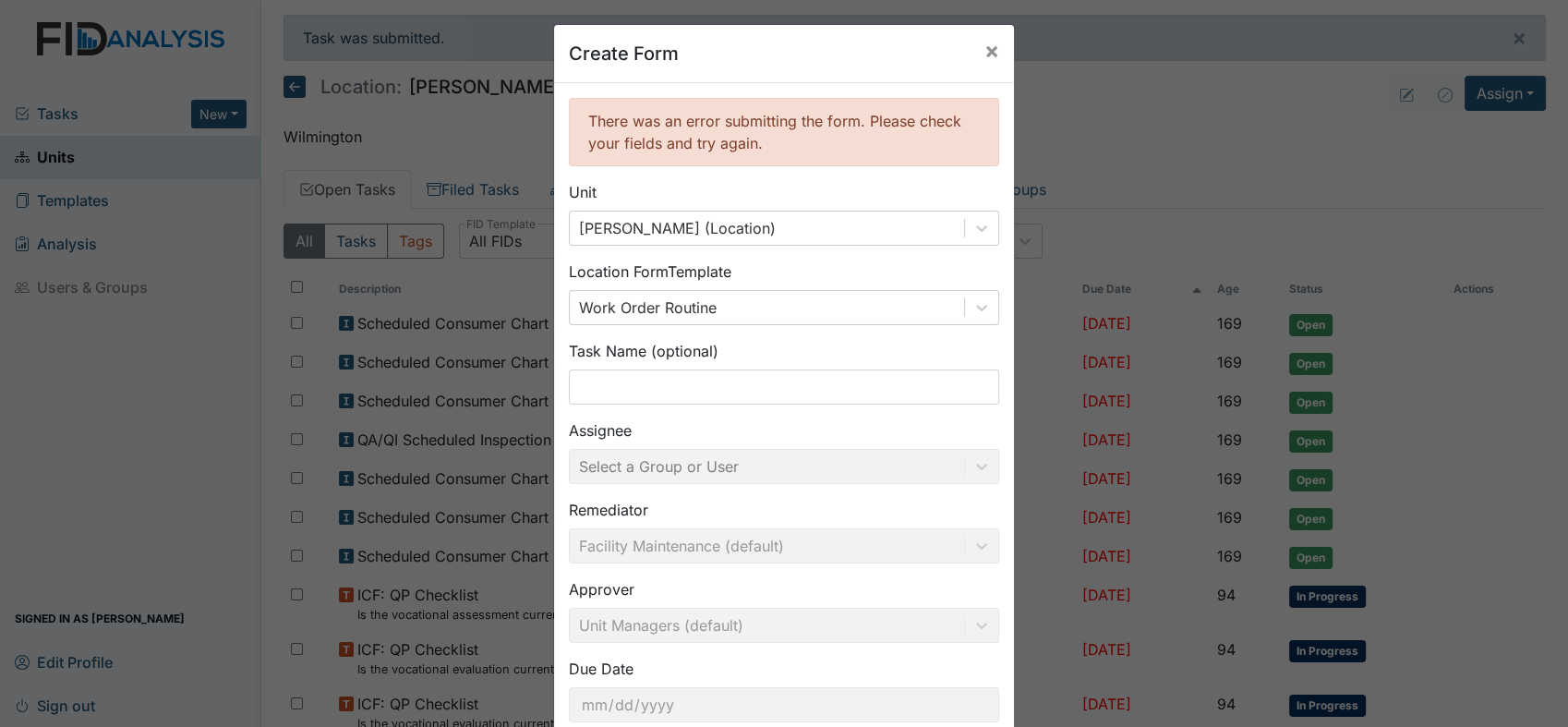
scroll to position [0, 0]
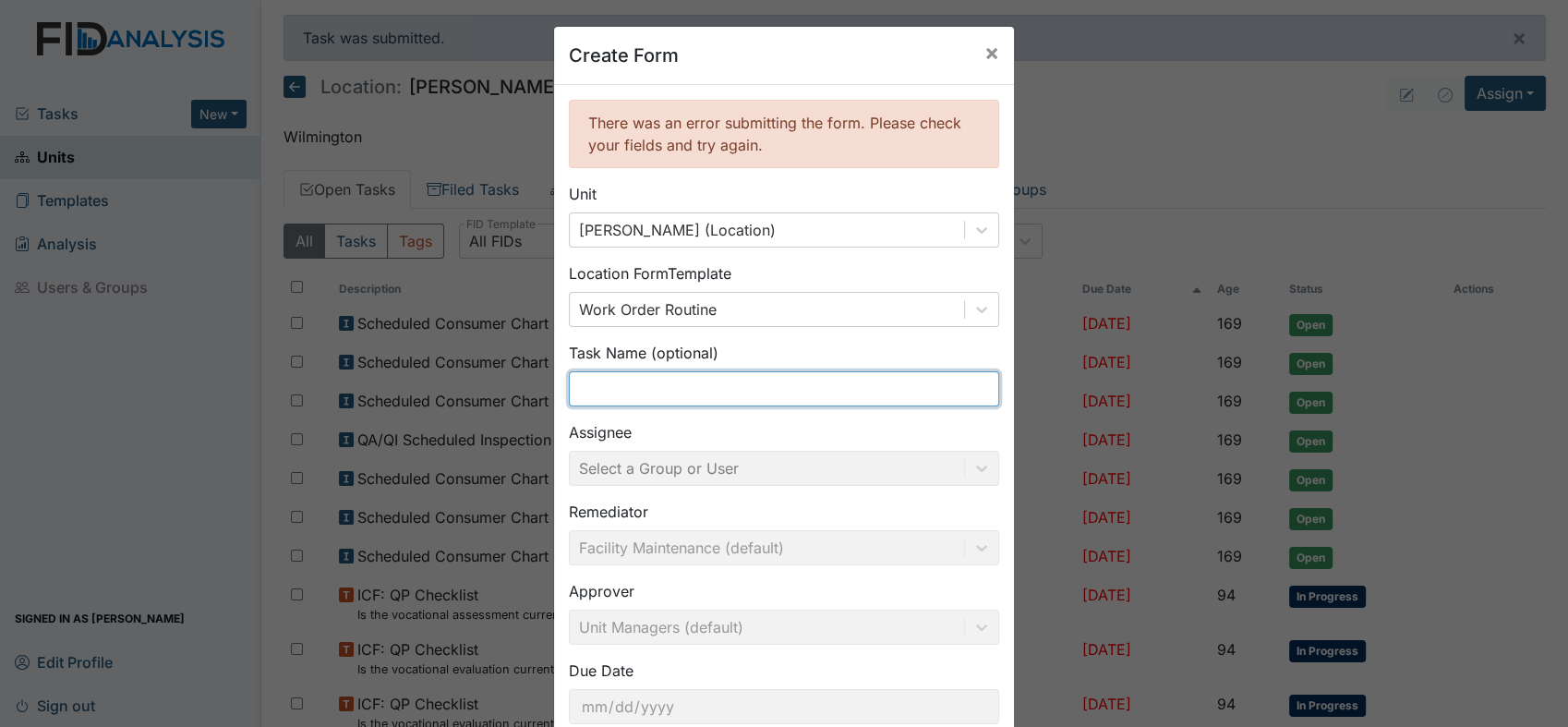
click at [729, 387] on input "text" at bounding box center [783, 388] width 430 height 35
type input "air vents"
drag, startPoint x: 647, startPoint y: 350, endPoint x: 760, endPoint y: 354, distance: 113.1
click at [740, 354] on div "Task Name (optional) air vents" at bounding box center [783, 374] width 430 height 65
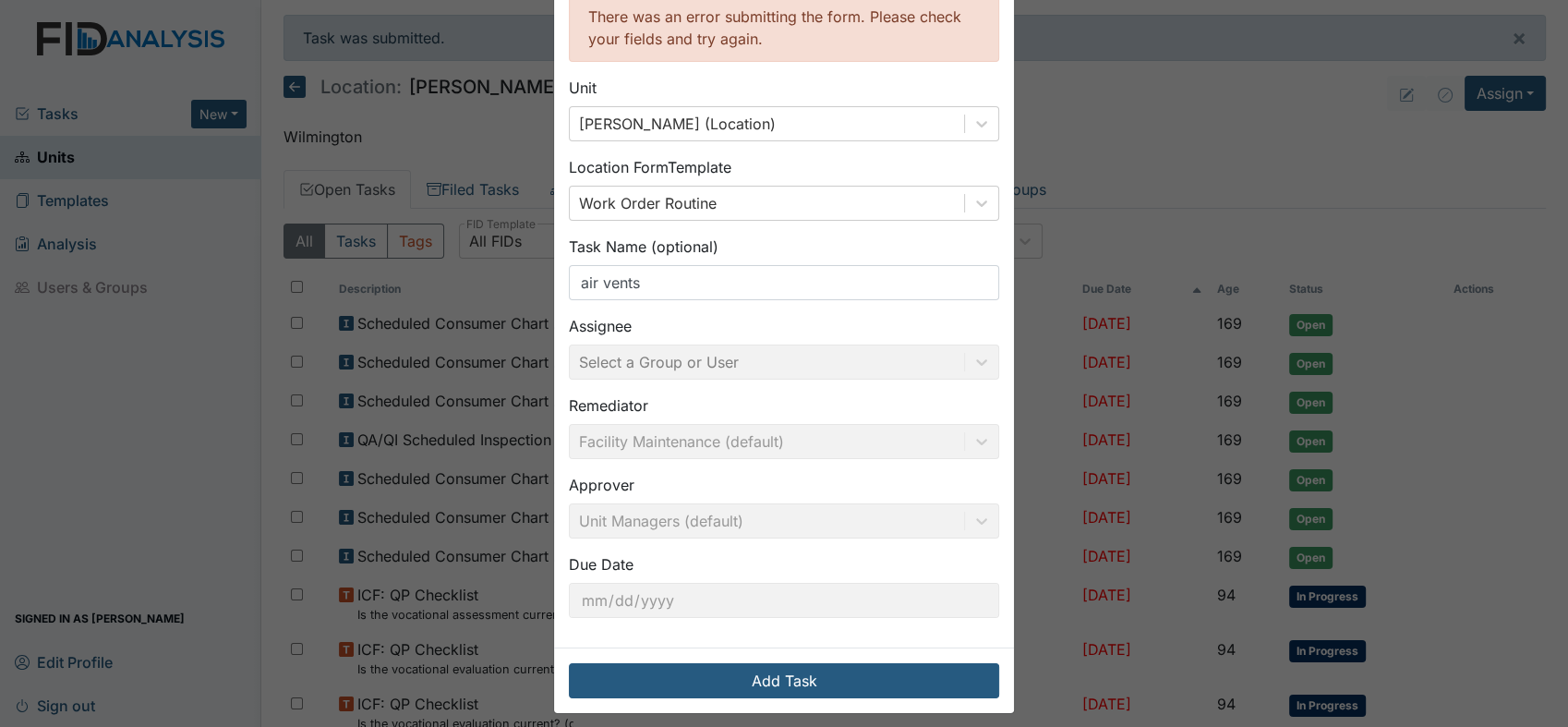
scroll to position [119, 0]
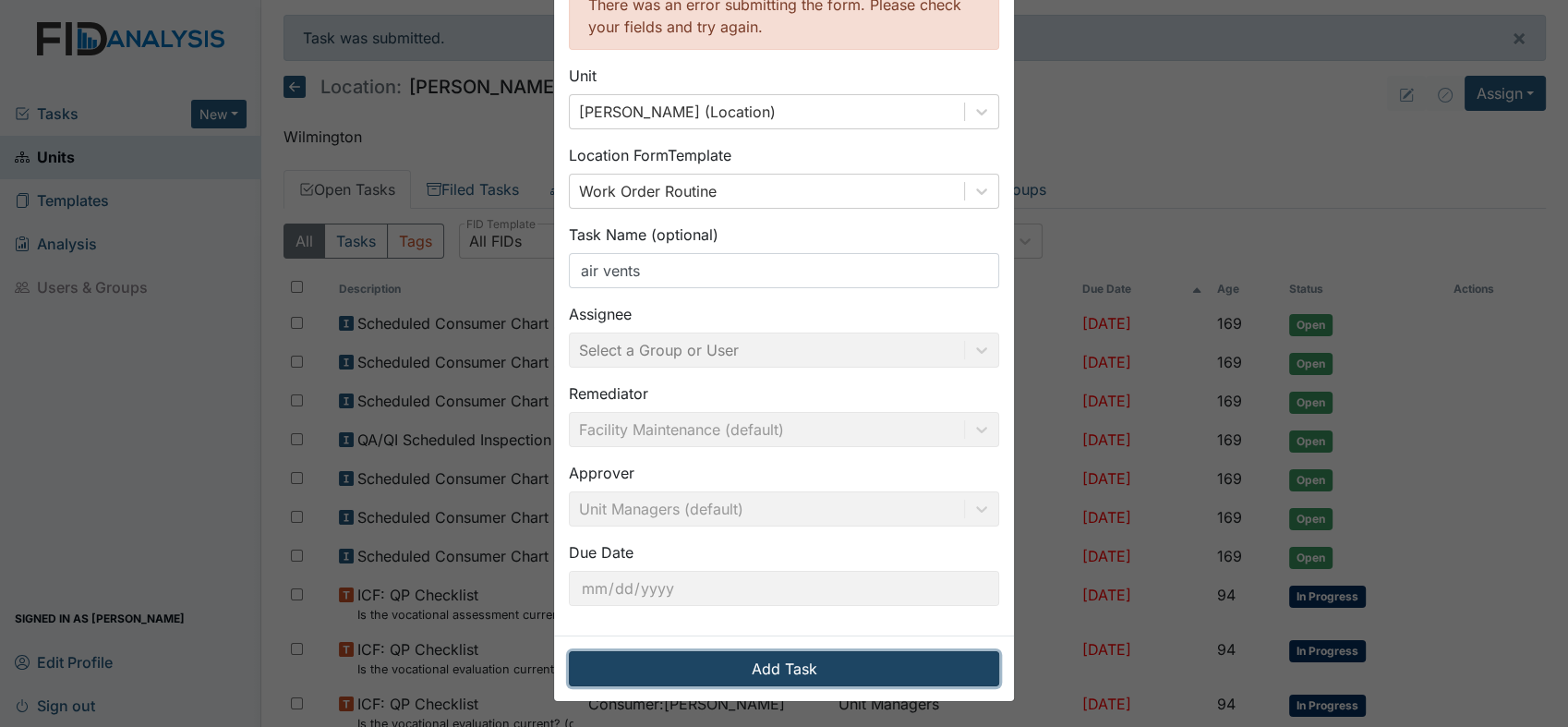
click at [744, 672] on button "Add Task" at bounding box center [783, 669] width 430 height 35
click at [745, 671] on button "Add Task" at bounding box center [783, 669] width 430 height 35
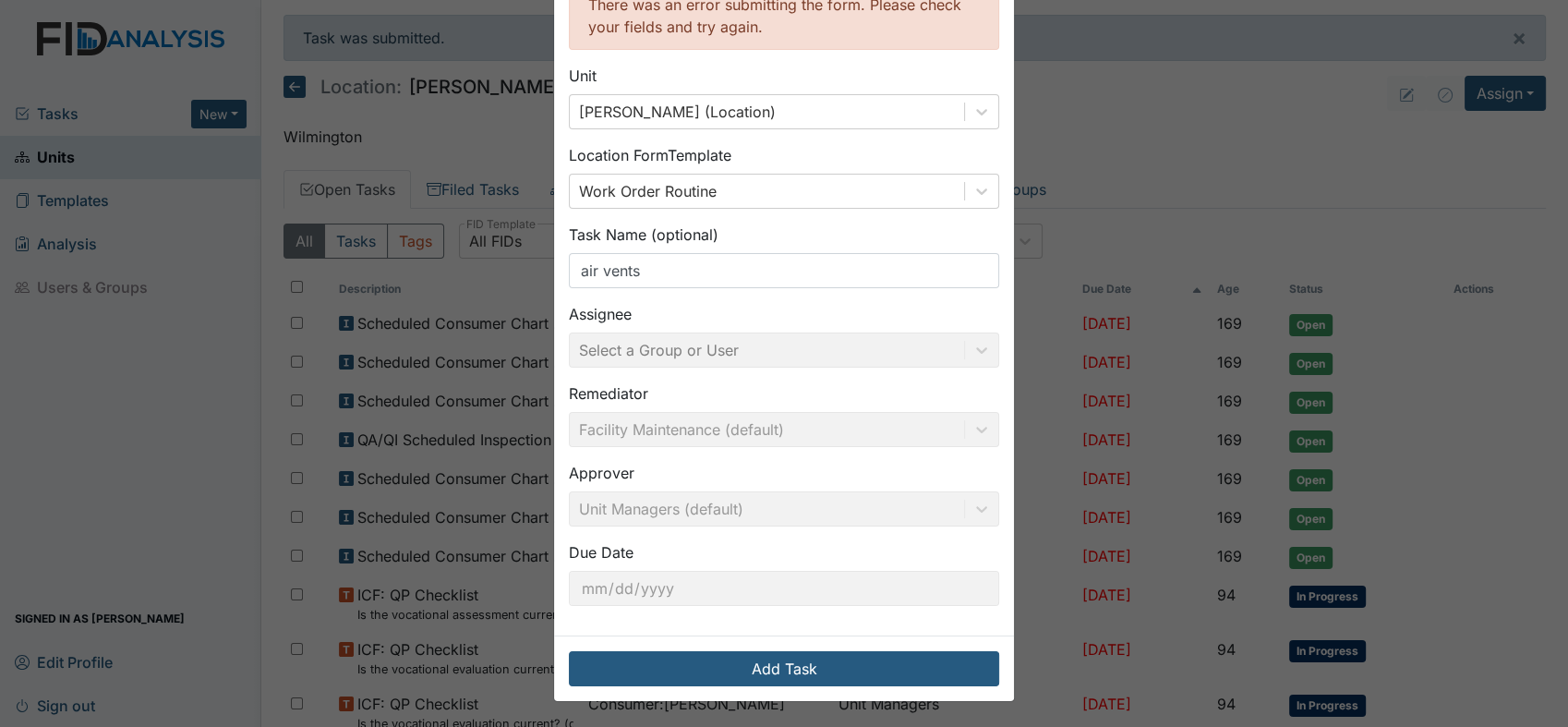
click at [984, 8] on div "There was an error submitting the form. Please check your fields and try again." at bounding box center [783, 15] width 430 height 69
drag, startPoint x: 997, startPoint y: 19, endPoint x: 1007, endPoint y: 27, distance: 12.8
click at [1007, 27] on div "Create Form × There was an error submitting the form. Please check your fields …" at bounding box center [784, 364] width 1568 height 727
drag, startPoint x: 1087, startPoint y: 135, endPoint x: 1080, endPoint y: 113, distance: 23.1
click at [1092, 127] on div "Create Form × There was an error submitting the form. Please check your fields …" at bounding box center [784, 364] width 1568 height 727
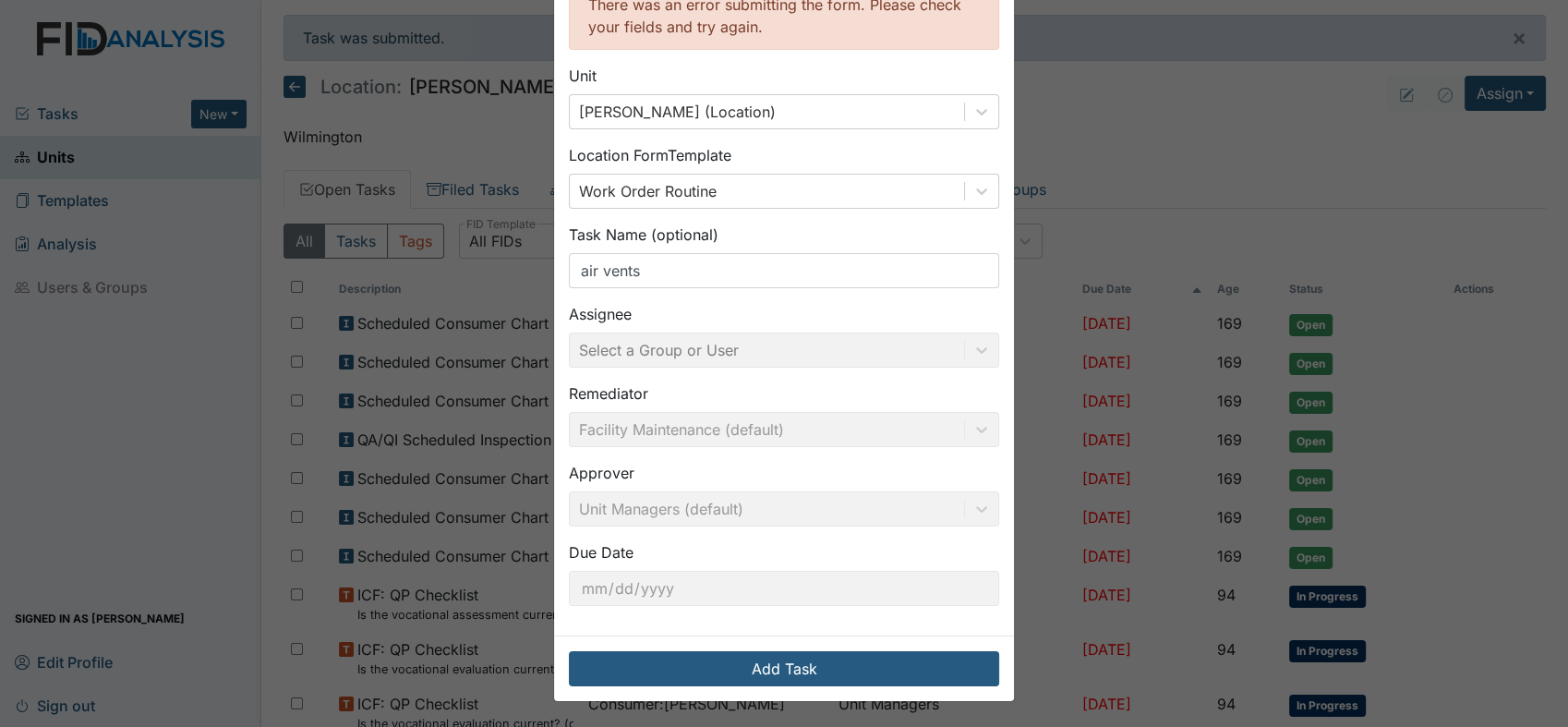
drag, startPoint x: 1114, startPoint y: 198, endPoint x: 1111, endPoint y: 110, distance: 88.1
click at [1116, 186] on div "Create Form × There was an error submitting the form. Please check your fields …" at bounding box center [784, 364] width 1568 height 727
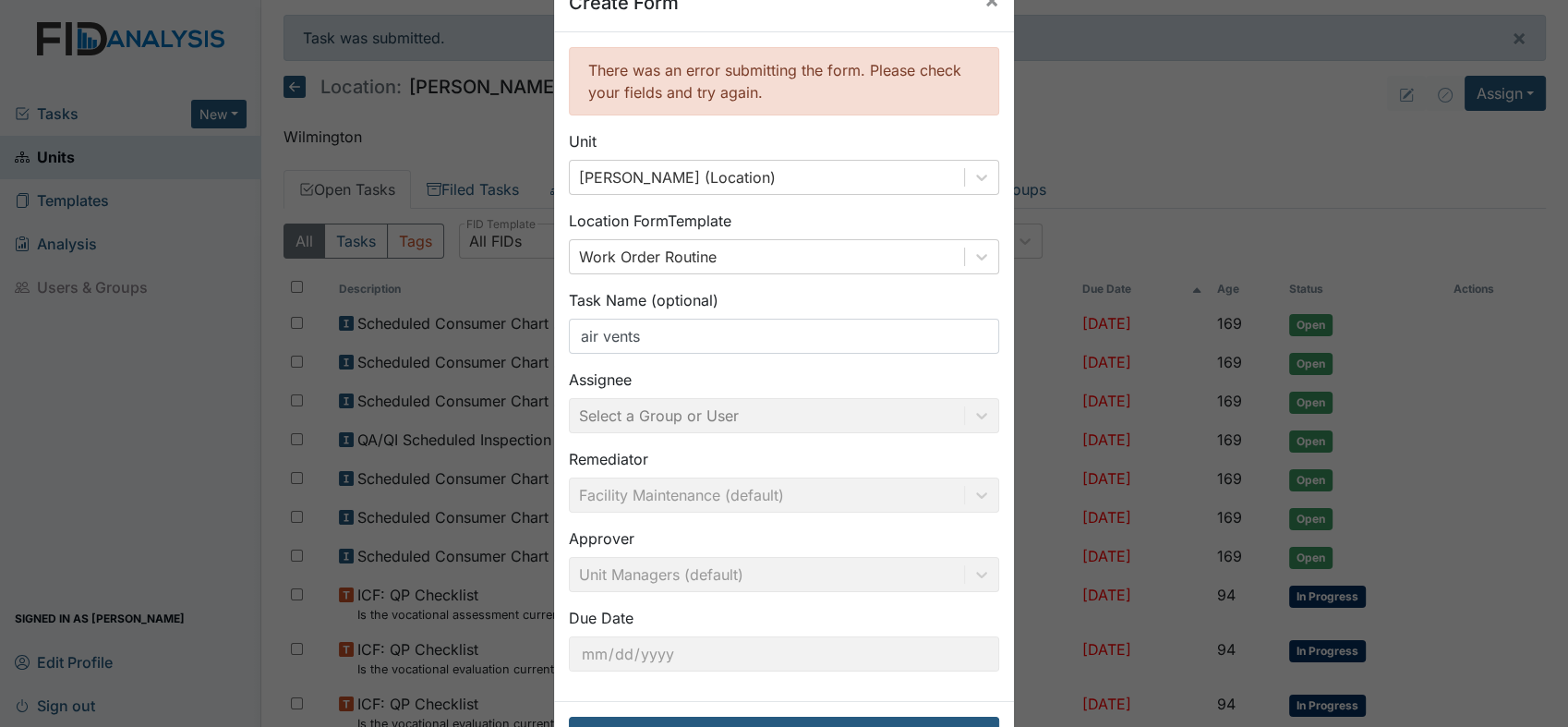
scroll to position [0, 0]
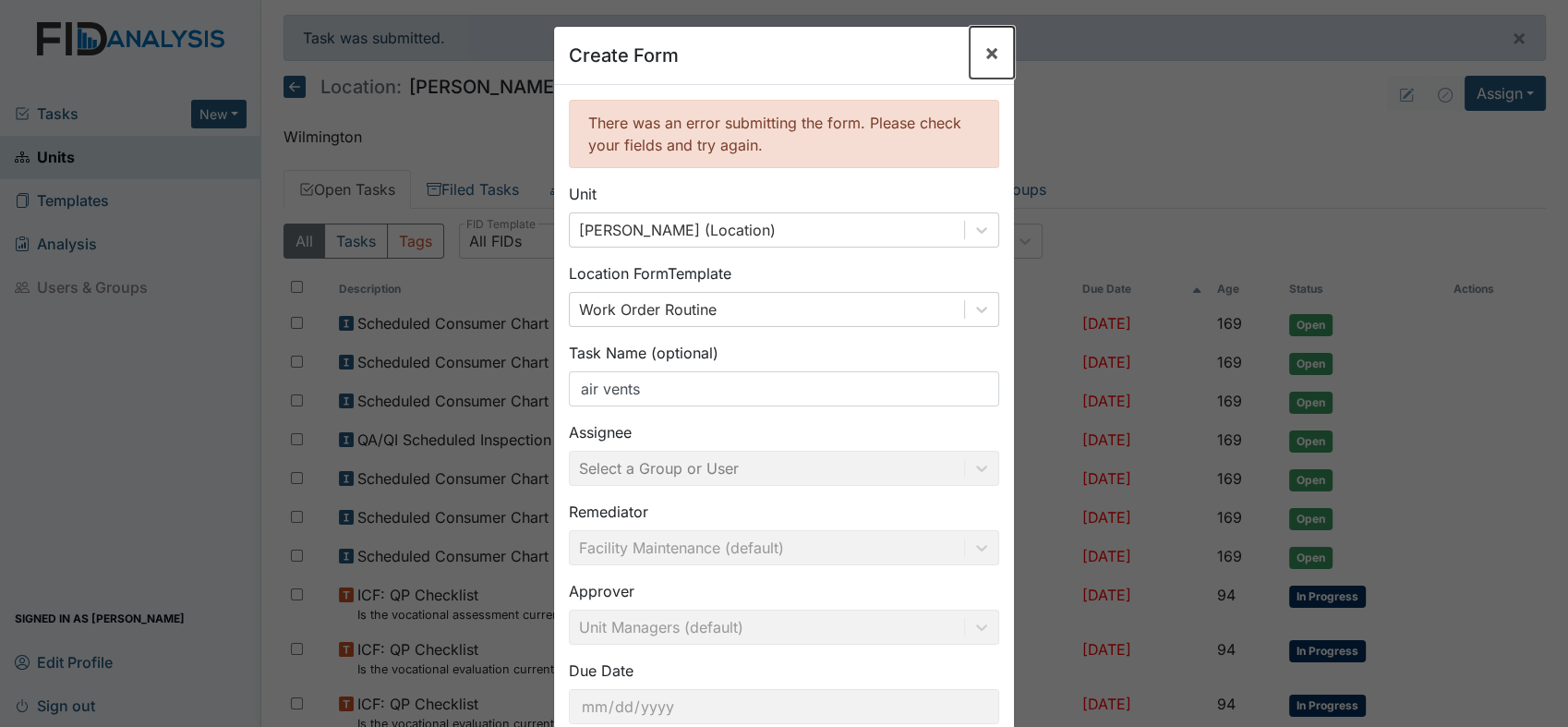
click at [984, 45] on span "×" at bounding box center [992, 52] width 15 height 26
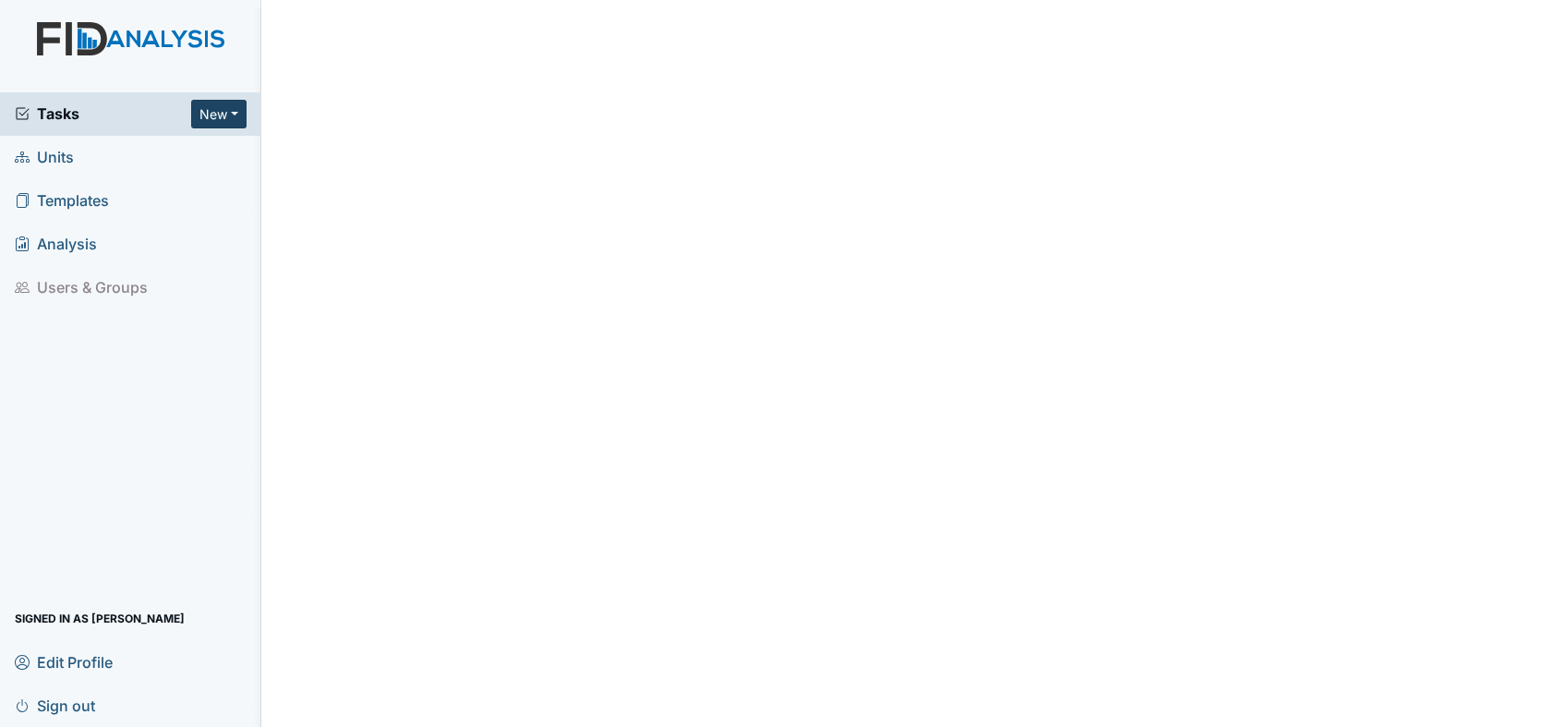
click at [216, 110] on button "New" at bounding box center [218, 114] width 56 height 28
click at [64, 145] on span "Units" at bounding box center [44, 157] width 59 height 28
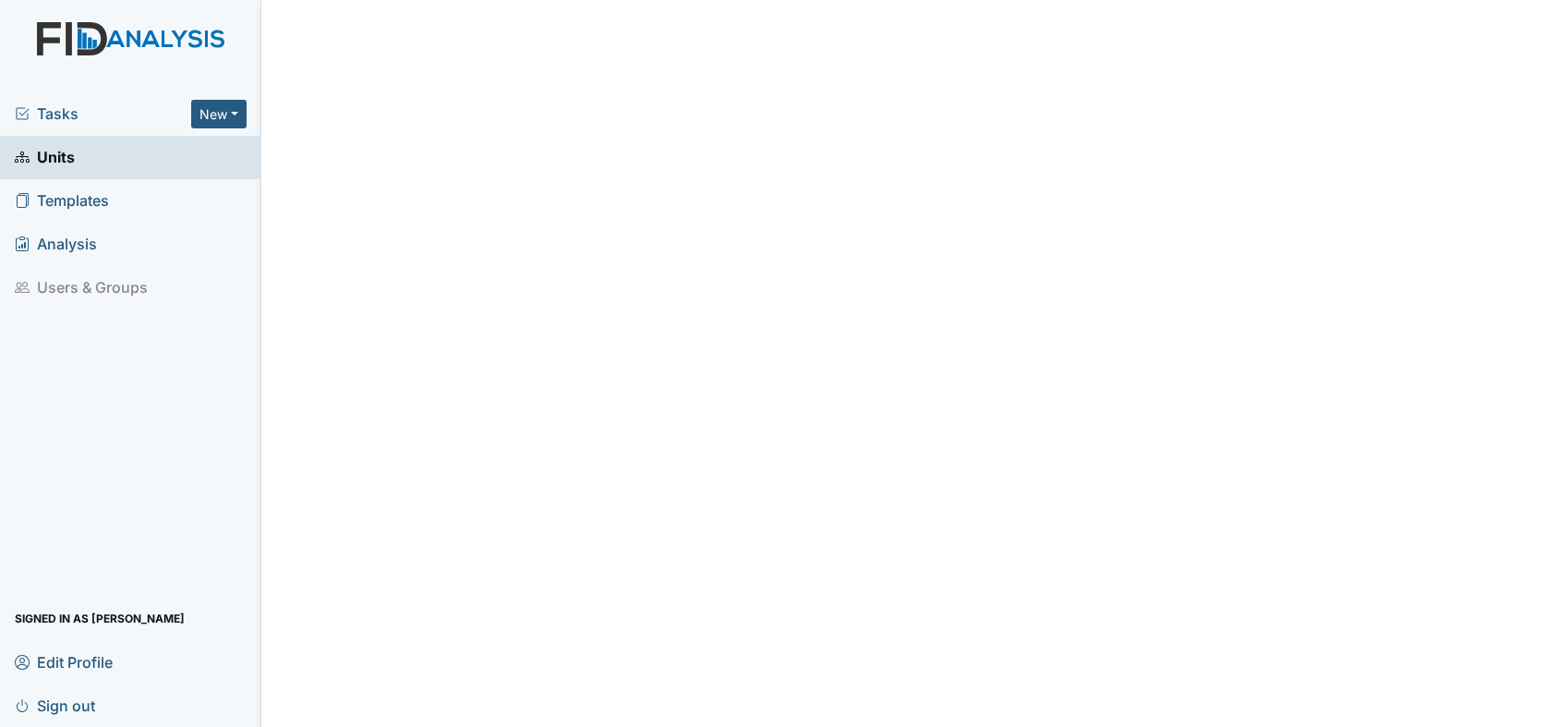
click at [64, 153] on span "Units" at bounding box center [45, 157] width 60 height 28
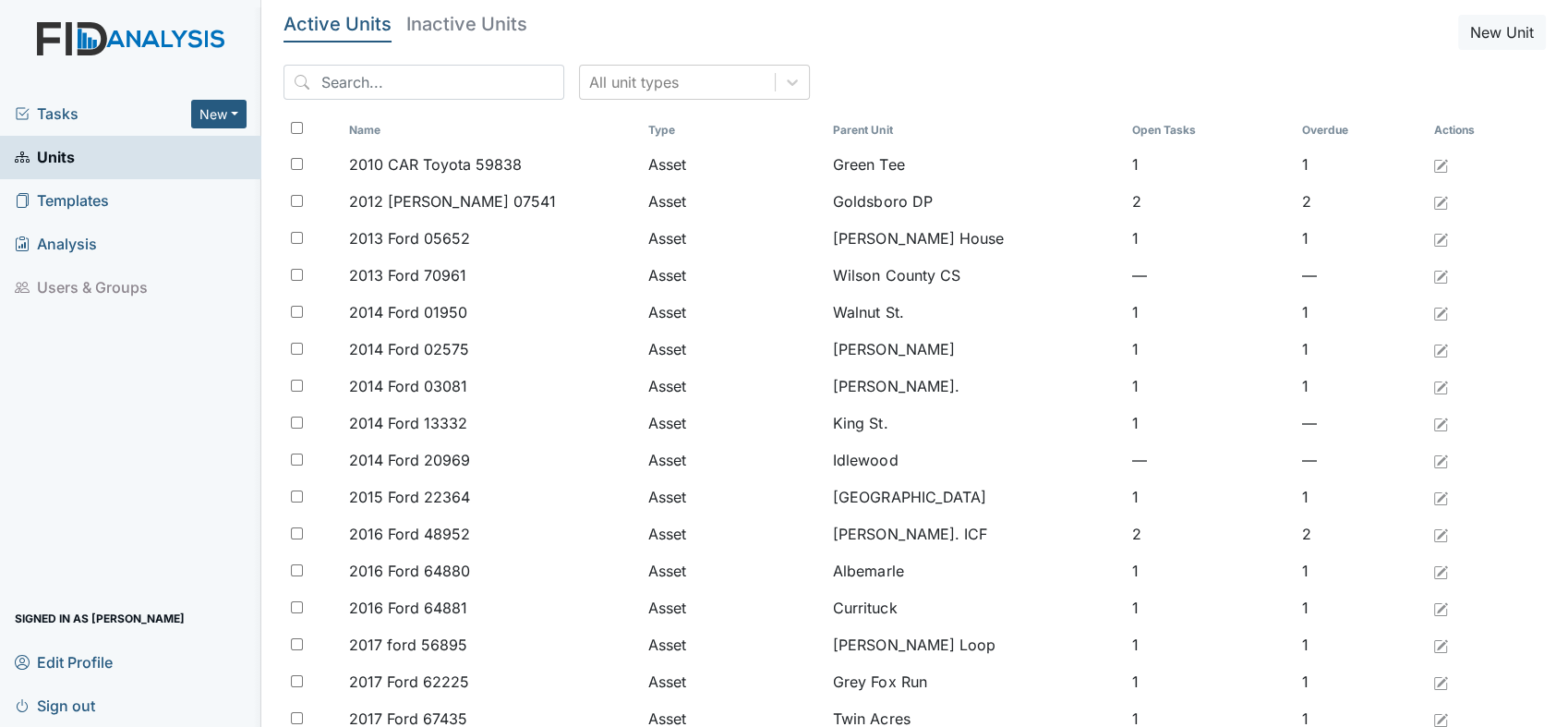
click at [387, 79] on input "search" at bounding box center [424, 82] width 280 height 35
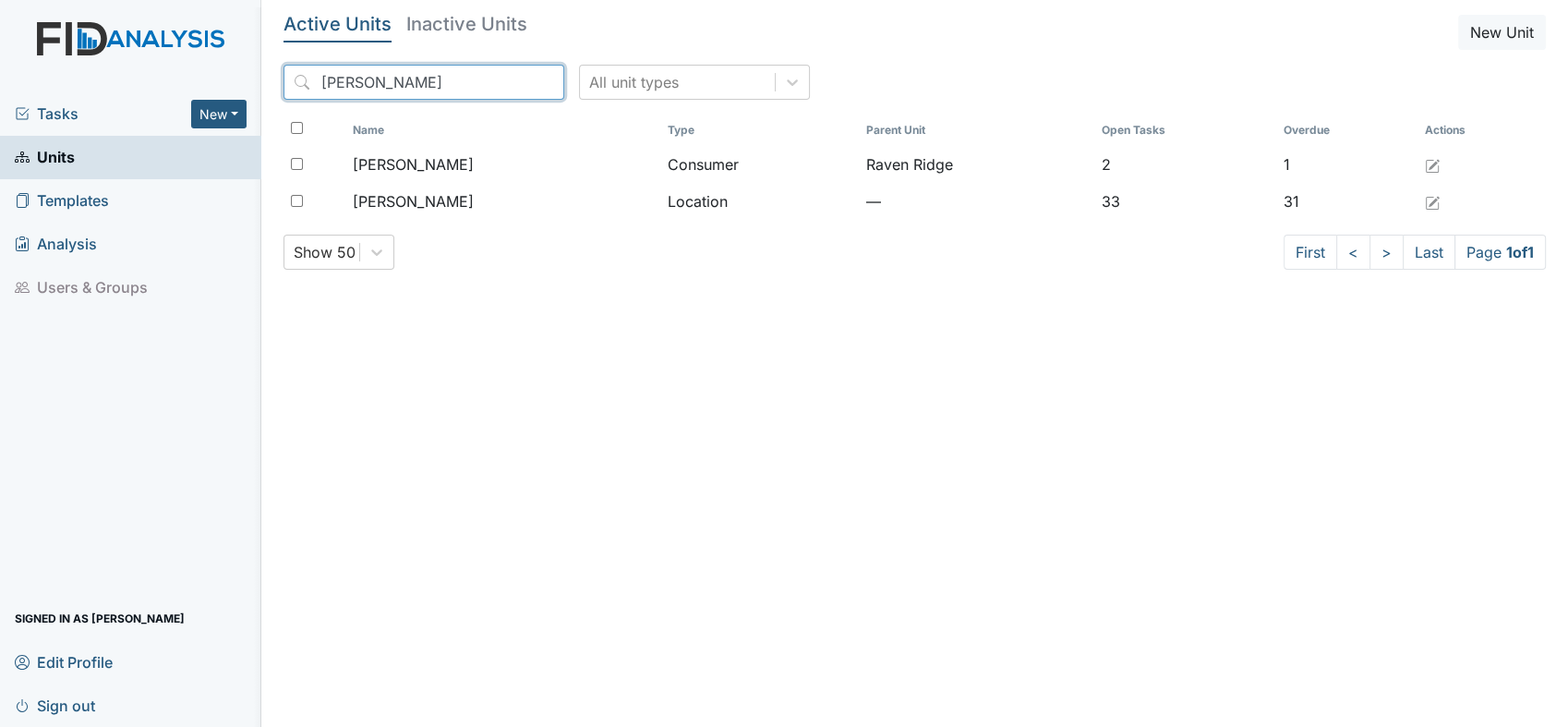
type input "[PERSON_NAME]"
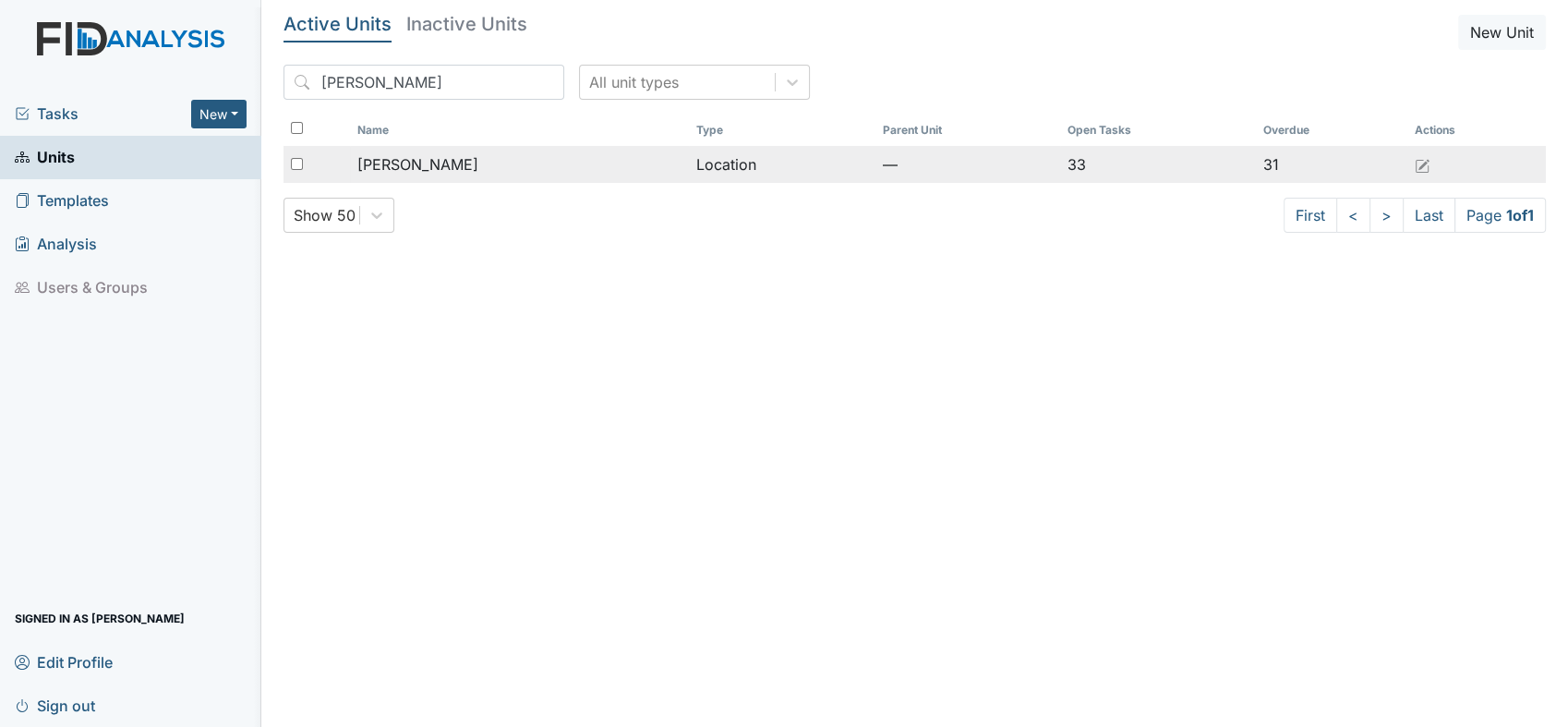
click at [417, 165] on span "[PERSON_NAME]" at bounding box center [418, 165] width 121 height 23
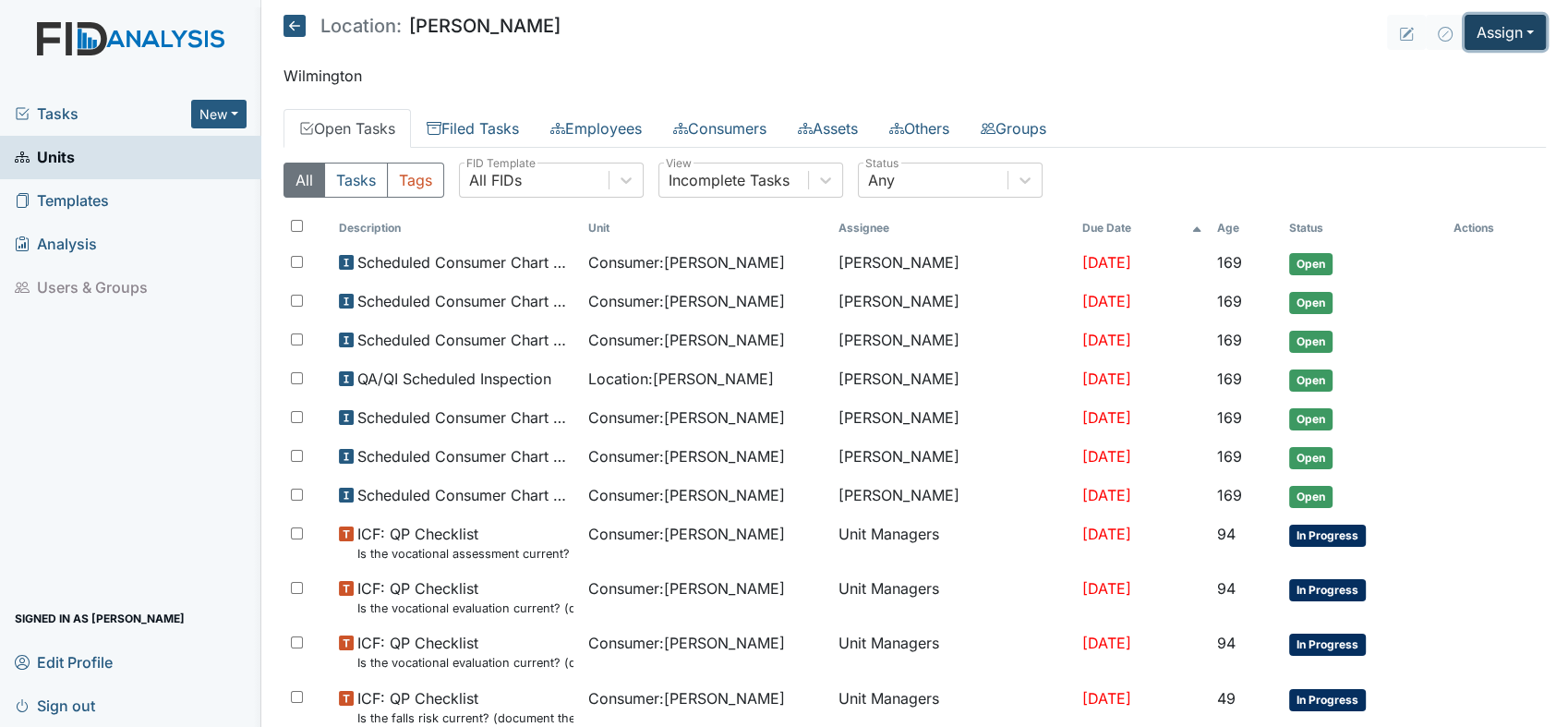
click at [1512, 29] on button "Assign" at bounding box center [1505, 32] width 81 height 35
click at [1471, 75] on link "Assign Form" at bounding box center [1462, 74] width 167 height 29
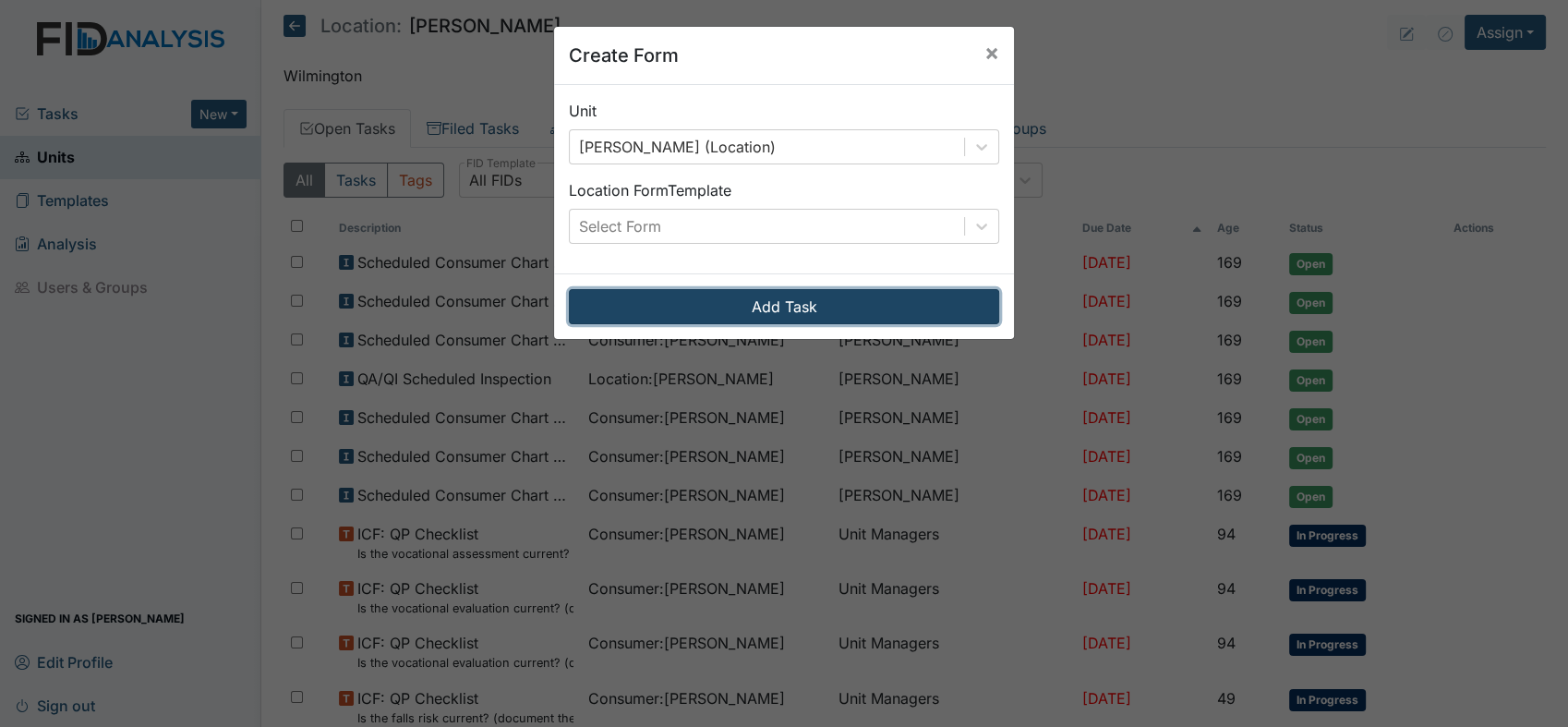
click at [788, 310] on button "Add Task" at bounding box center [783, 306] width 430 height 35
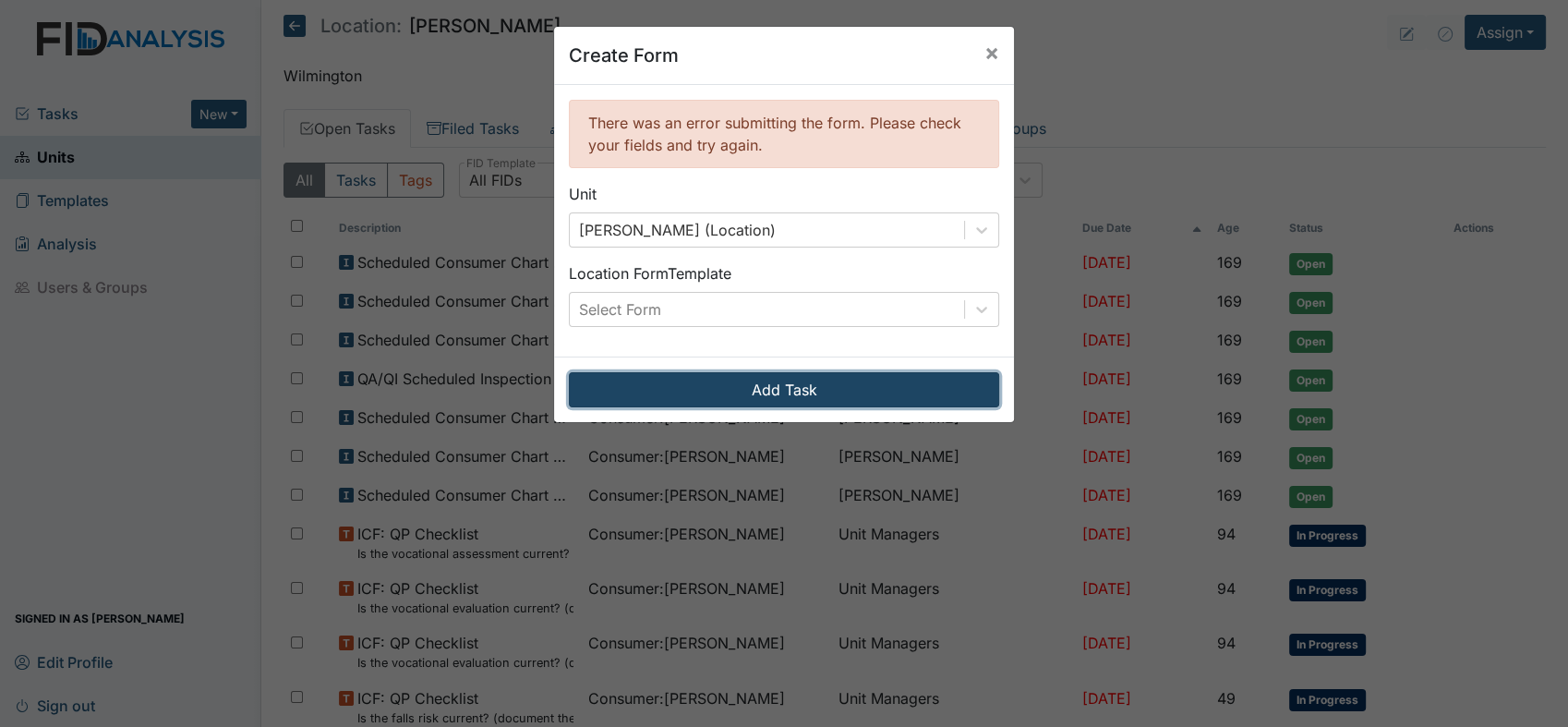
click at [787, 391] on button "Add Task" at bounding box center [783, 389] width 430 height 35
click at [805, 391] on button "Add Task" at bounding box center [783, 389] width 430 height 35
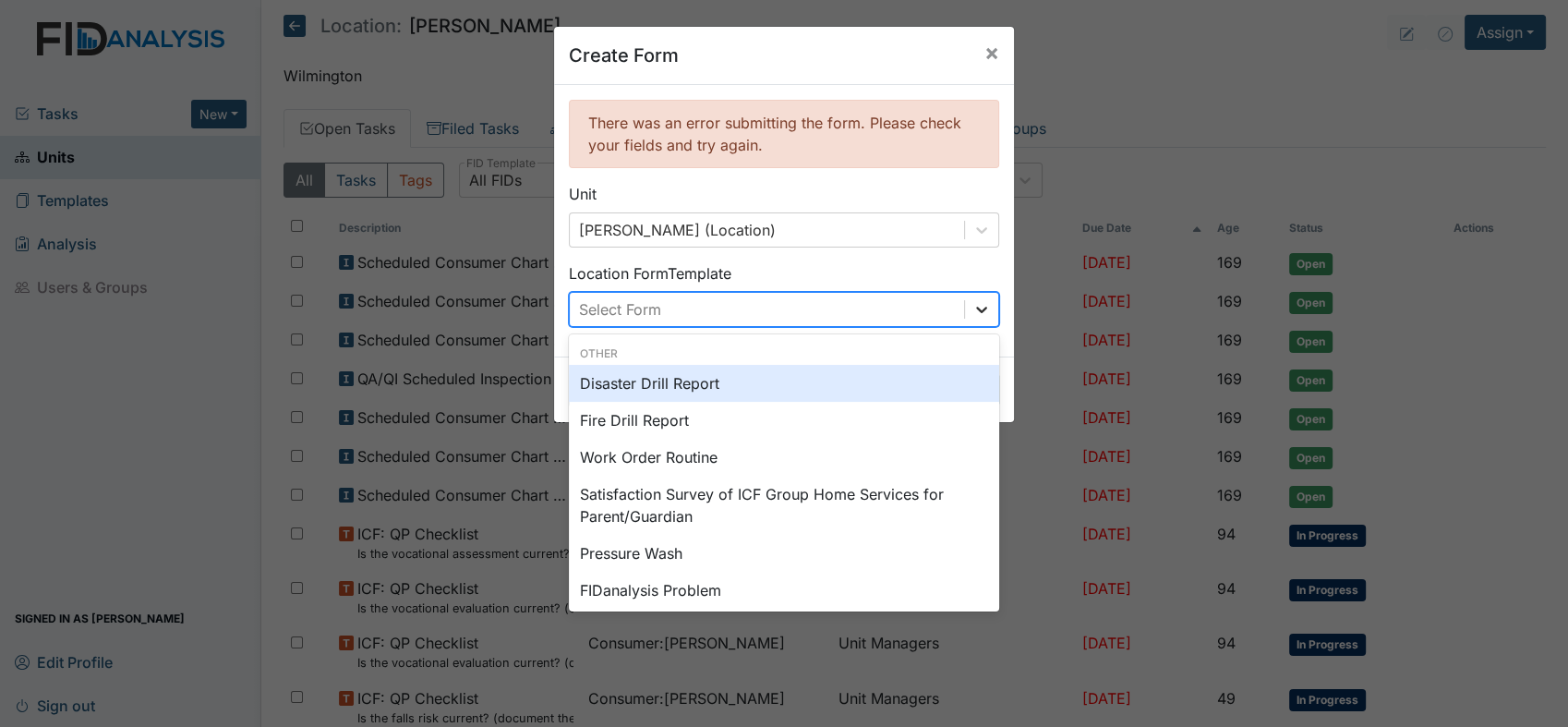
click at [976, 306] on icon at bounding box center [982, 310] width 19 height 19
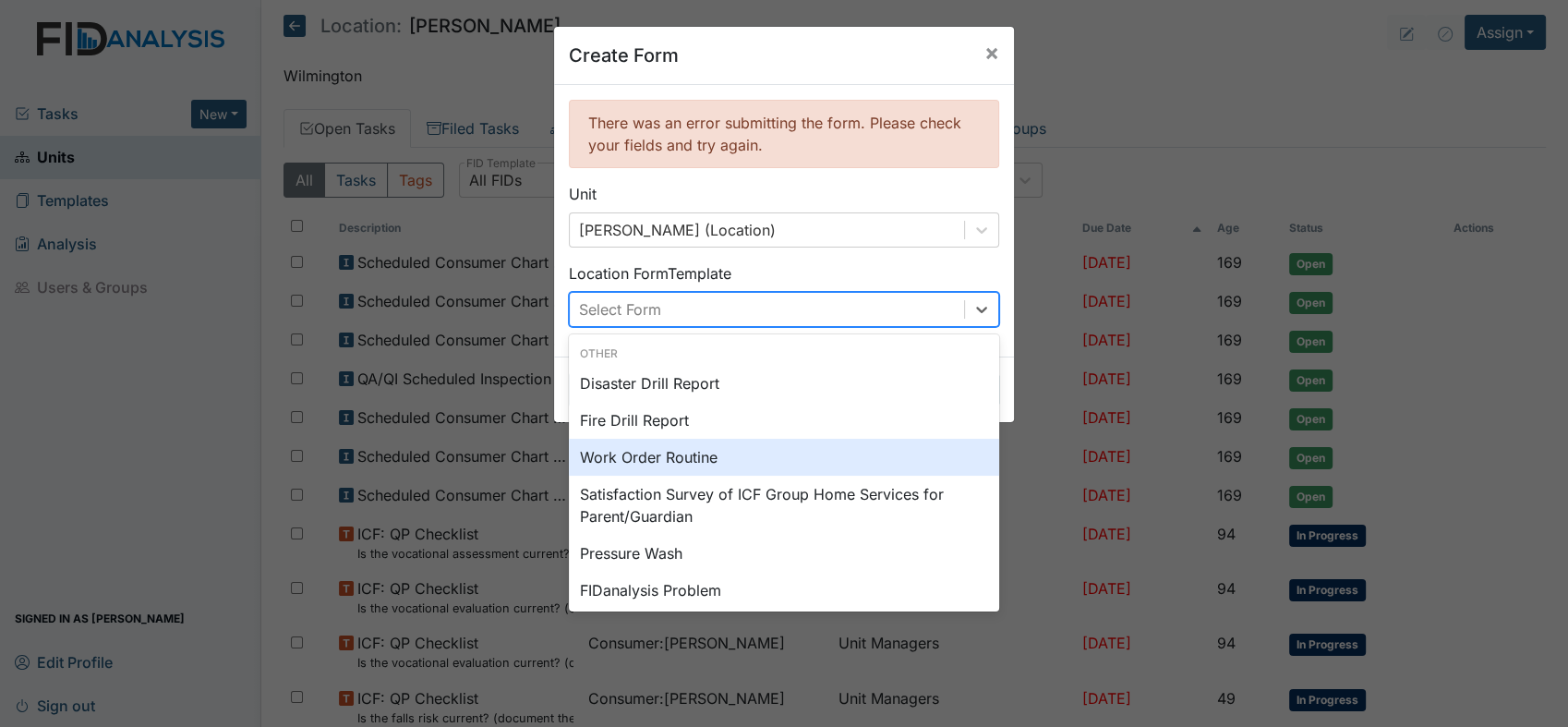
click at [654, 443] on div "Work Order Routine" at bounding box center [783, 457] width 430 height 37
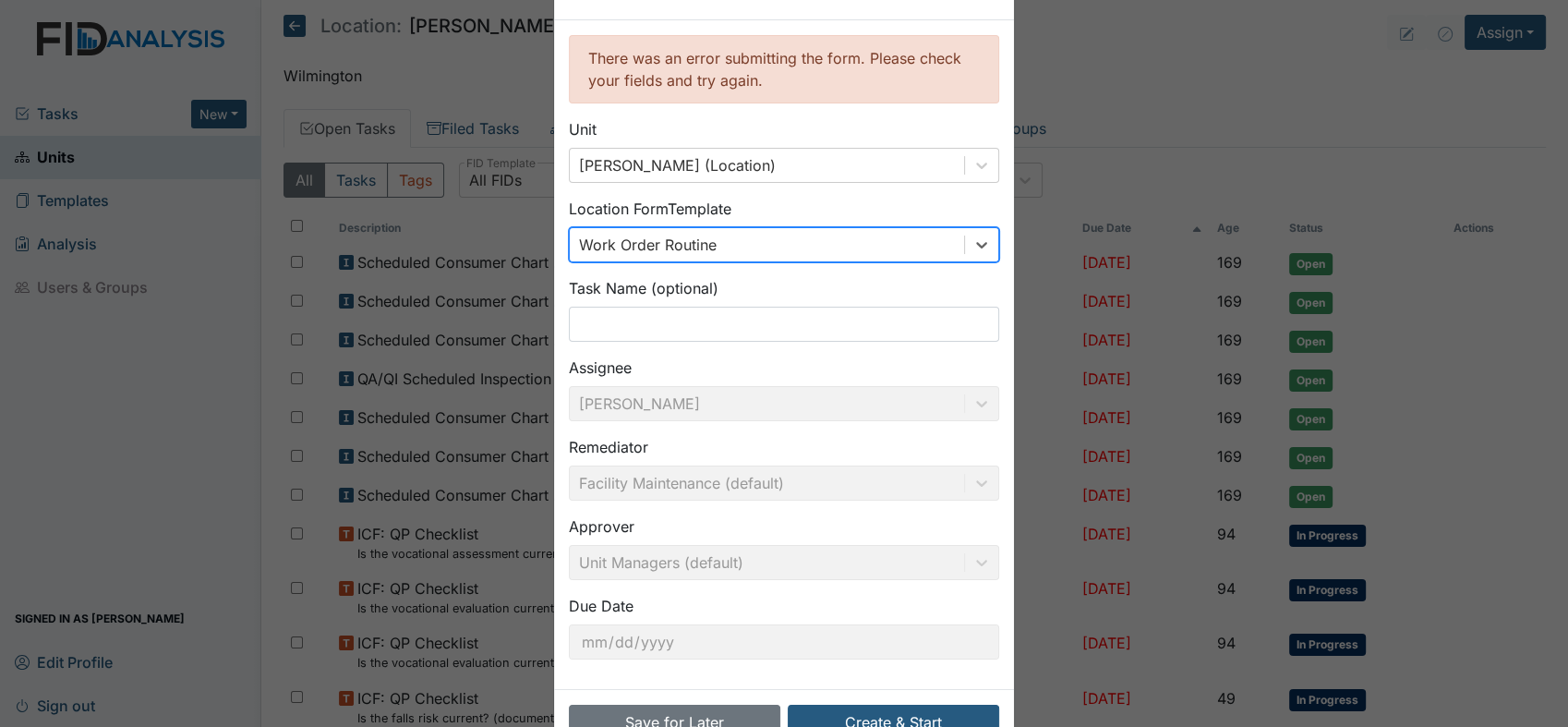
scroll to position [119, 0]
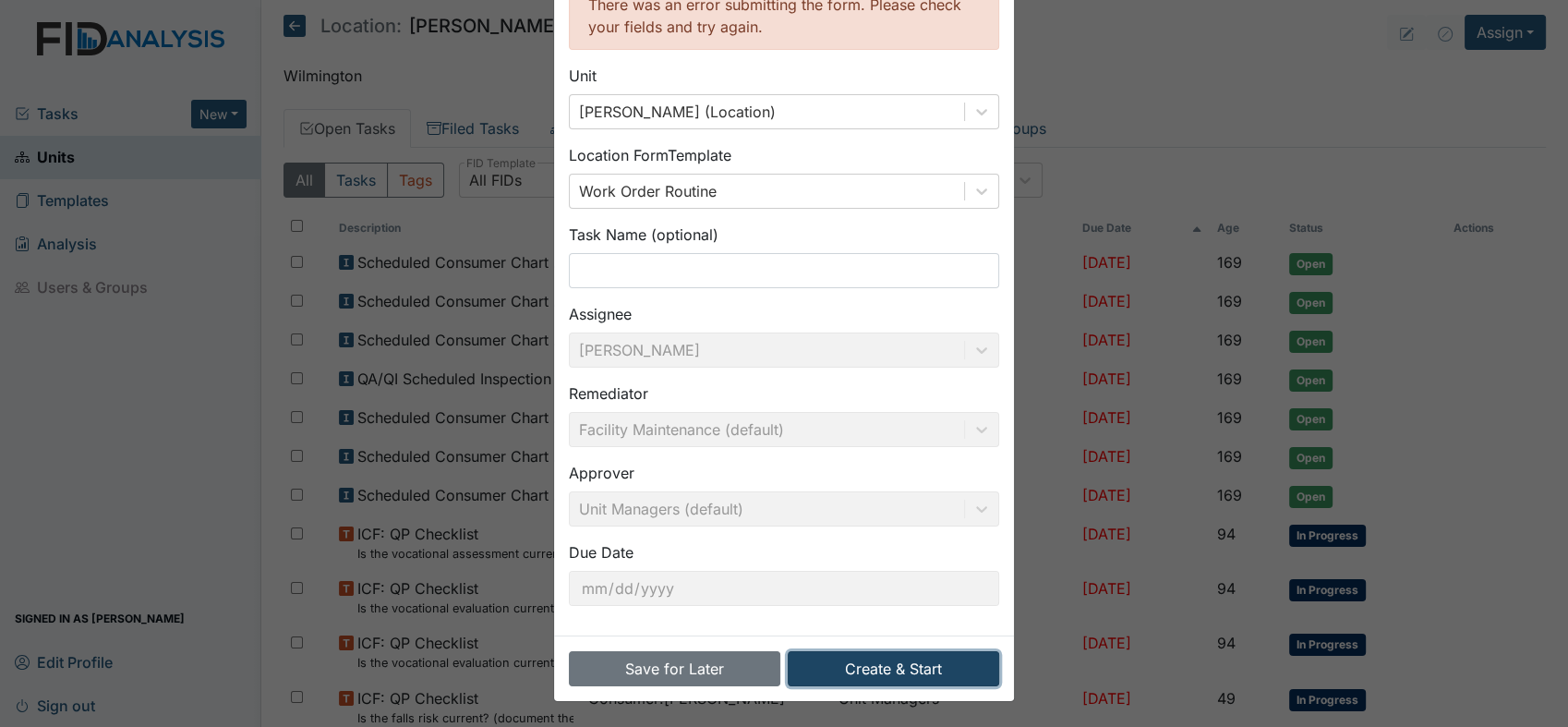
click at [852, 668] on button "Create & Start" at bounding box center [893, 669] width 212 height 35
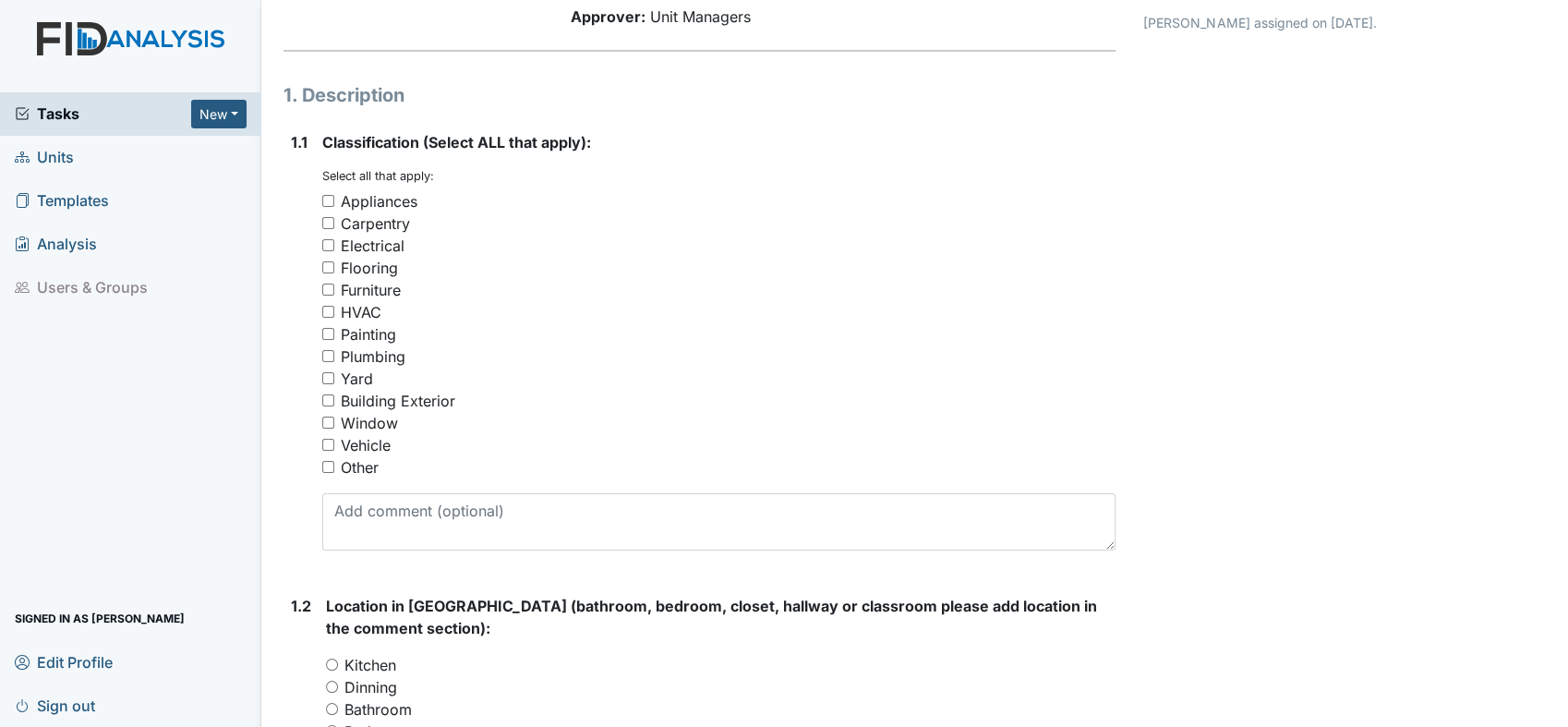
scroll to position [205, 0]
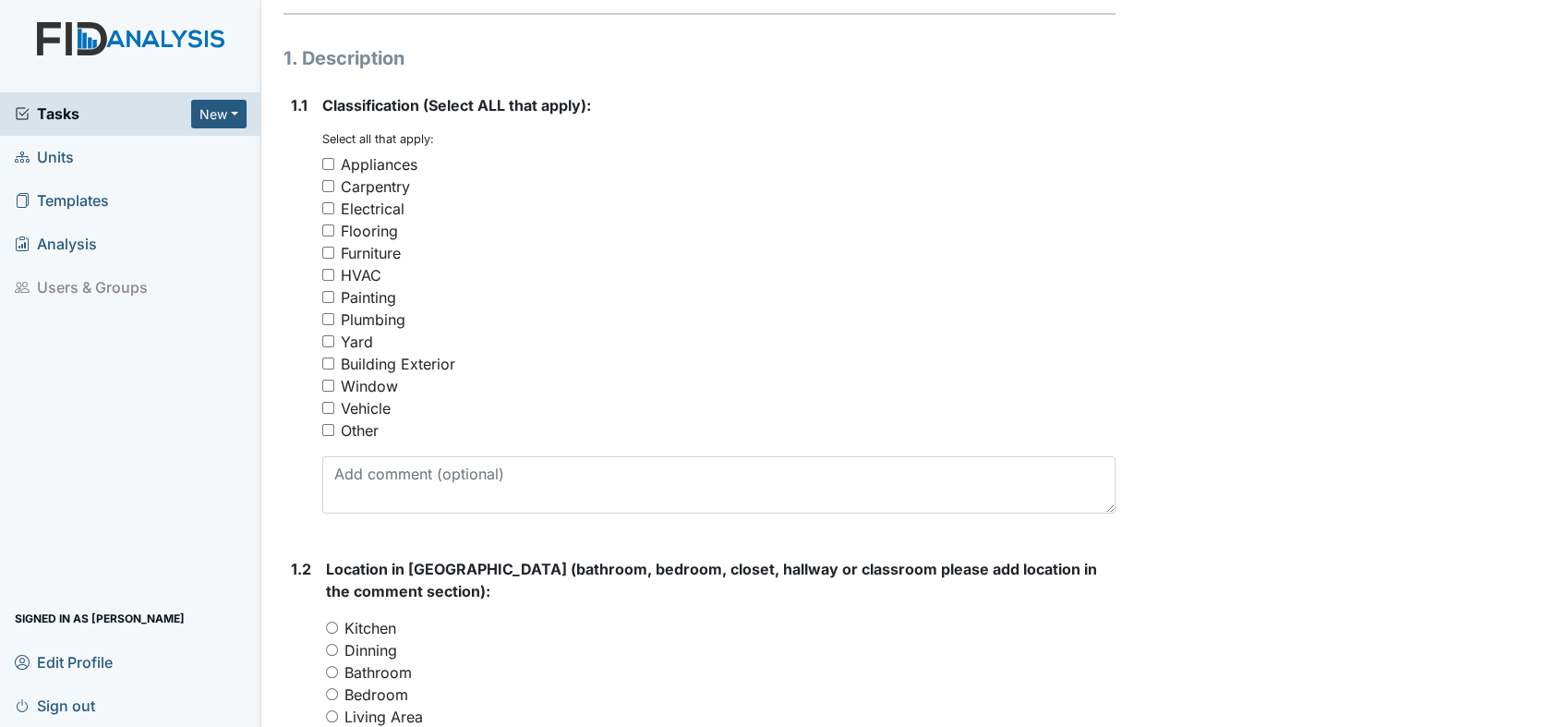
click at [327, 274] on input "HVAC" at bounding box center [328, 275] width 12 height 12
checkbox input "true"
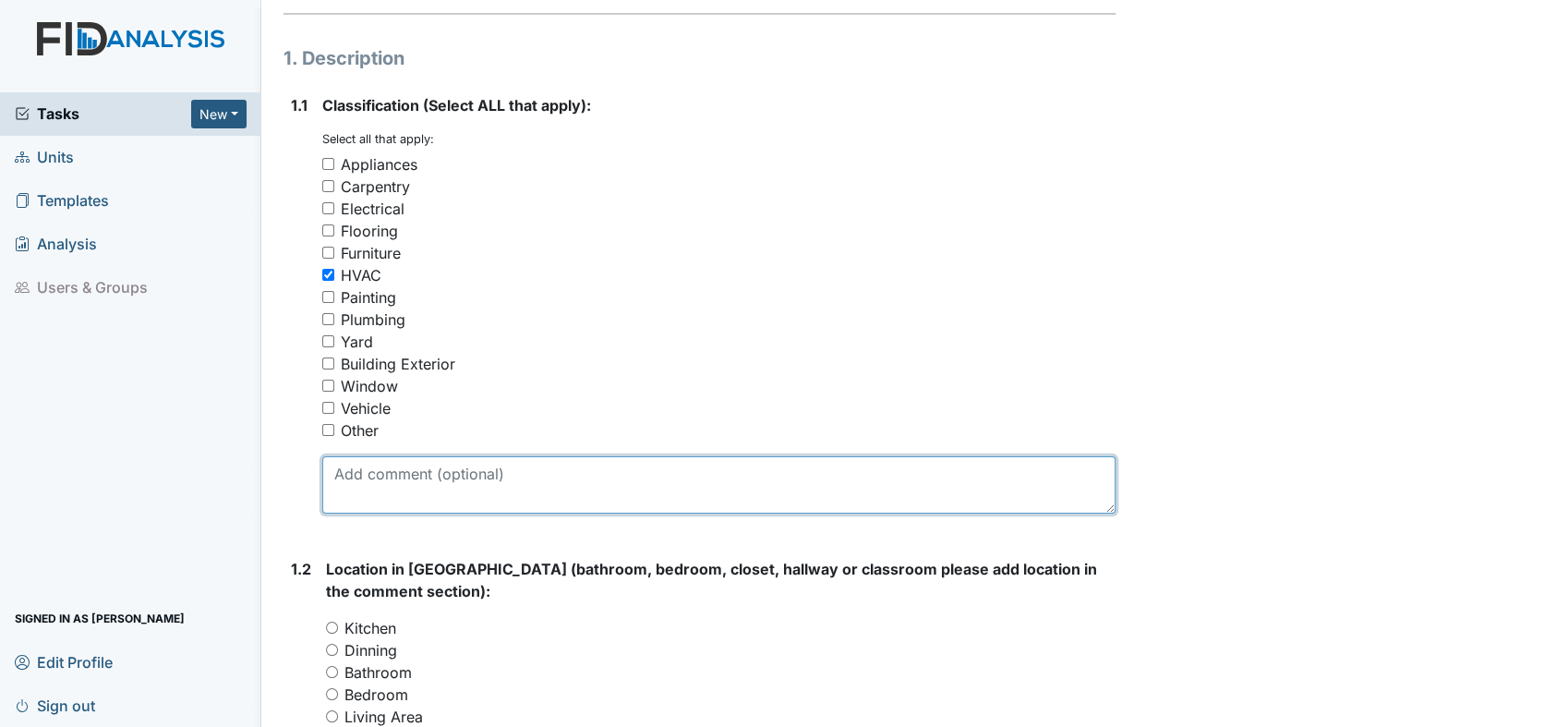
click at [438, 476] on textarea at bounding box center [718, 485] width 793 height 57
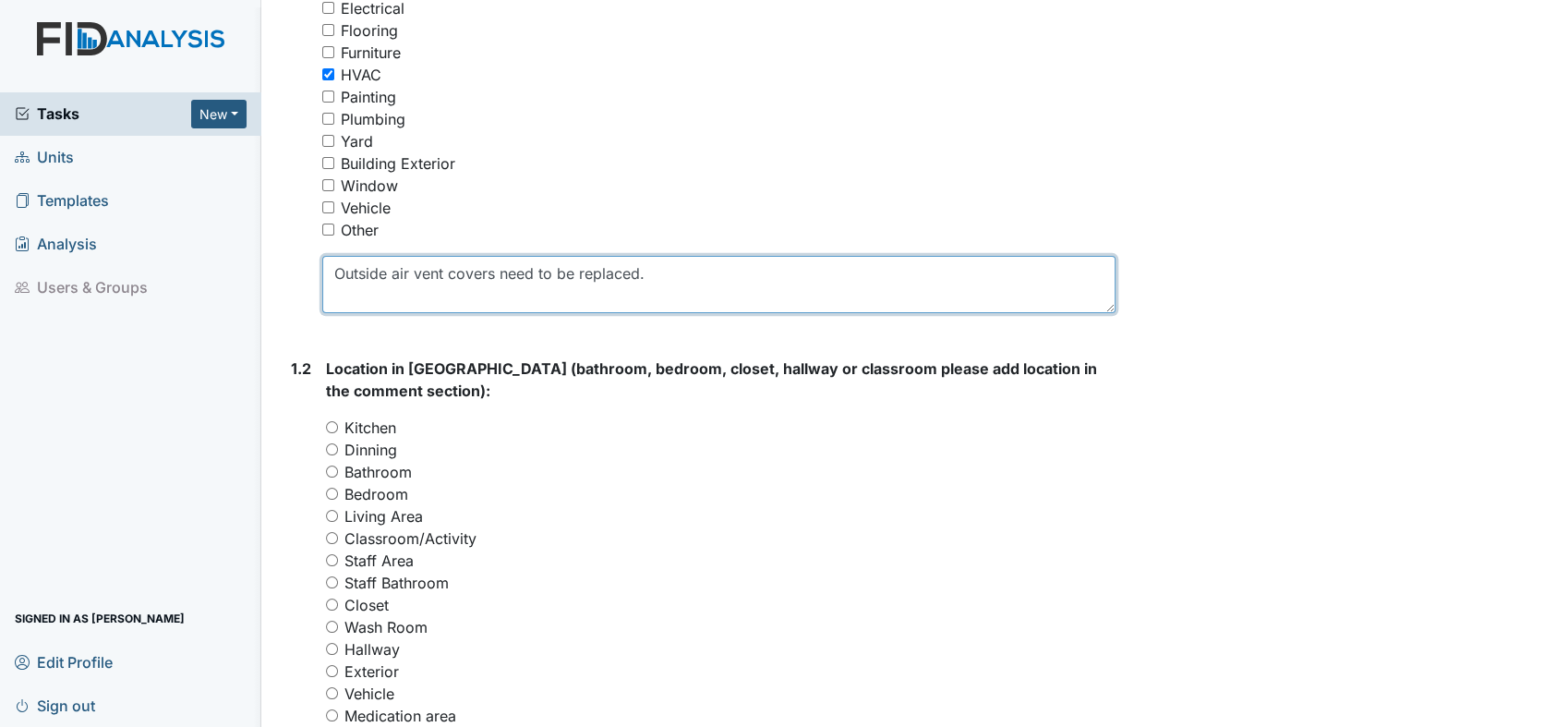
scroll to position [718, 0]
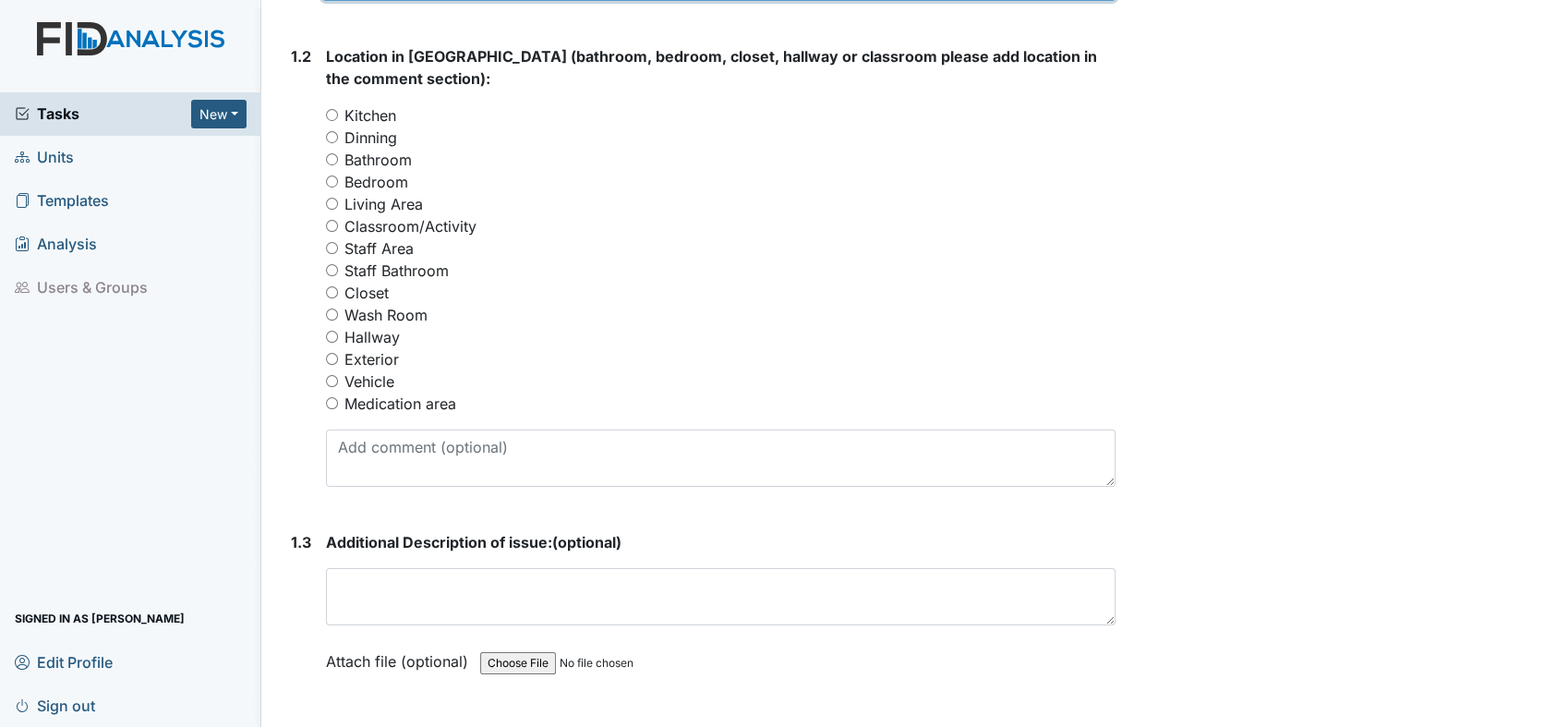
type textarea "Outside air vent covers need to be replaced."
click at [330, 331] on input "Hallway" at bounding box center [331, 336] width 12 height 12
radio input "true"
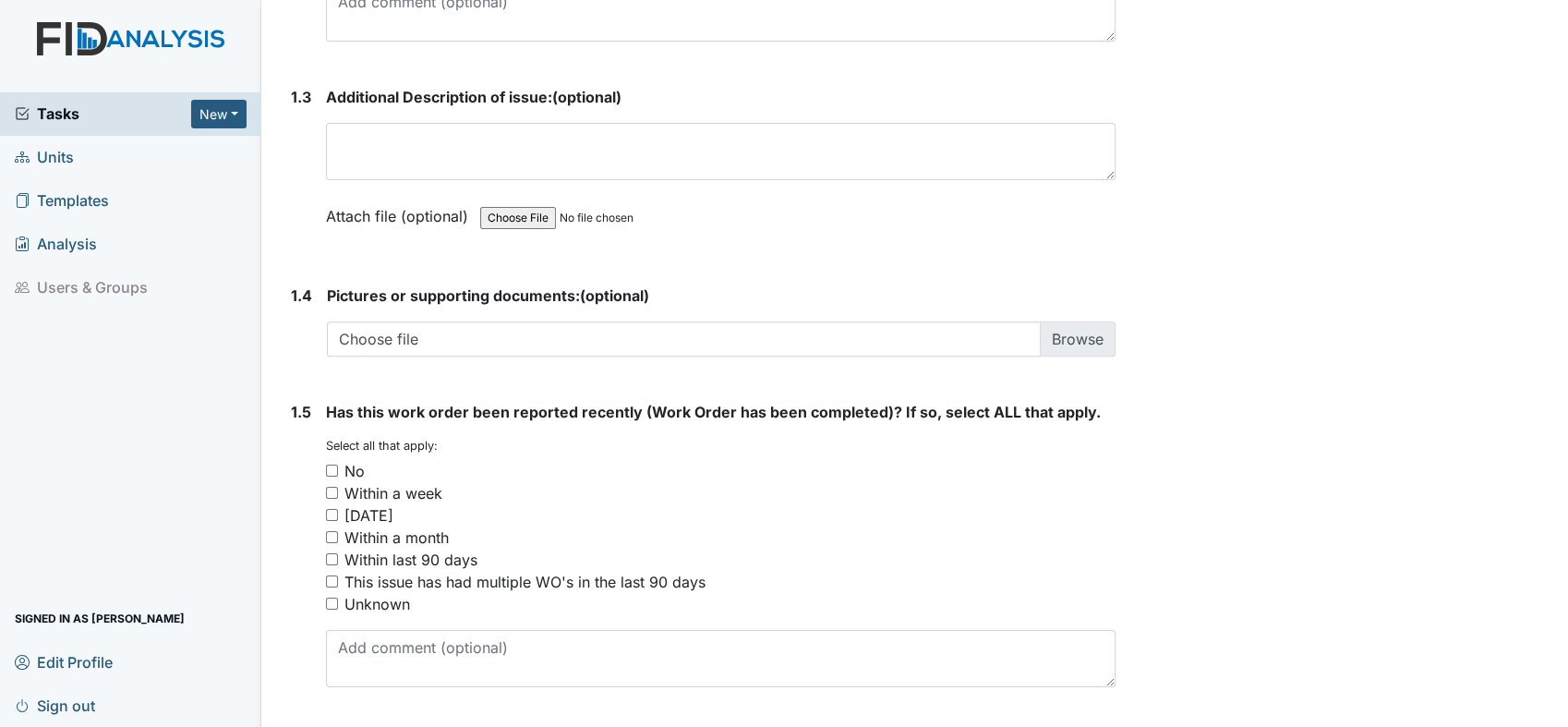
scroll to position [1216, 0]
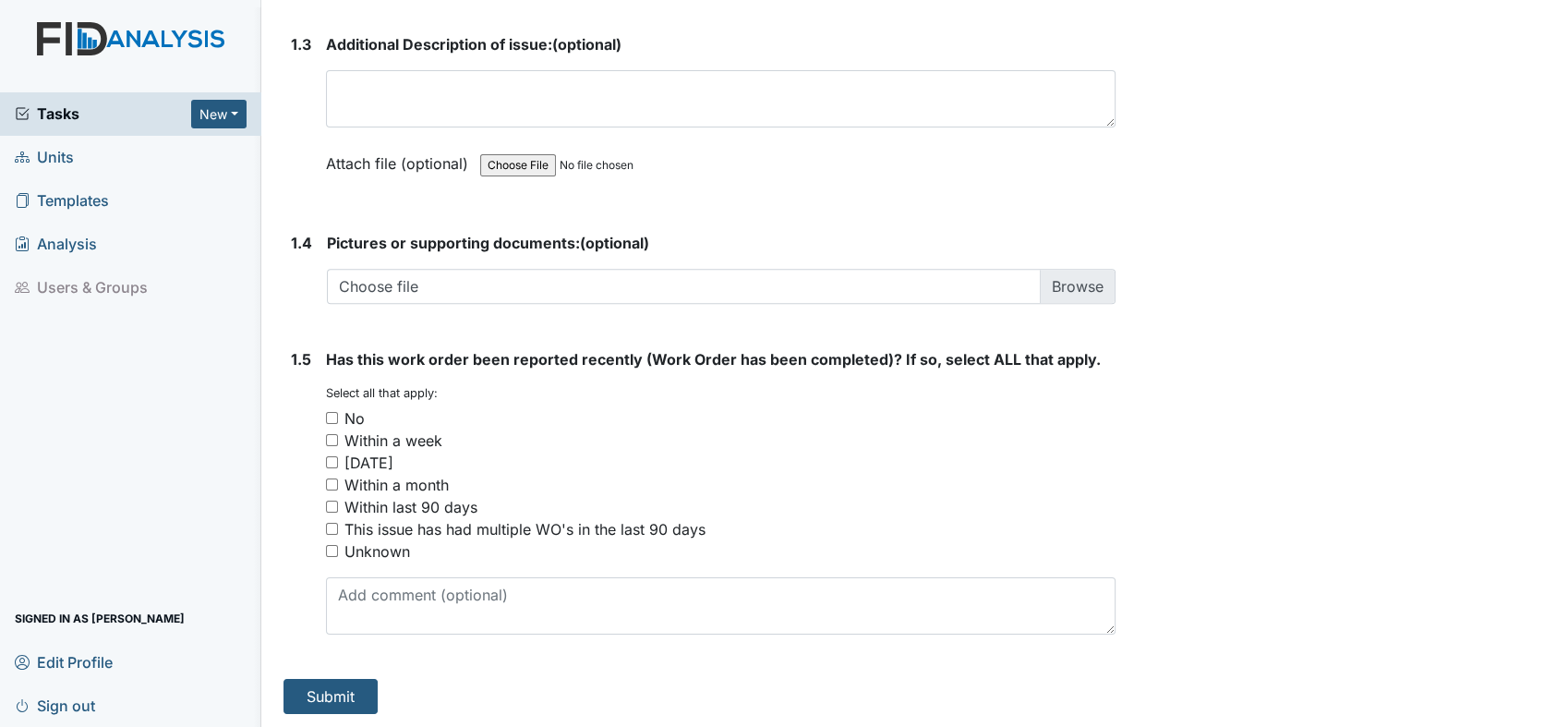
click at [328, 423] on div "No" at bounding box center [720, 419] width 790 height 23
drag, startPoint x: 330, startPoint y: 415, endPoint x: 339, endPoint y: 422, distance: 11.4
click at [331, 415] on input "No" at bounding box center [331, 418] width 12 height 12
checkbox input "true"
click at [325, 689] on button "Submit" at bounding box center [330, 696] width 94 height 35
